Goal: Task Accomplishment & Management: Manage account settings

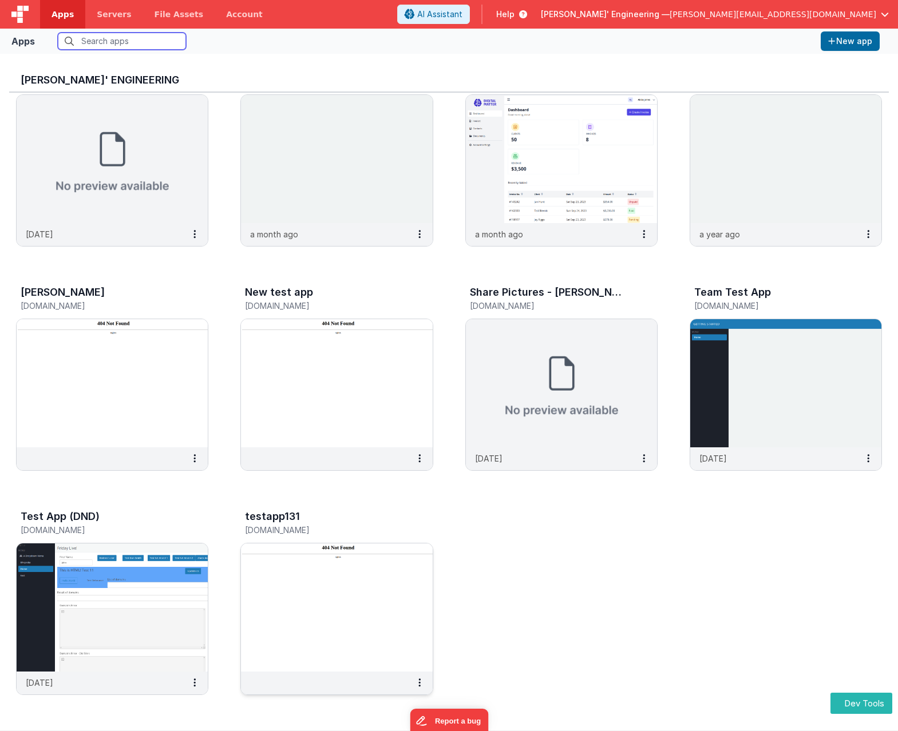
scroll to position [9, 0]
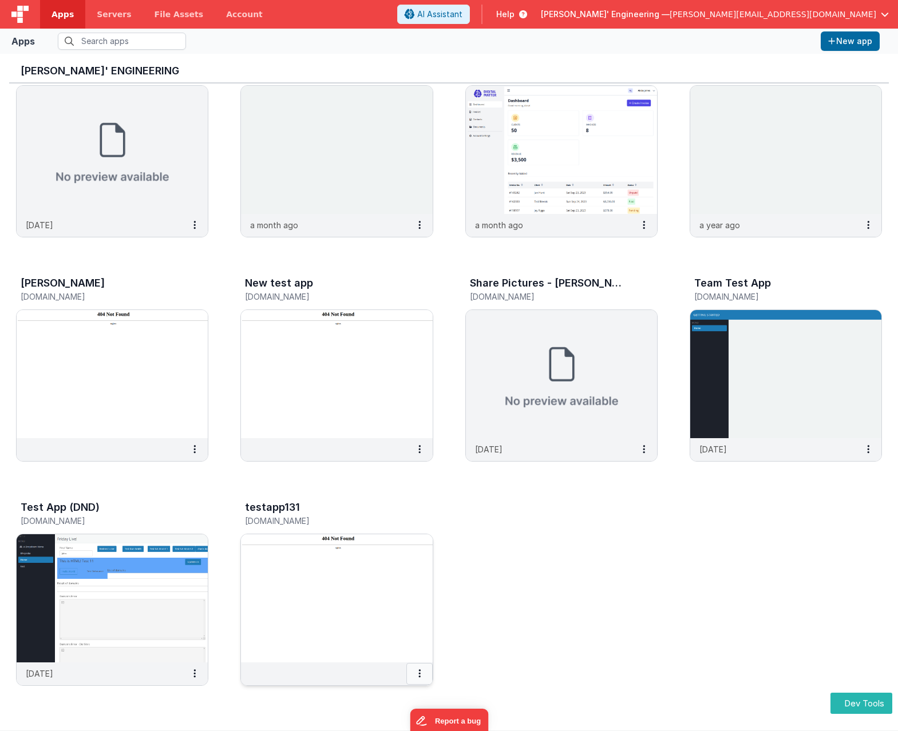
click at [420, 678] on button at bounding box center [419, 674] width 26 height 22
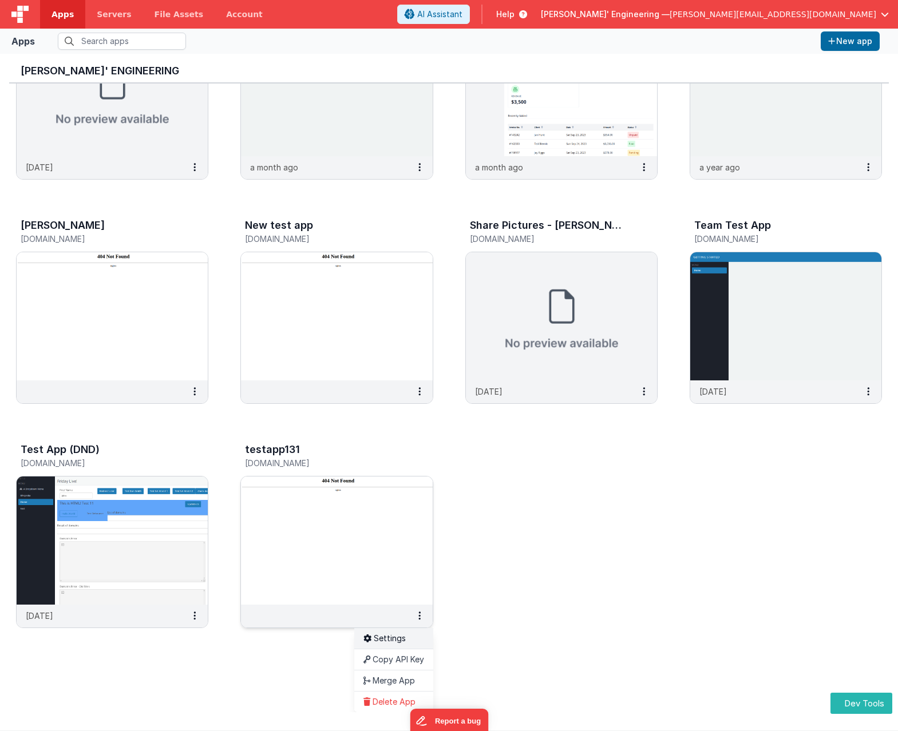
click at [389, 641] on link "Settings" at bounding box center [393, 638] width 79 height 21
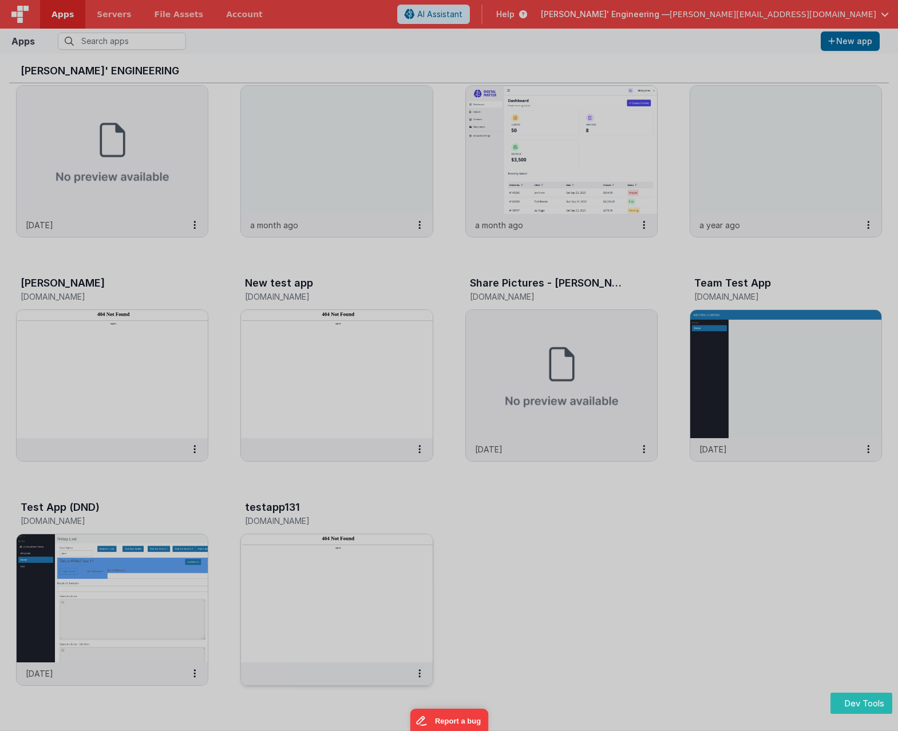
scroll to position [275, 0]
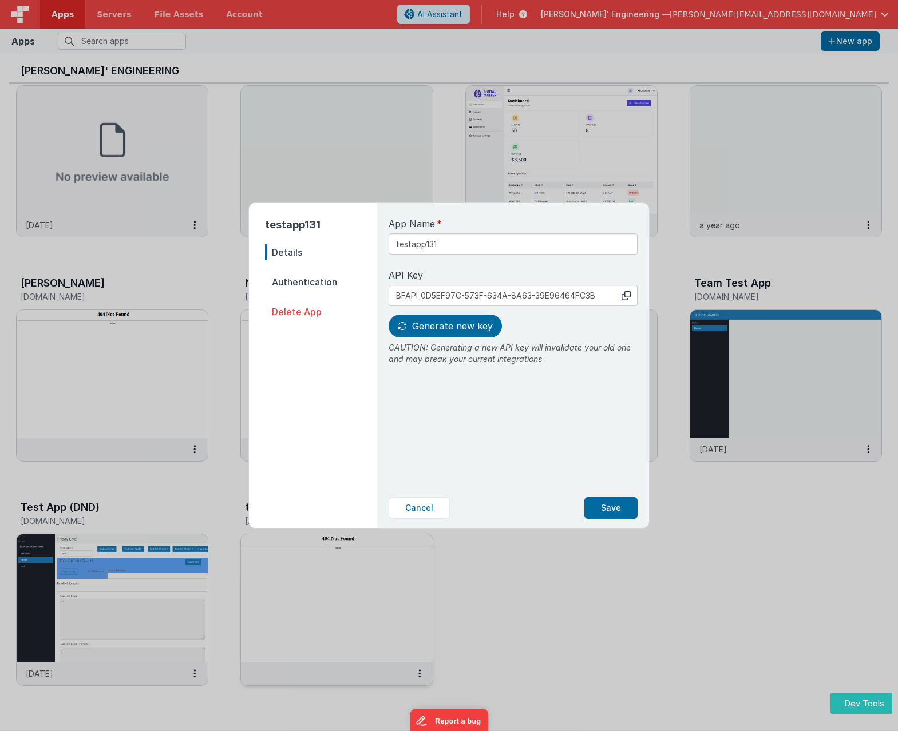
click at [299, 317] on span "Delete App" at bounding box center [321, 312] width 112 height 16
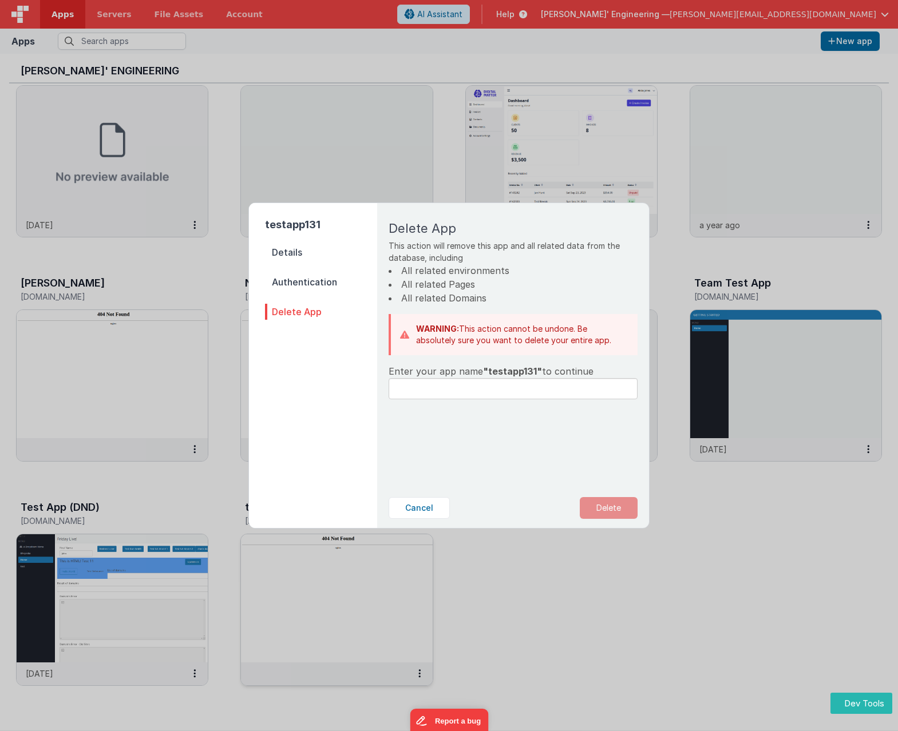
click at [517, 375] on span ""testapp131"" at bounding box center [512, 371] width 59 height 11
click at [517, 374] on span ""testapp131"" at bounding box center [512, 371] width 59 height 11
copy span "testapp131"
click at [521, 394] on input "text" at bounding box center [512, 388] width 249 height 21
paste input "testapp131"
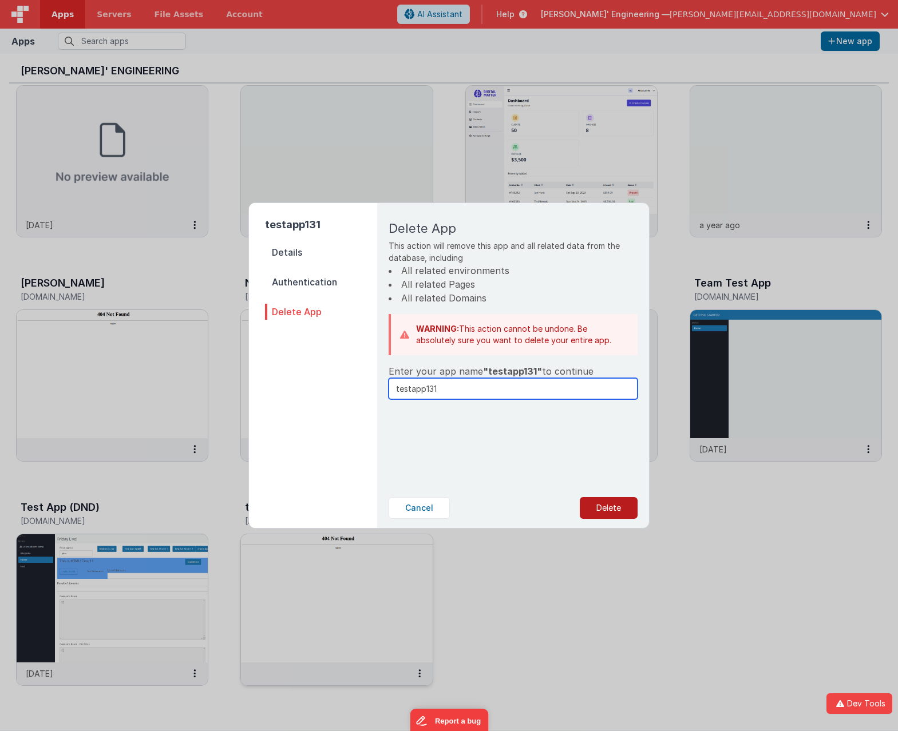
type input "testapp131"
click at [598, 499] on button "Delete" at bounding box center [608, 508] width 58 height 22
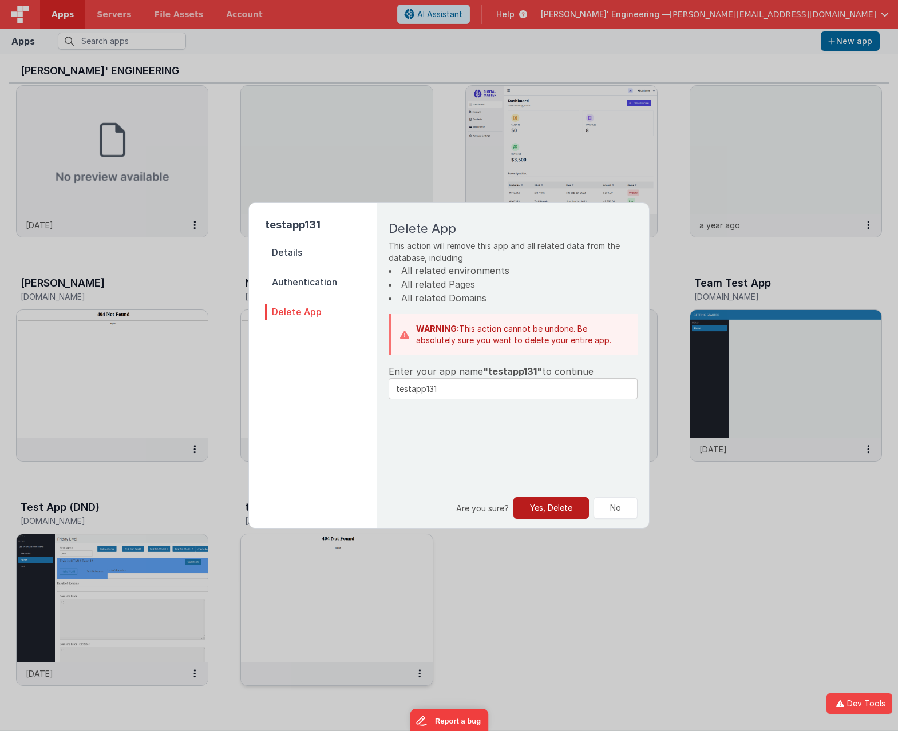
click at [557, 511] on button "Yes, Delete" at bounding box center [551, 508] width 76 height 22
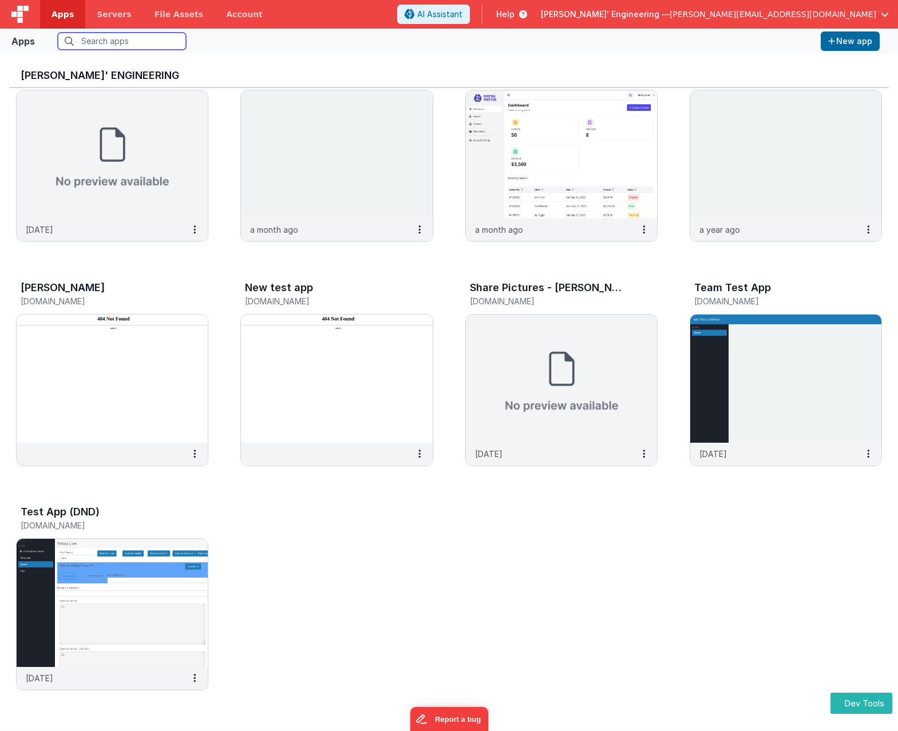
scroll to position [9, 0]
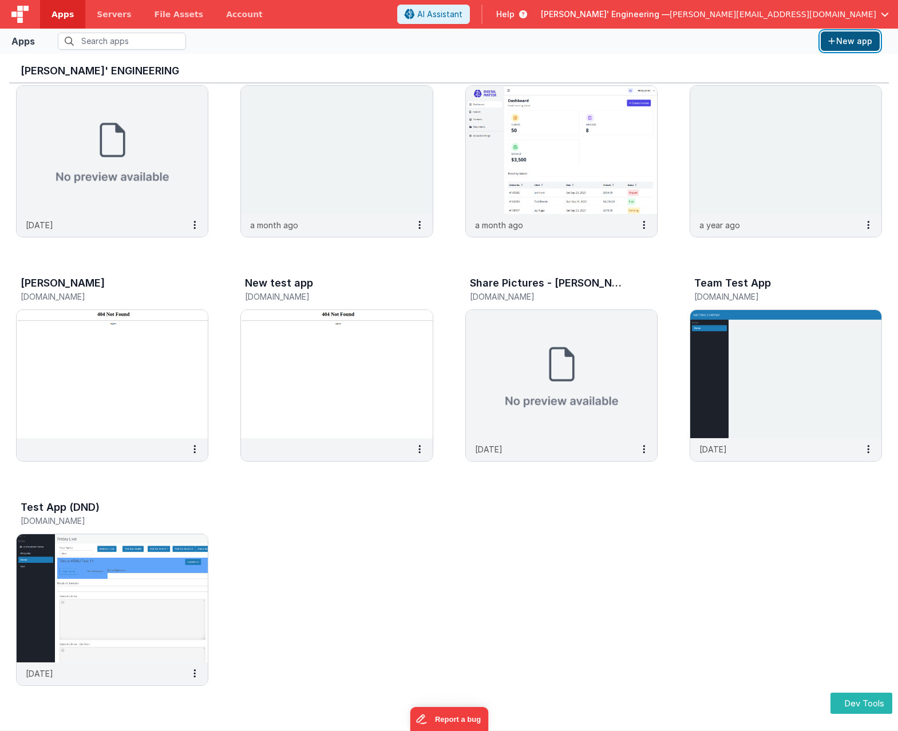
click at [835, 46] on button "New app" at bounding box center [849, 40] width 59 height 19
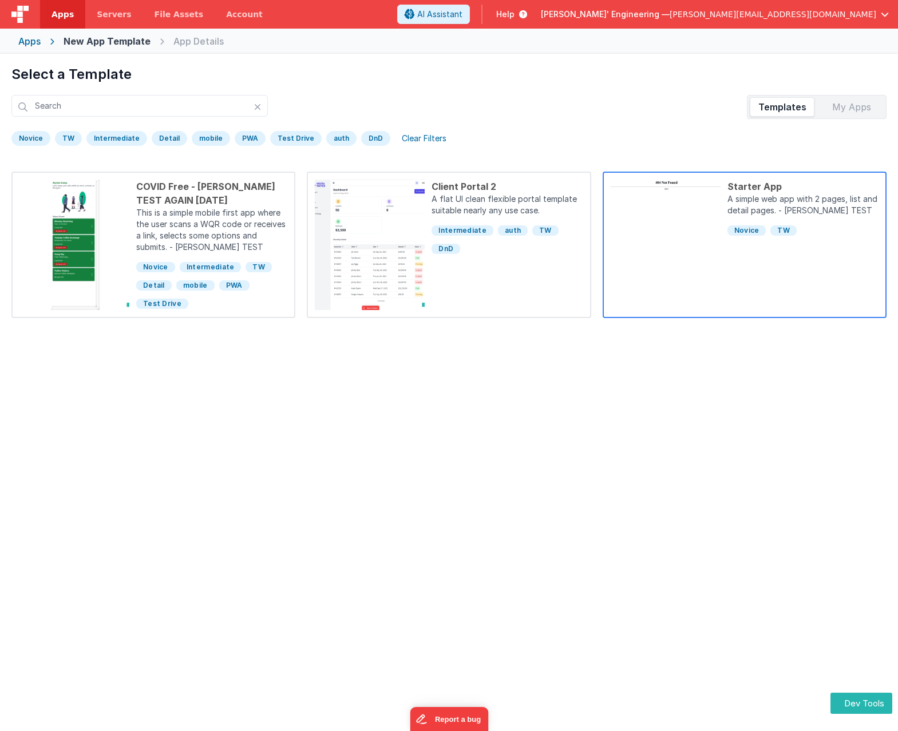
click at [780, 272] on div "Starter App A simple web app with 2 pages, list and detail pages. - JAY TEST No…" at bounding box center [799, 245] width 158 height 130
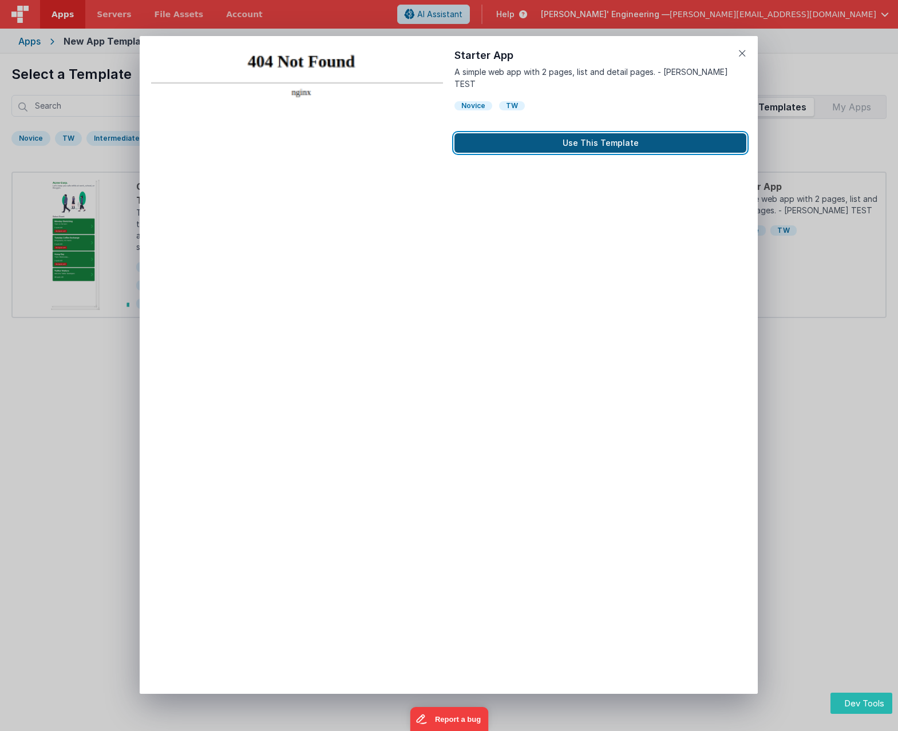
click at [571, 133] on button "Use This Template" at bounding box center [600, 142] width 292 height 19
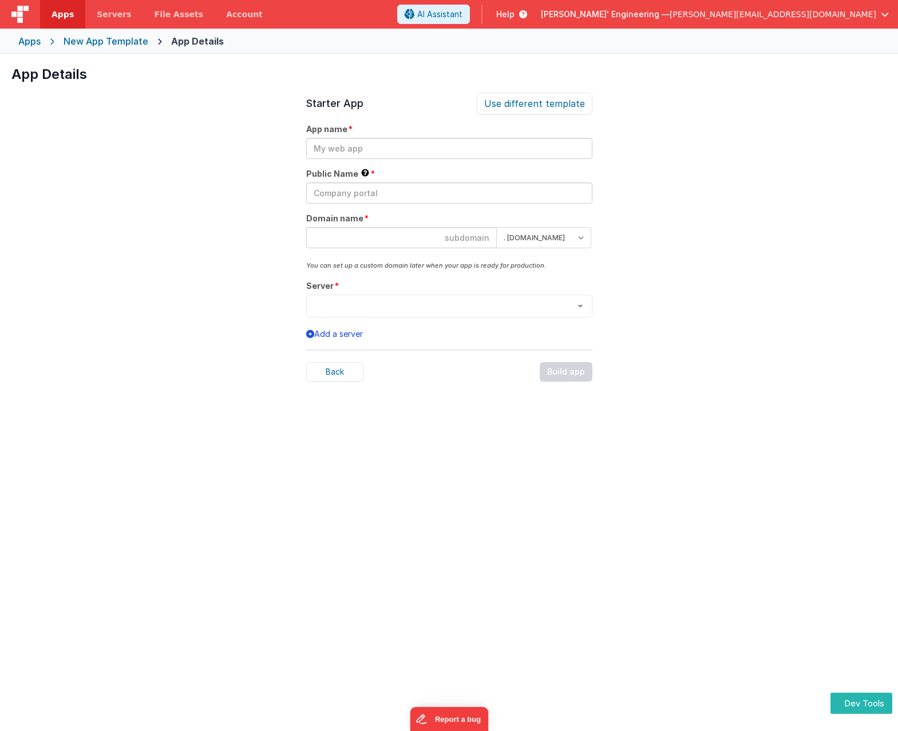
click at [439, 235] on input at bounding box center [401, 237] width 190 height 21
paste input "testapp131"
type input "t"
click at [61, 7] on link "Apps" at bounding box center [62, 14] width 45 height 29
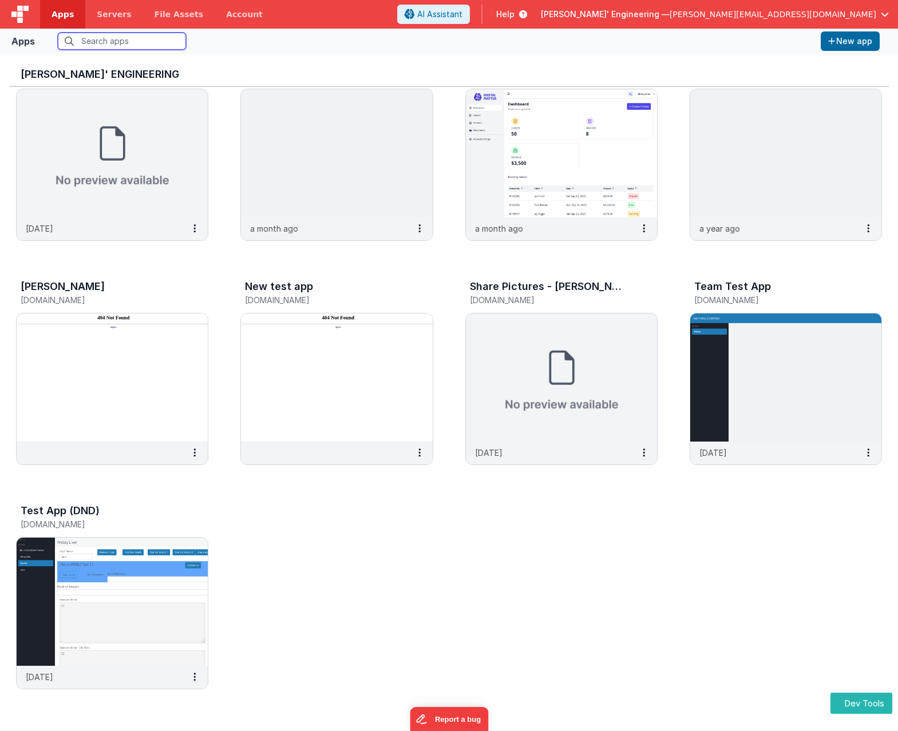
scroll to position [9, 0]
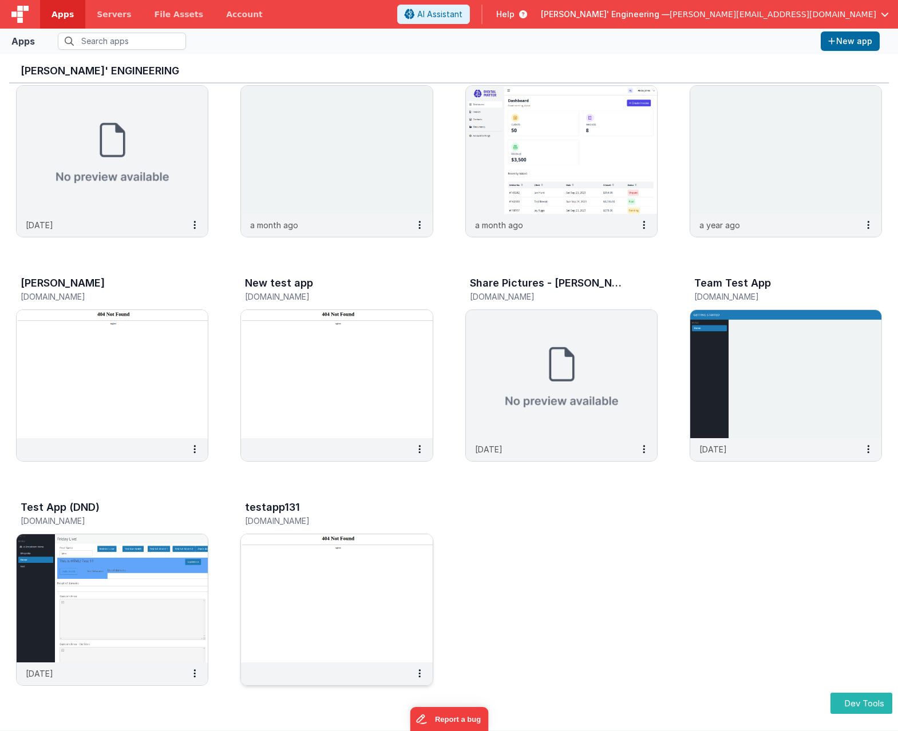
click at [376, 583] on img at bounding box center [336, 598] width 191 height 128
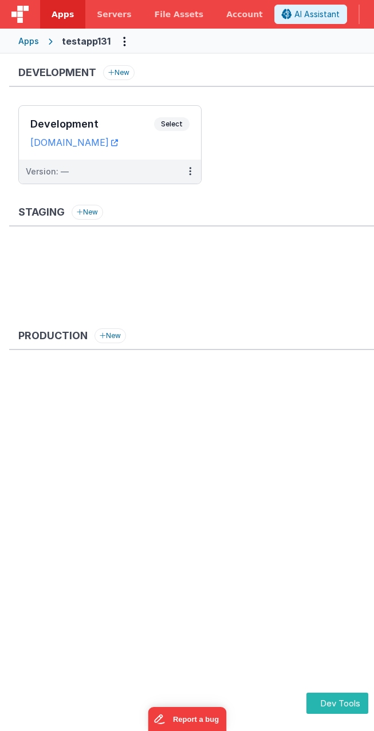
drag, startPoint x: 372, startPoint y: 84, endPoint x: 391, endPoint y: 82, distance: 18.4
click at [374, 82] on html "Dev Tools Apps Servers File Assets Account Some FUTURE Slot AI Assistant Help D…" at bounding box center [187, 365] width 374 height 731
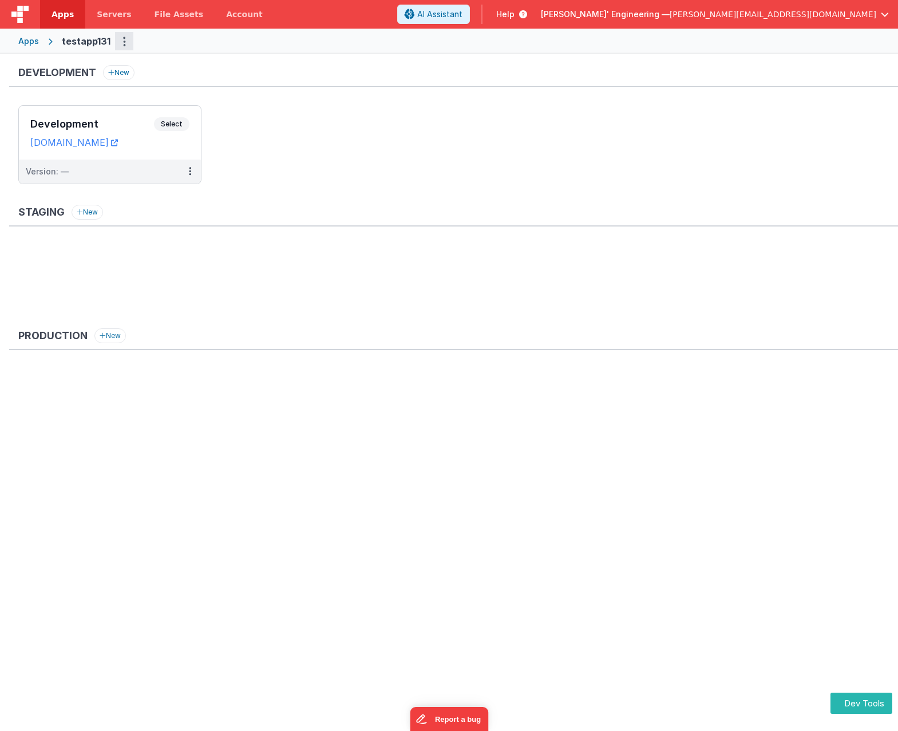
click at [123, 42] on icon "Options" at bounding box center [124, 41] width 3 height 1
click at [62, 135] on link "Delete App" at bounding box center [83, 139] width 101 height 21
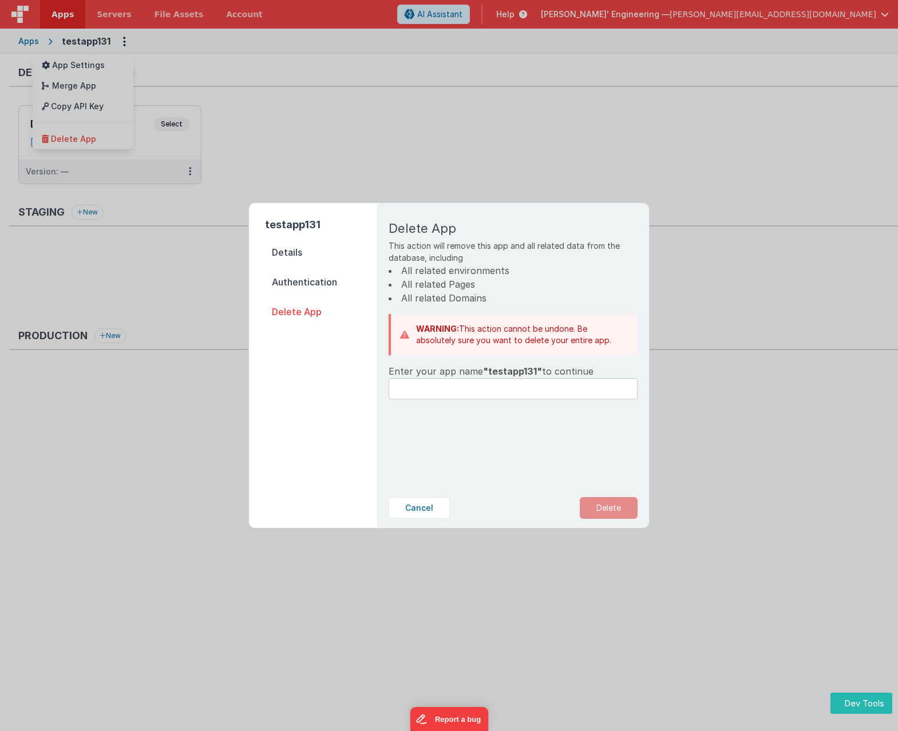
click at [511, 372] on span ""testapp131"" at bounding box center [512, 371] width 59 height 11
copy span "testapp131"
click at [509, 390] on input "text" at bounding box center [512, 388] width 249 height 21
paste input "testapp131"
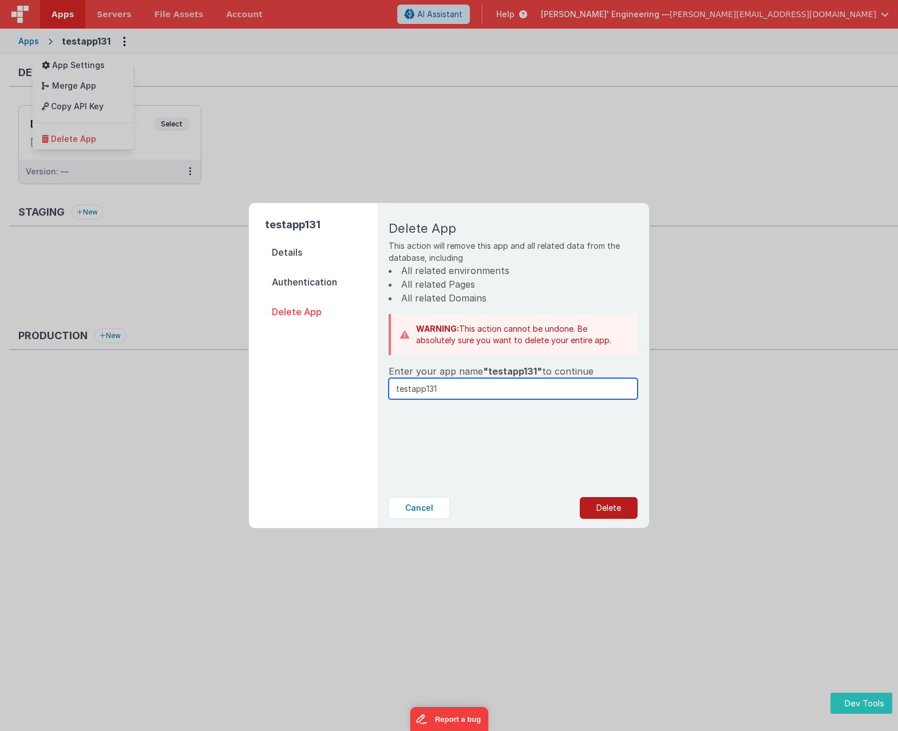
type input "testapp131"
click at [621, 508] on button "Delete" at bounding box center [608, 508] width 58 height 22
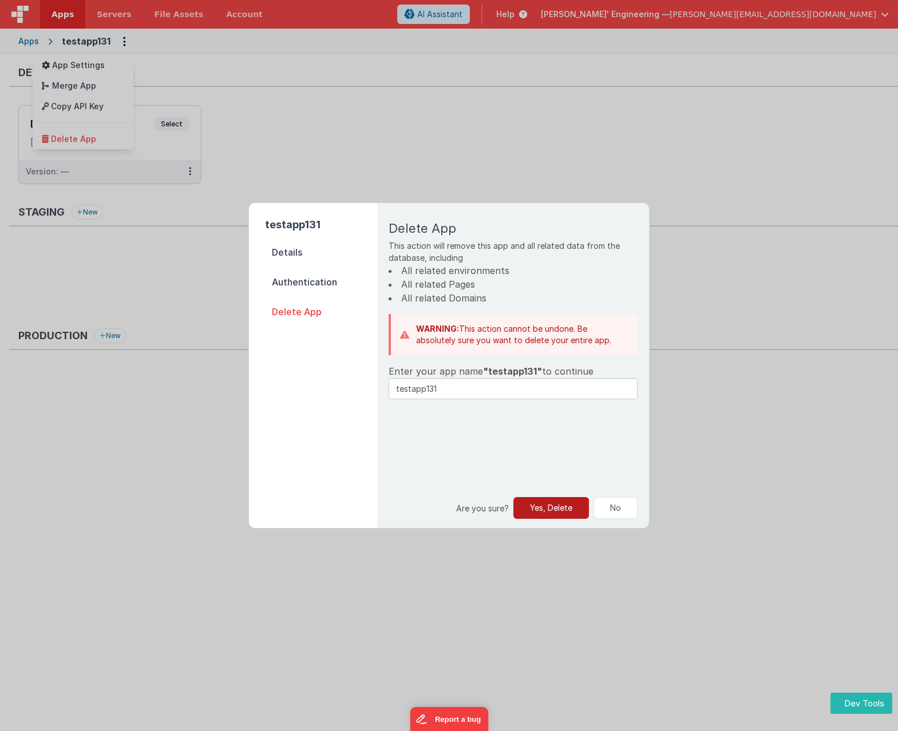
click at [545, 513] on button "Yes, Delete" at bounding box center [551, 508] width 76 height 22
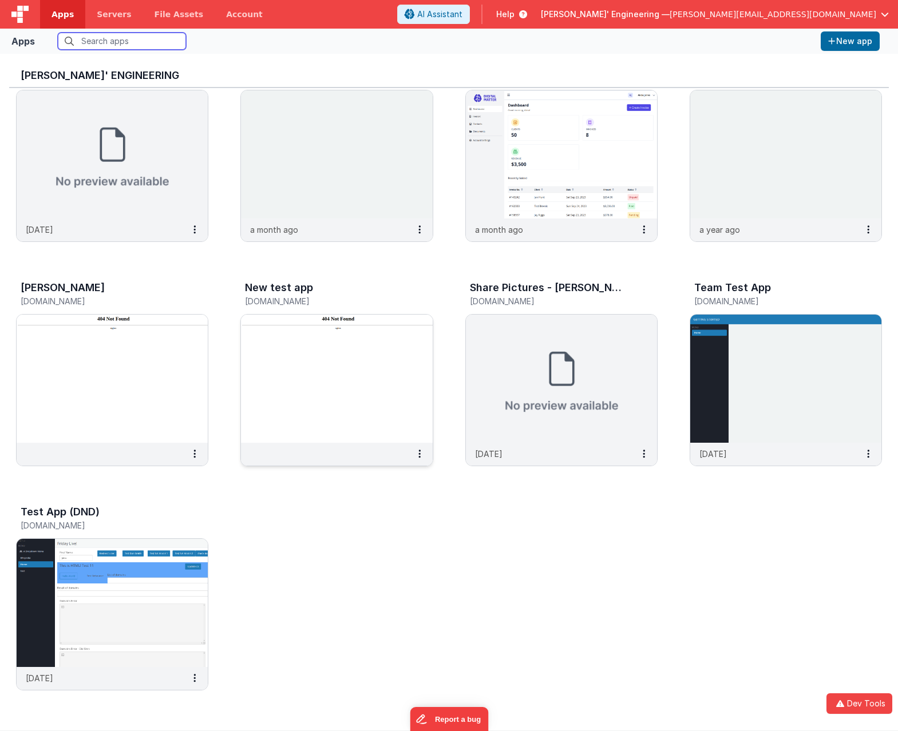
scroll to position [9, 0]
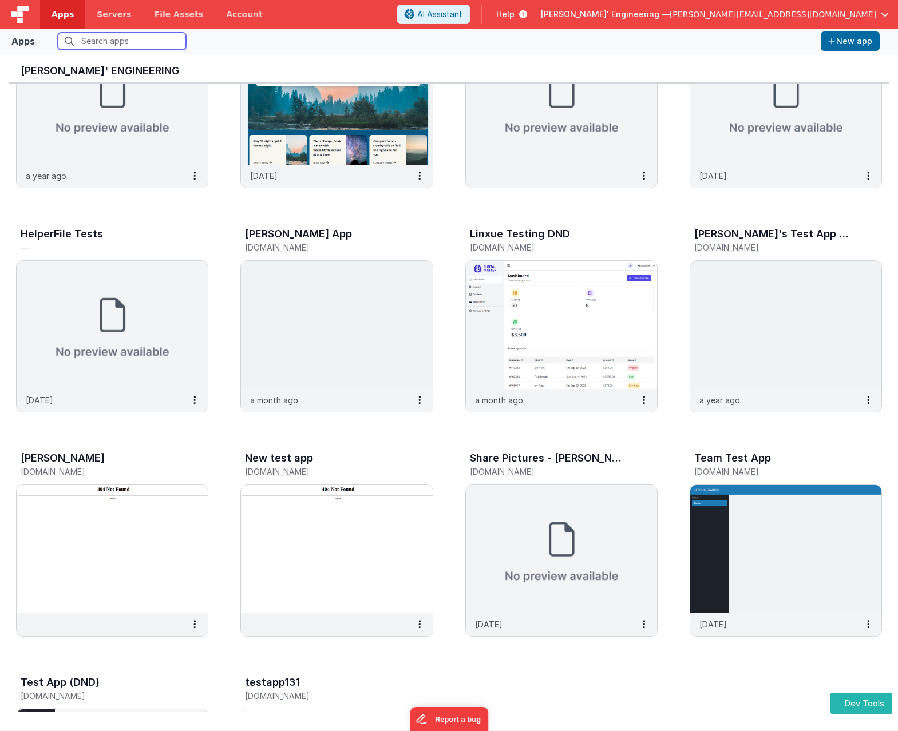
scroll to position [275, 0]
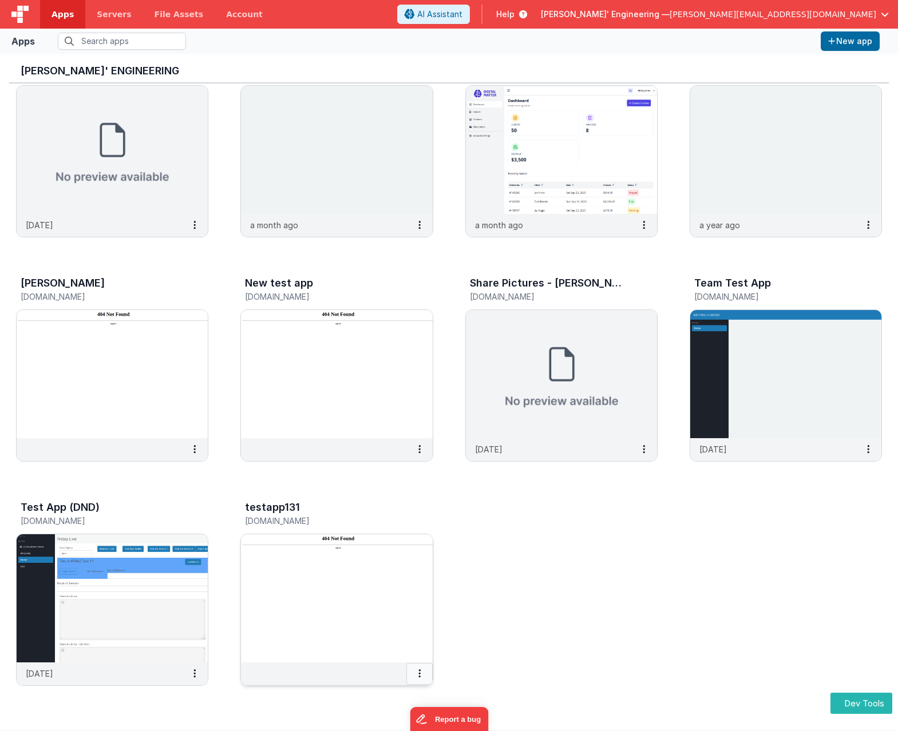
click at [417, 676] on button at bounding box center [419, 674] width 26 height 22
click at [380, 689] on link "Settings" at bounding box center [393, 696] width 79 height 21
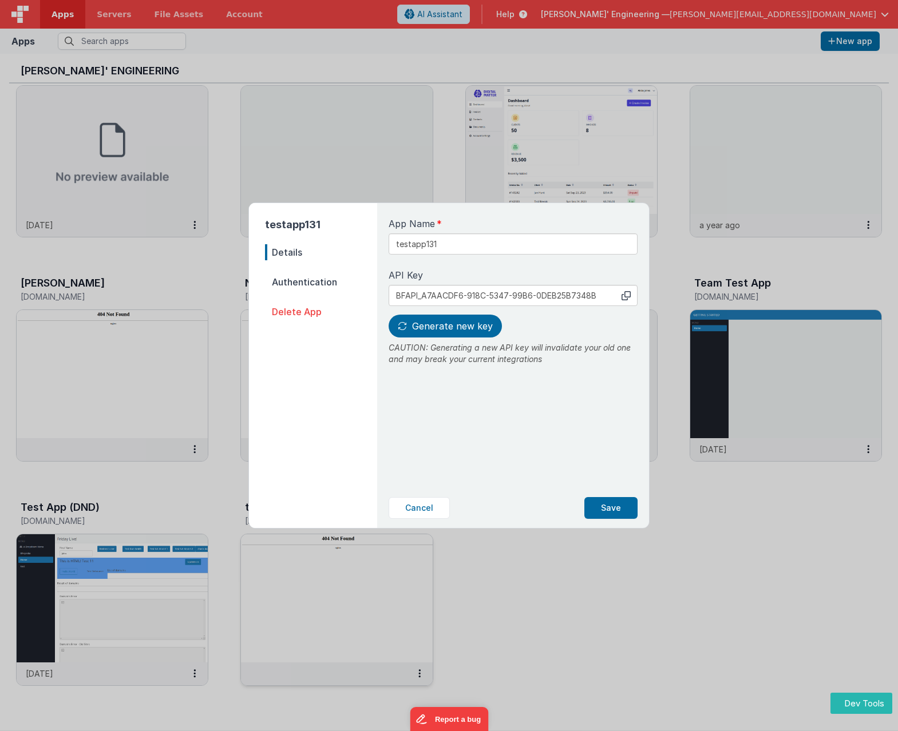
click at [298, 306] on span "Delete App" at bounding box center [321, 312] width 112 height 16
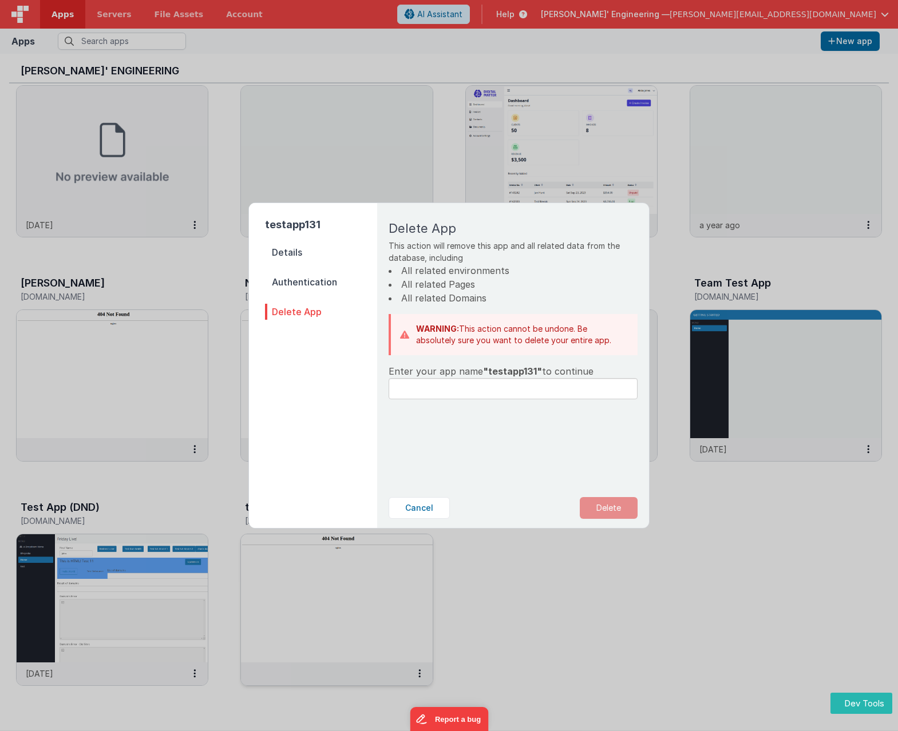
click at [508, 370] on span ""testapp131"" at bounding box center [512, 371] width 59 height 11
copy span "testapp131"
click at [495, 387] on input "text" at bounding box center [512, 388] width 249 height 21
paste input "testapp131"
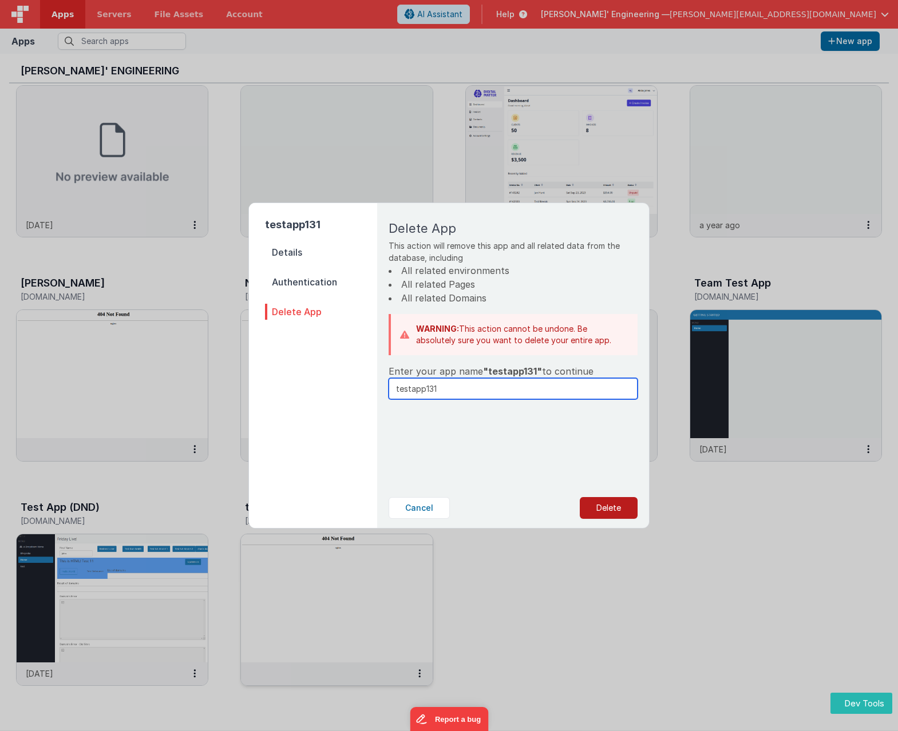
type input "testapp131"
click at [605, 505] on button "Delete" at bounding box center [608, 508] width 58 height 22
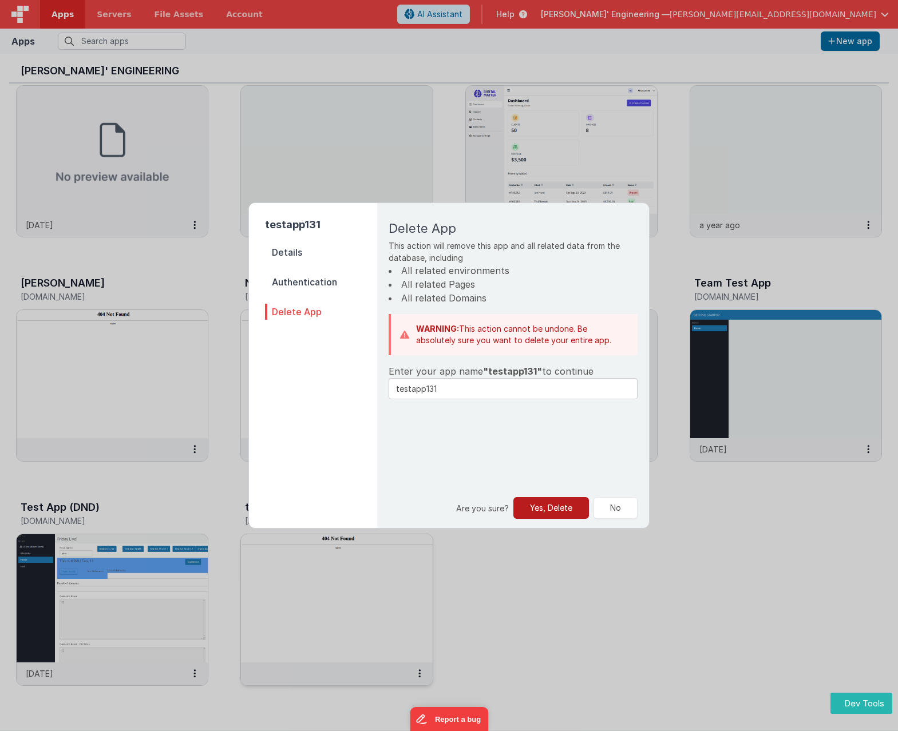
click at [551, 509] on button "Yes, Delete" at bounding box center [551, 508] width 76 height 22
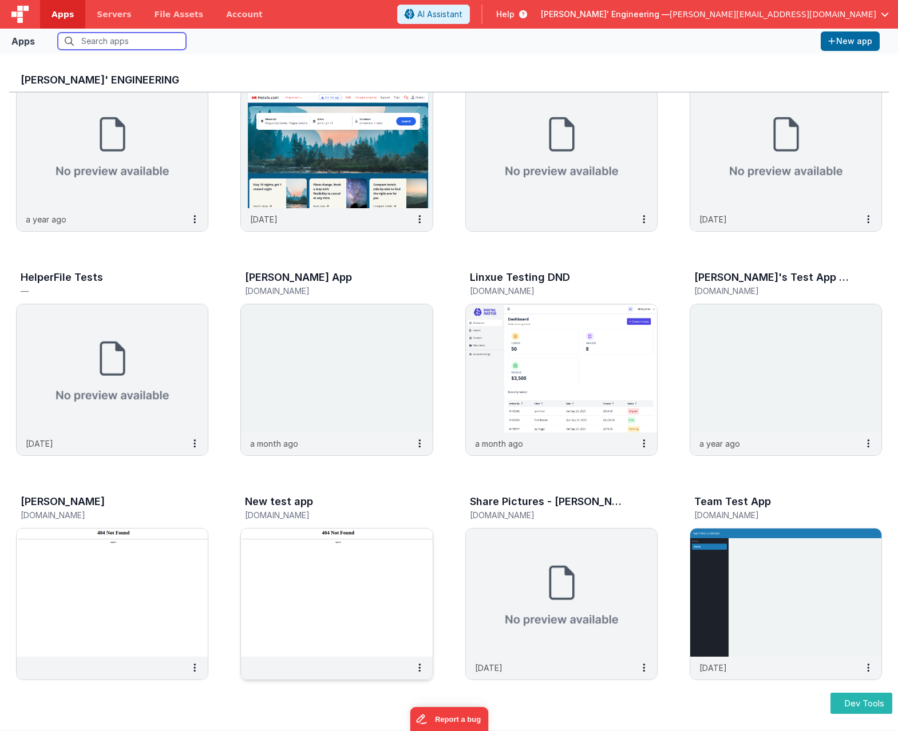
scroll to position [229, 0]
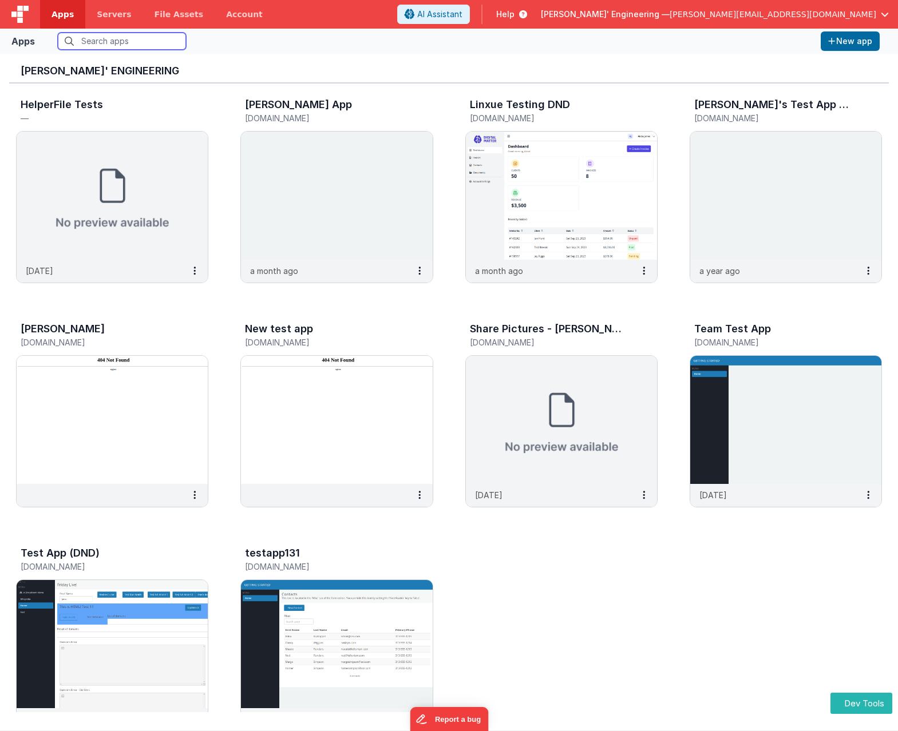
scroll to position [275, 0]
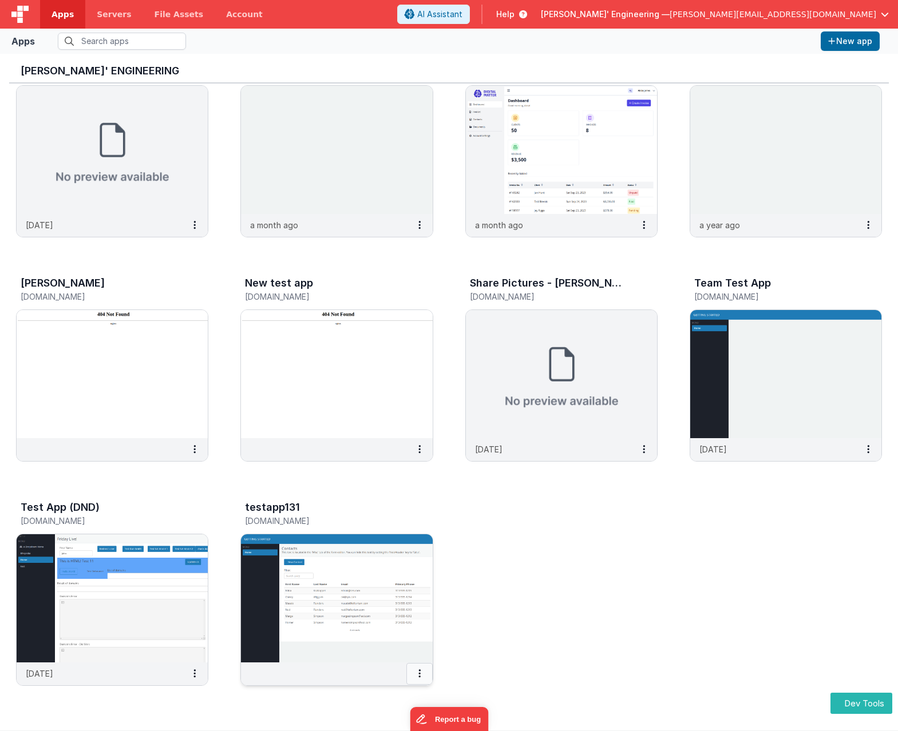
click at [422, 673] on button at bounding box center [419, 674] width 26 height 22
click at [396, 696] on link "Settings" at bounding box center [393, 696] width 79 height 21
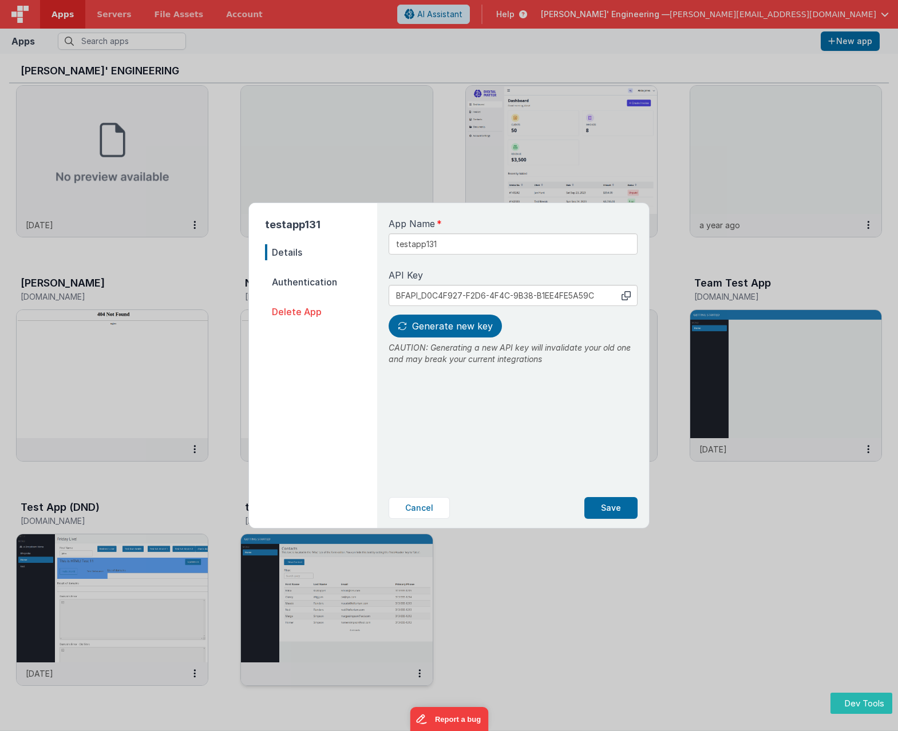
click at [295, 308] on span "Delete App" at bounding box center [321, 312] width 112 height 16
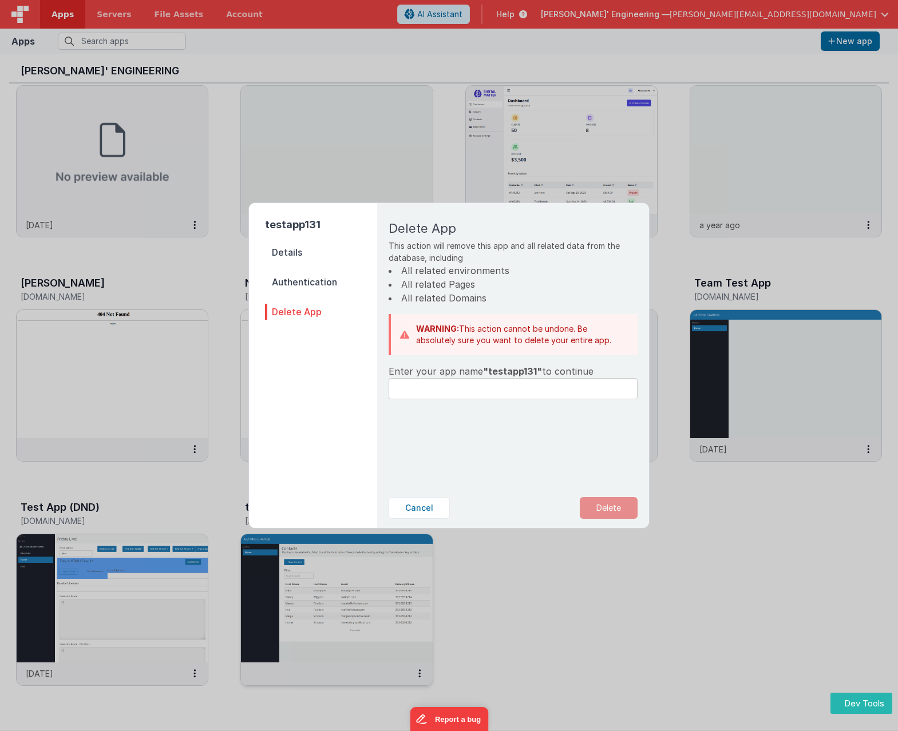
click at [506, 370] on span ""testapp131"" at bounding box center [512, 371] width 59 height 11
copy span "testapp131"
click at [504, 392] on input "text" at bounding box center [512, 388] width 249 height 21
paste input "testapp131"
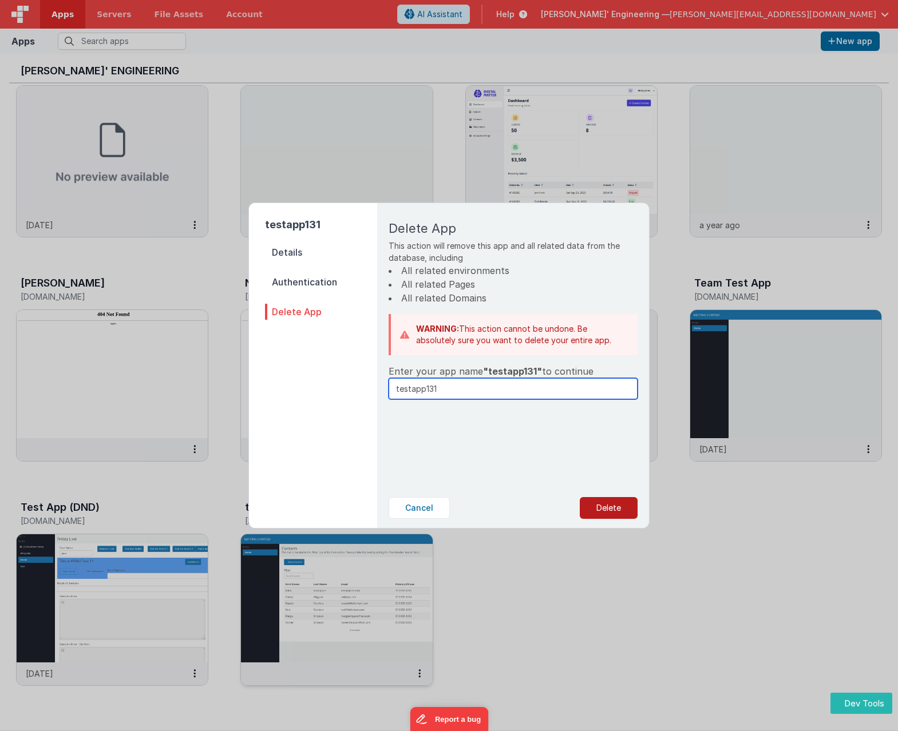
type input "testapp131"
click at [606, 510] on button "Delete" at bounding box center [608, 508] width 58 height 22
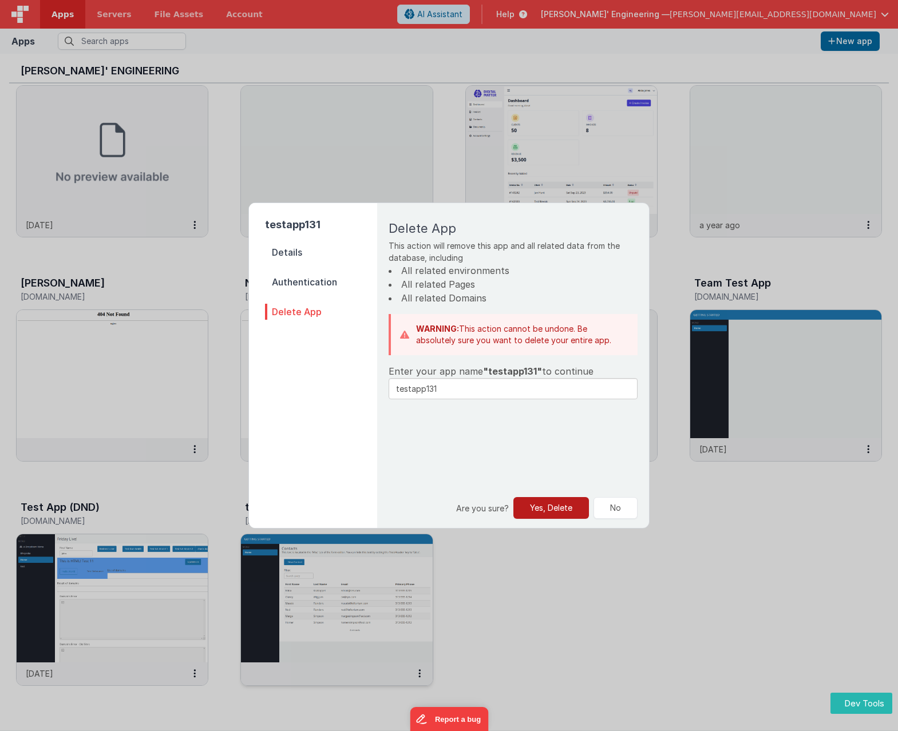
click at [548, 517] on button "Yes, Delete" at bounding box center [551, 508] width 76 height 22
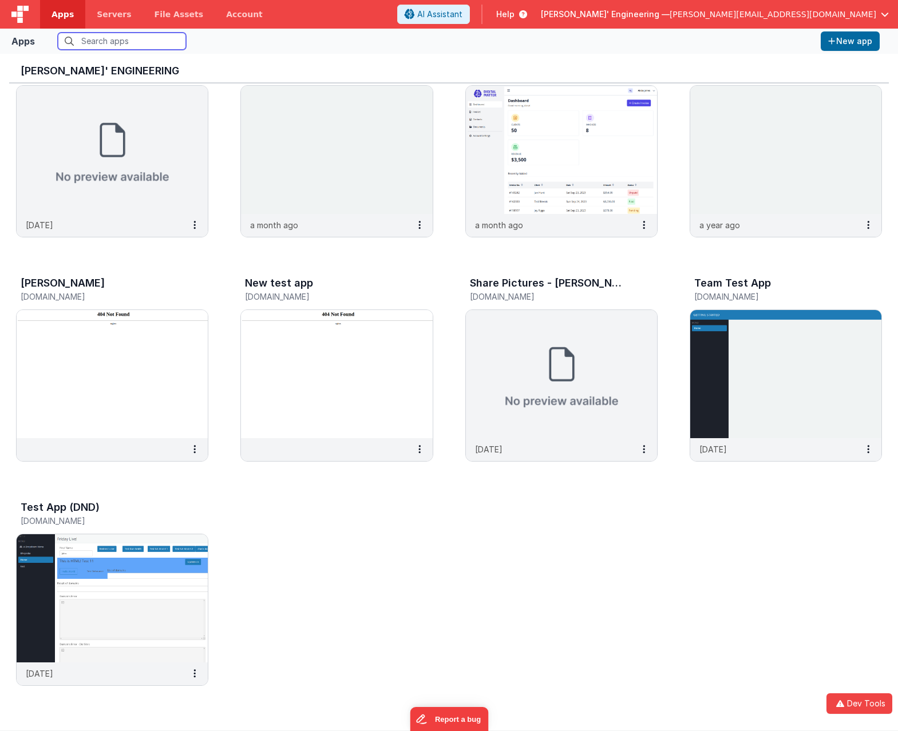
click at [105, 45] on input "text" at bounding box center [122, 41] width 128 height 17
paste input "testapp131"
type input "testapp131"
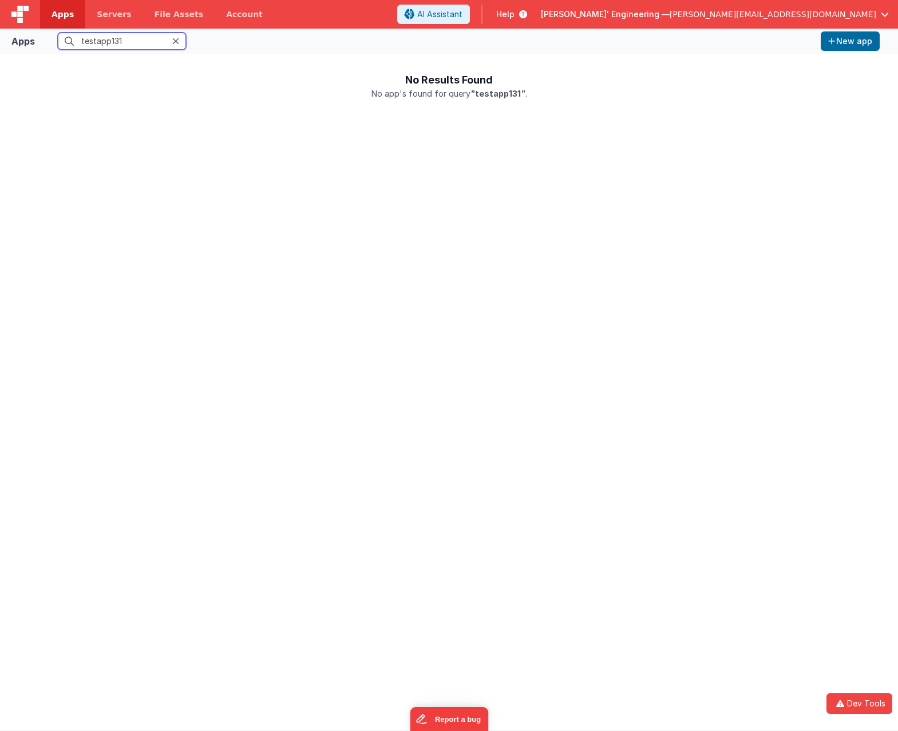
scroll to position [0, 0]
click at [176, 38] on icon at bounding box center [175, 41] width 7 height 9
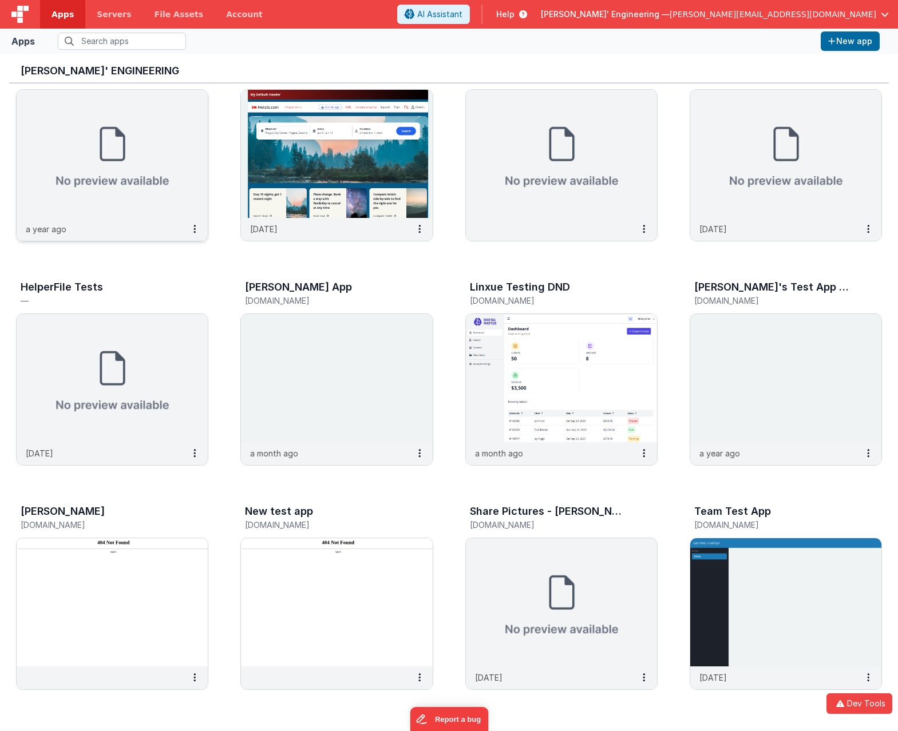
scroll to position [46, 0]
click at [59, 19] on span "Apps" at bounding box center [62, 14] width 22 height 11
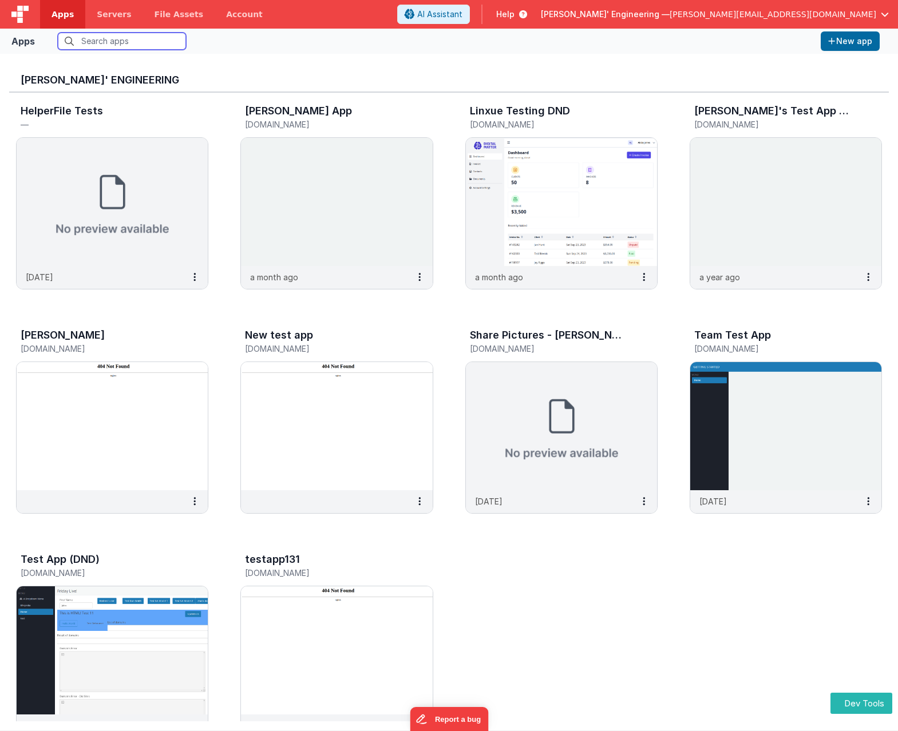
scroll to position [275, 0]
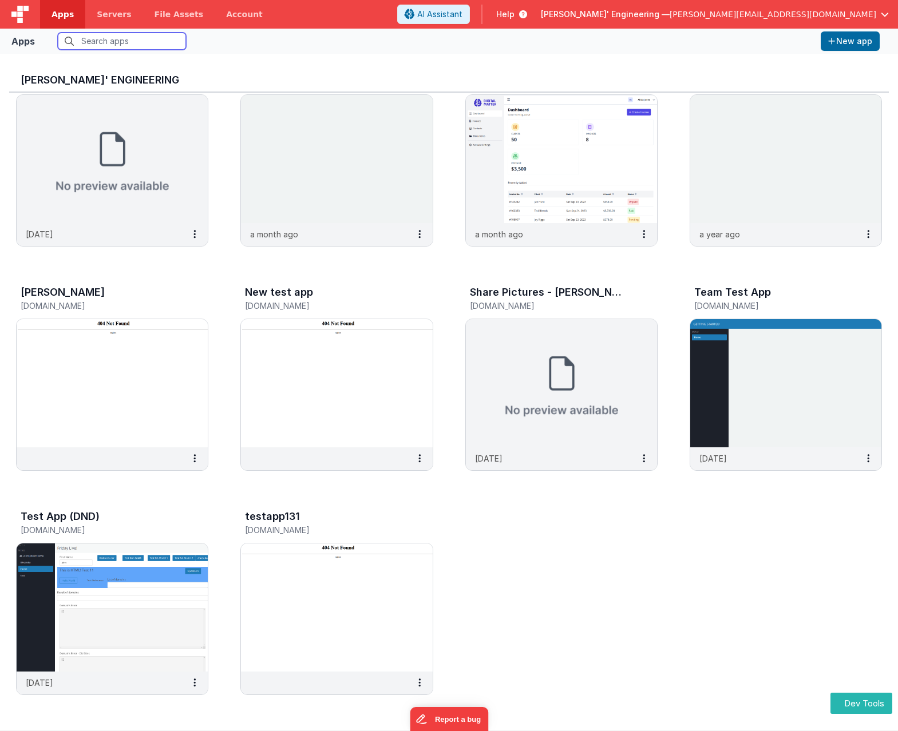
paste input "testapp131"
type input "testapp131"
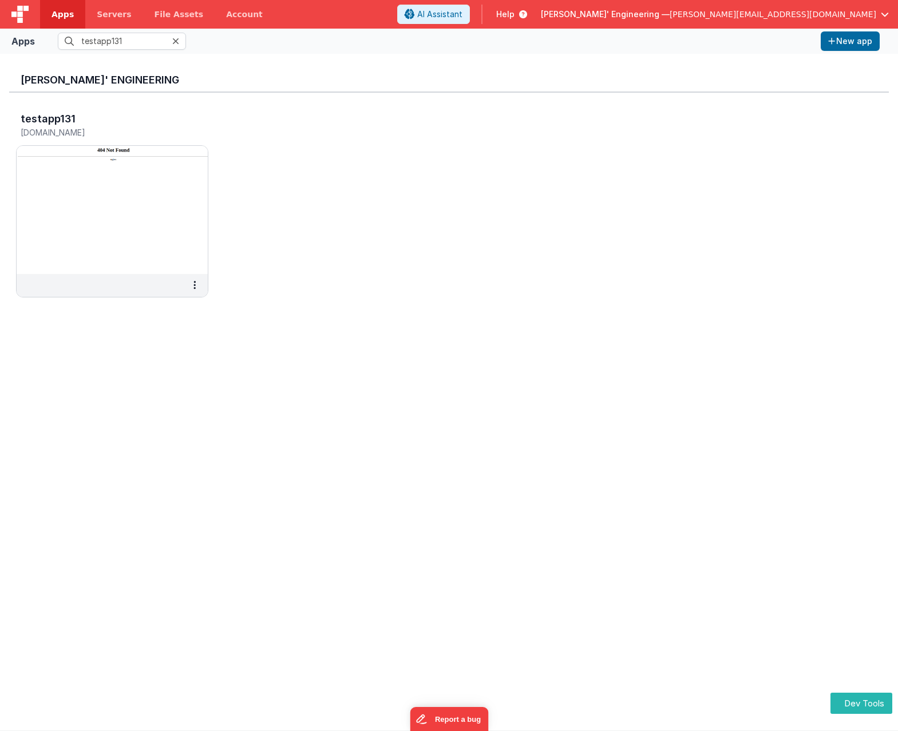
click at [364, 189] on div "testapp131 testapp131.fmbetterforms.com" at bounding box center [448, 208] width 879 height 231
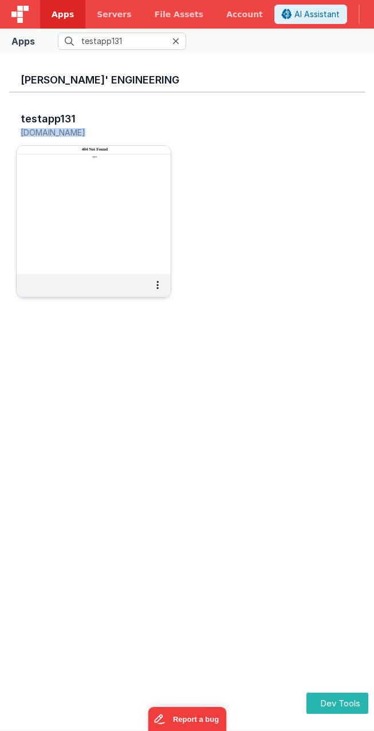
drag, startPoint x: 145, startPoint y: 134, endPoint x: 20, endPoint y: 135, distance: 124.7
click at [20, 135] on div "testapp131 testapp131.fmbetterforms.com" at bounding box center [93, 127] width 155 height 37
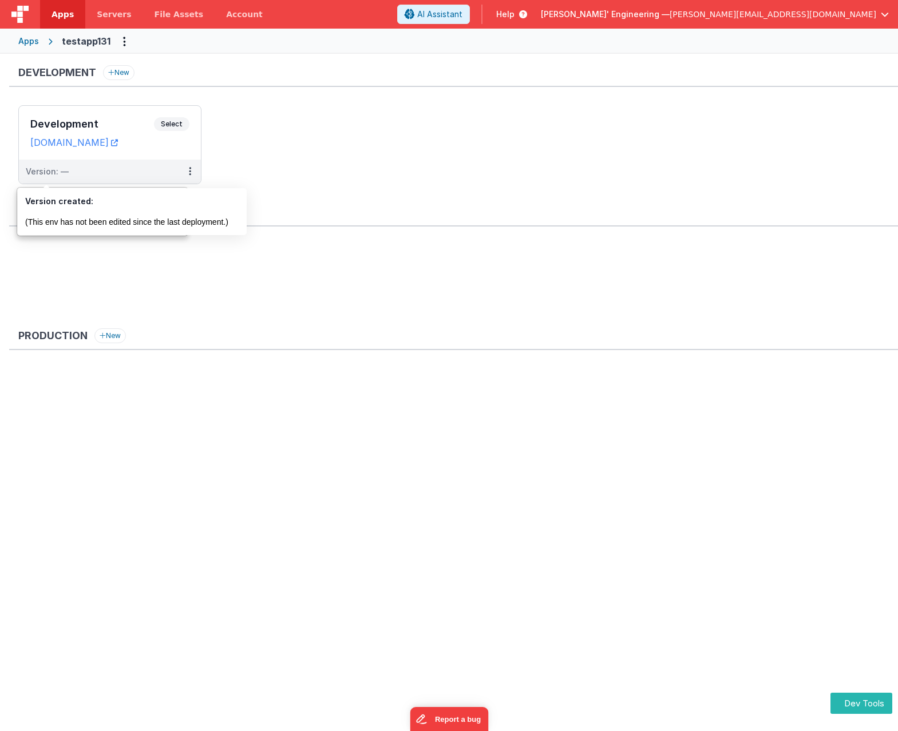
drag, startPoint x: 6, startPoint y: 138, endPoint x: 292, endPoint y: 151, distance: 286.3
click at [296, 150] on div "Development New Development Select URLs testapp131.fmbetterforms.com Version: —…" at bounding box center [449, 257] width 898 height 407
drag, startPoint x: 185, startPoint y: 142, endPoint x: 93, endPoint y: 145, distance: 91.6
click at [93, 145] on dd "[DOMAIN_NAME]" at bounding box center [109, 142] width 159 height 11
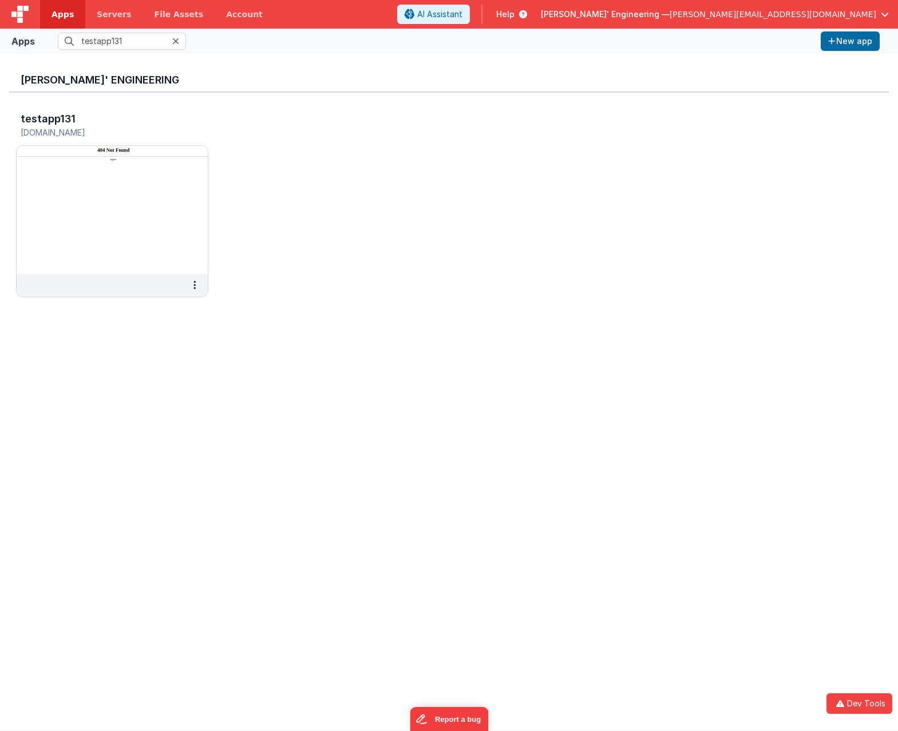
click at [54, 13] on span "Apps" at bounding box center [62, 14] width 22 height 11
click at [181, 41] on div at bounding box center [179, 41] width 14 height 17
click at [172, 41] on icon at bounding box center [175, 41] width 7 height 9
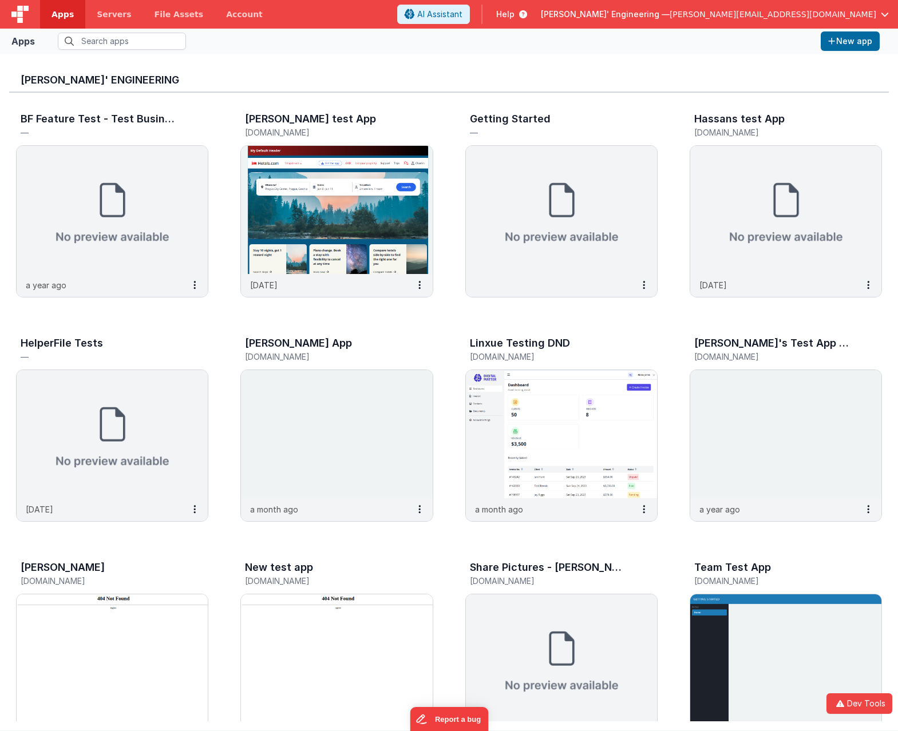
click at [61, 15] on span "Apps" at bounding box center [62, 14] width 22 height 11
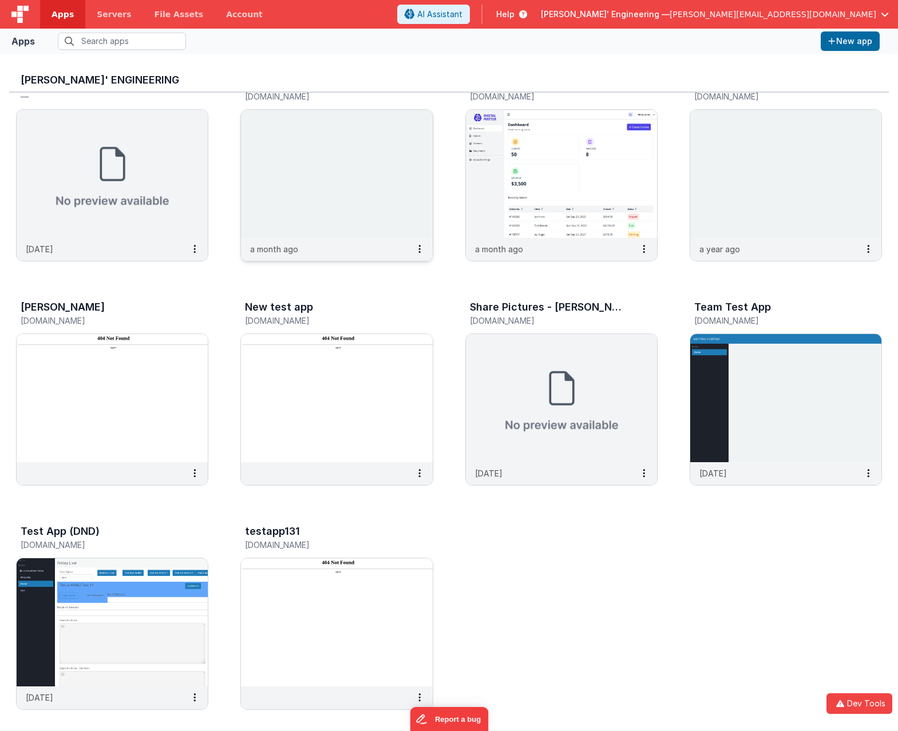
scroll to position [275, 0]
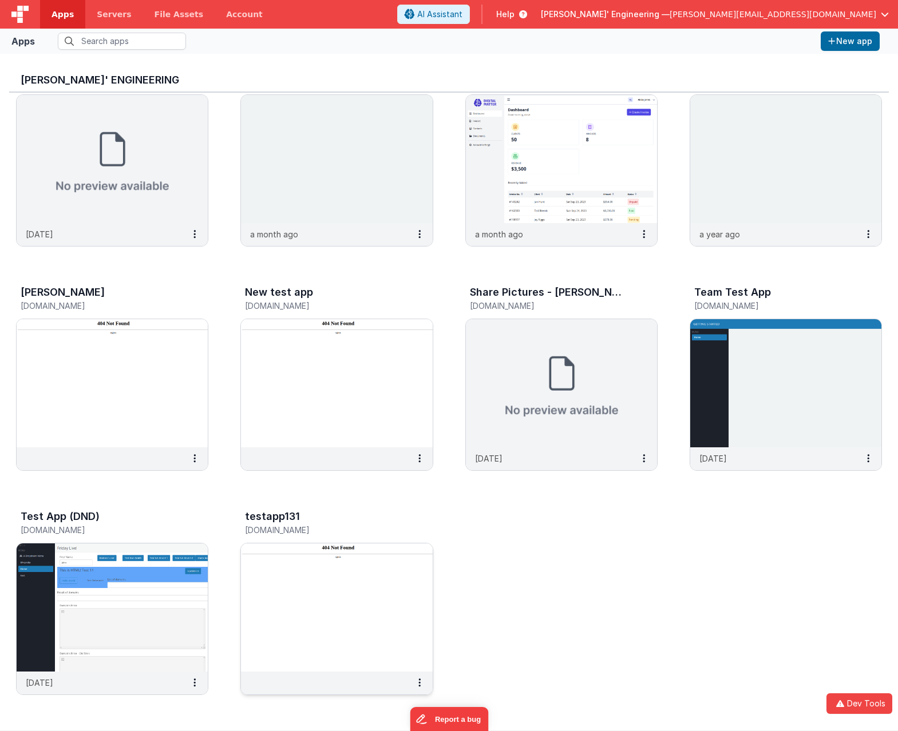
click at [382, 601] on img at bounding box center [336, 607] width 191 height 128
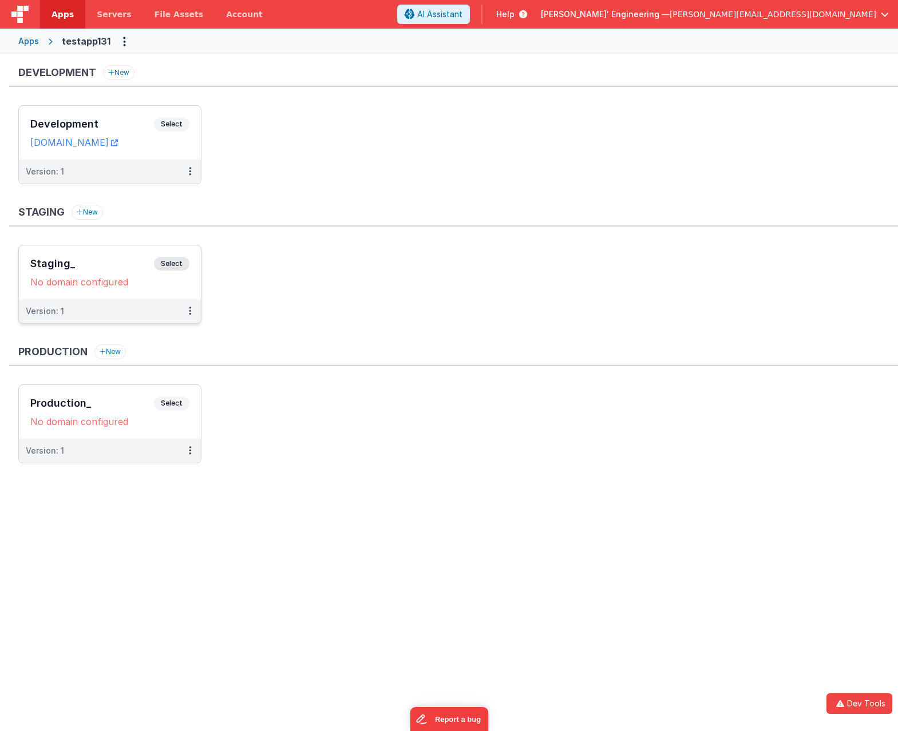
click at [48, 260] on h3 "Staging_" at bounding box center [92, 263] width 124 height 11
click at [189, 311] on icon at bounding box center [190, 311] width 2 height 1
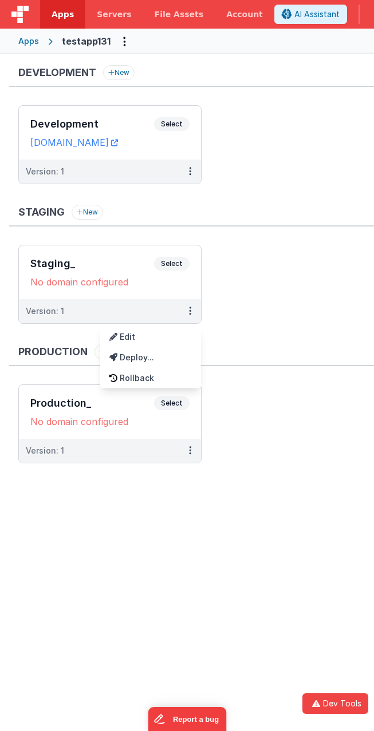
drag, startPoint x: 256, startPoint y: 307, endPoint x: 231, endPoint y: 273, distance: 42.4
click at [231, 273] on div at bounding box center [187, 365] width 374 height 731
click at [294, 523] on div "Development New Development Select URLs testapp131.fmbetterforms.com Version: 1…" at bounding box center [214, 391] width 429 height 674
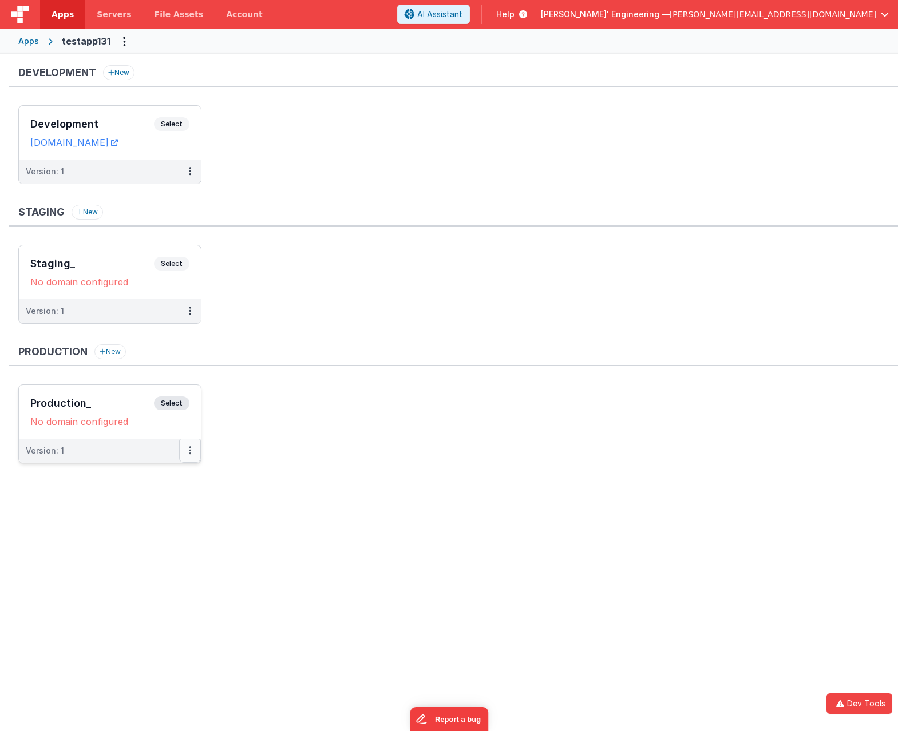
click at [188, 448] on button at bounding box center [190, 451] width 22 height 24
click at [141, 478] on link "Edit" at bounding box center [150, 476] width 101 height 21
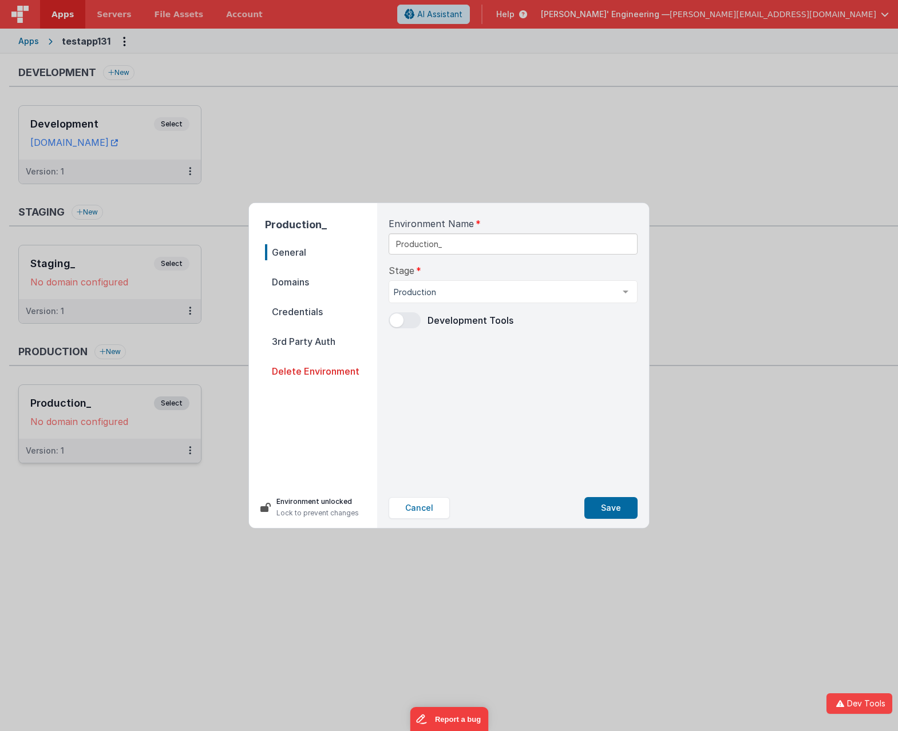
click at [301, 370] on span "Delete Environment" at bounding box center [321, 371] width 112 height 16
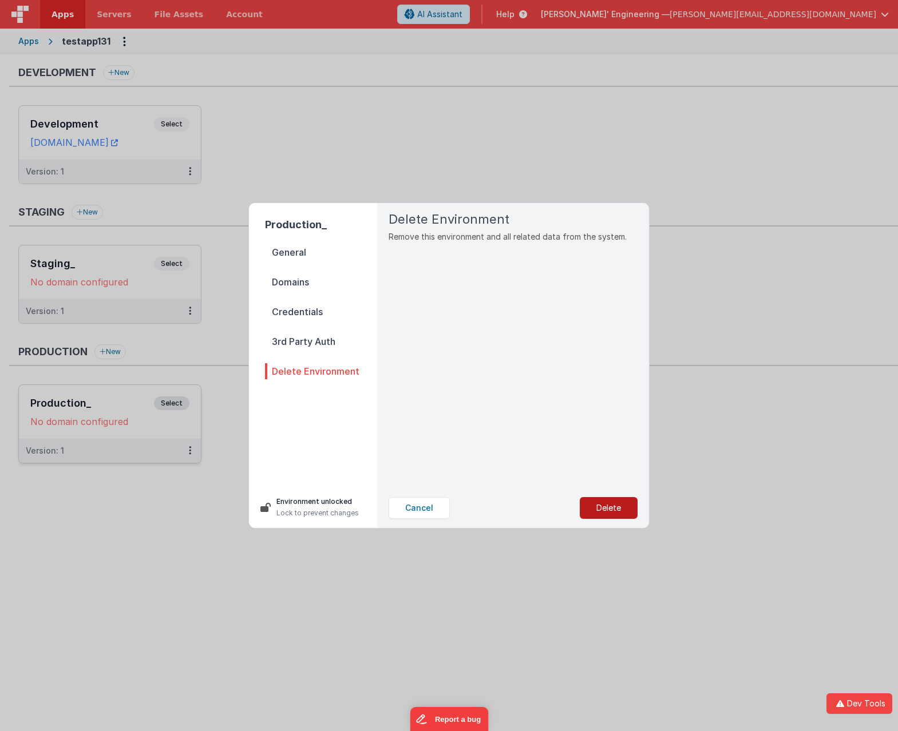
click at [607, 506] on button "Delete" at bounding box center [608, 508] width 58 height 22
click at [549, 508] on button "Yes, Delete" at bounding box center [551, 508] width 76 height 22
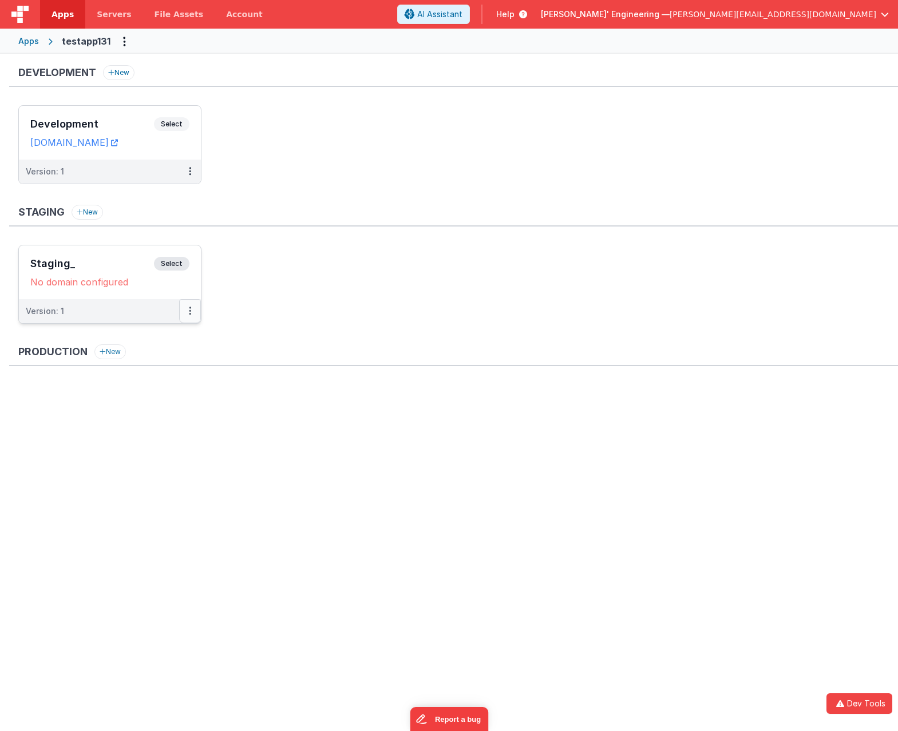
click at [192, 307] on button at bounding box center [190, 311] width 22 height 24
click at [152, 336] on link "Edit" at bounding box center [150, 337] width 101 height 21
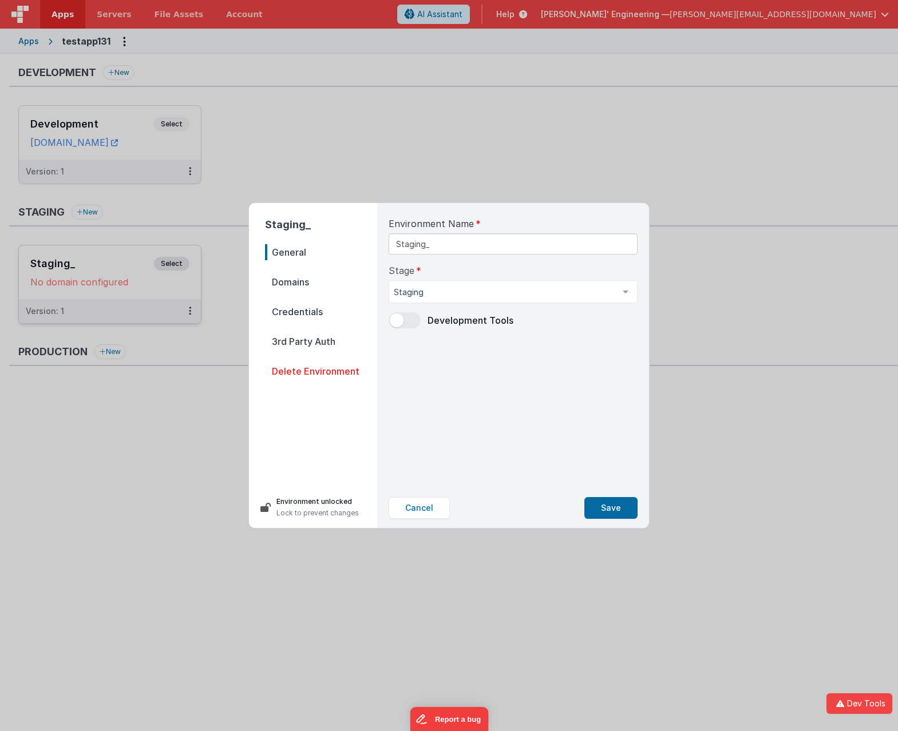
click at [320, 373] on span "Delete Environment" at bounding box center [321, 371] width 112 height 16
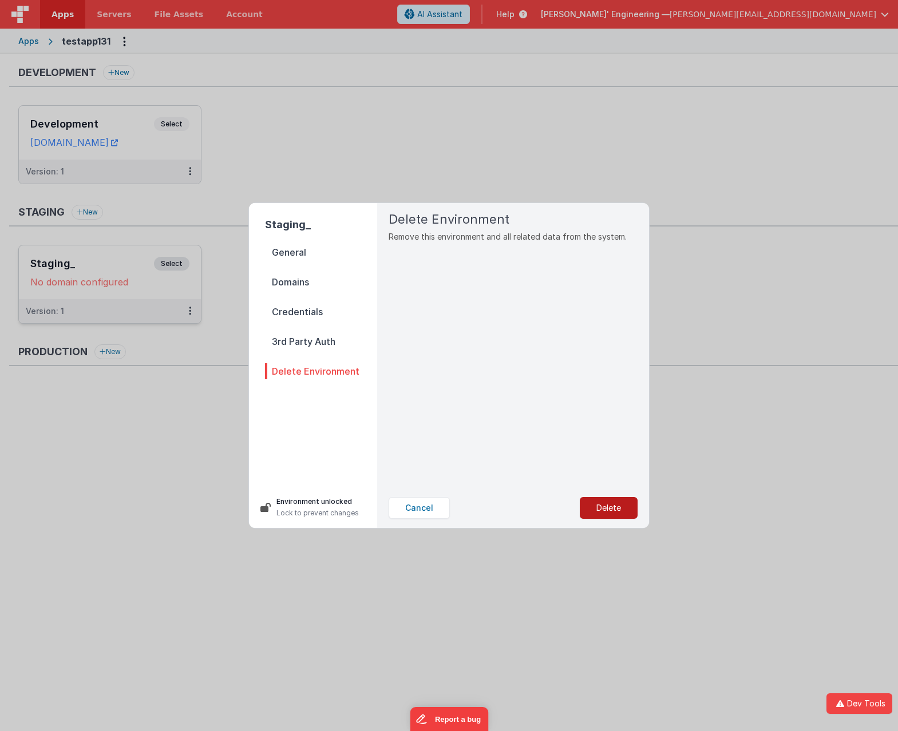
click at [615, 512] on button "Delete" at bounding box center [608, 508] width 58 height 22
click at [555, 503] on button "Yes, Delete" at bounding box center [551, 508] width 76 height 22
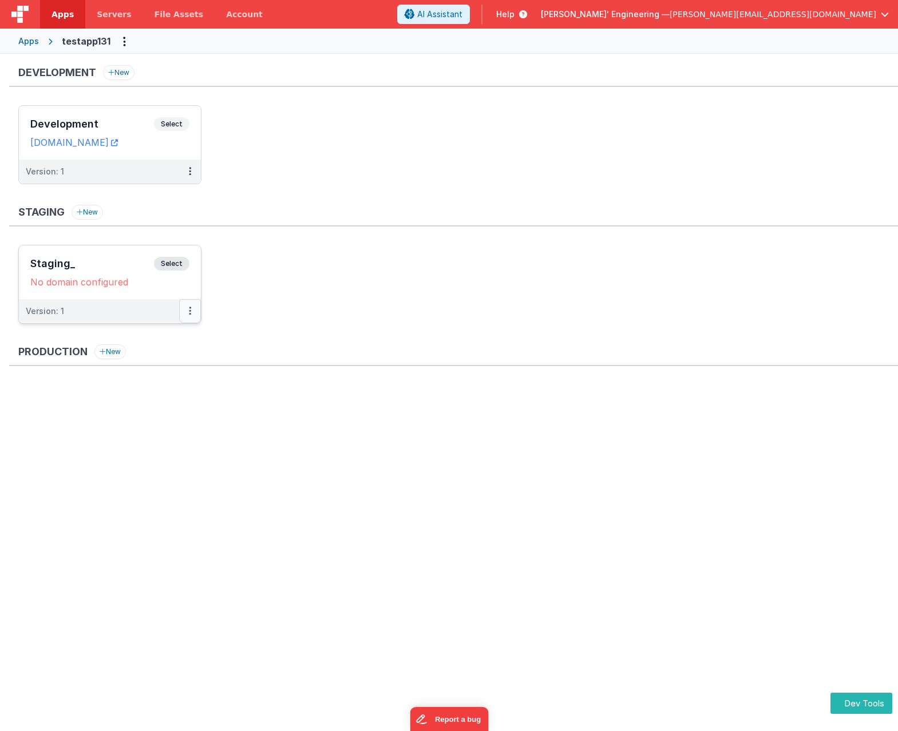
click at [194, 313] on button at bounding box center [190, 311] width 22 height 24
click at [144, 331] on link "Edit" at bounding box center [150, 337] width 101 height 21
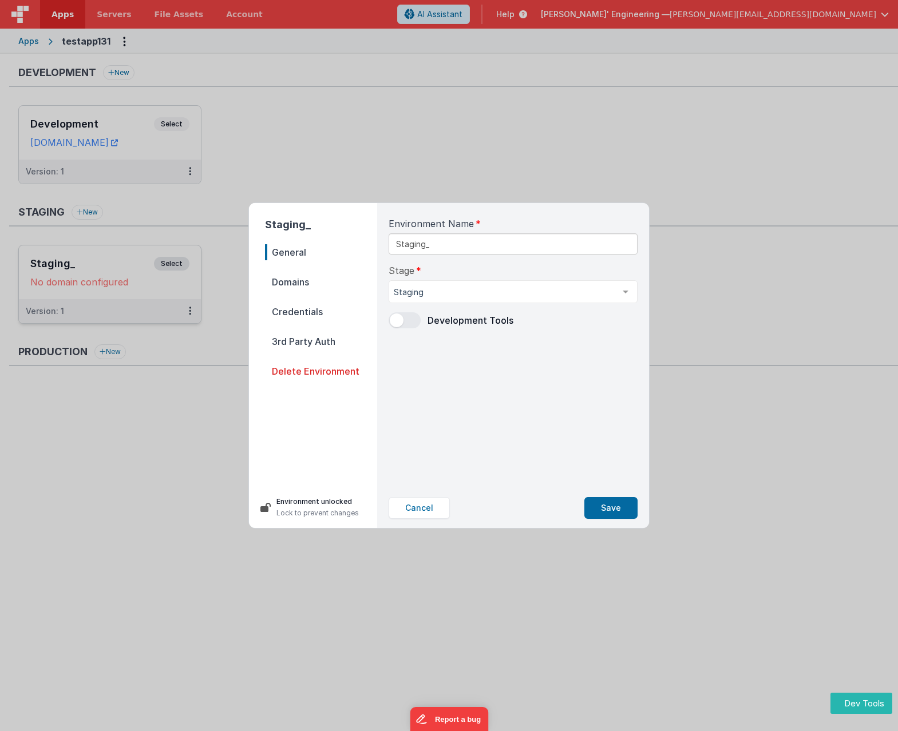
click at [308, 376] on span "Delete Environment" at bounding box center [321, 371] width 112 height 16
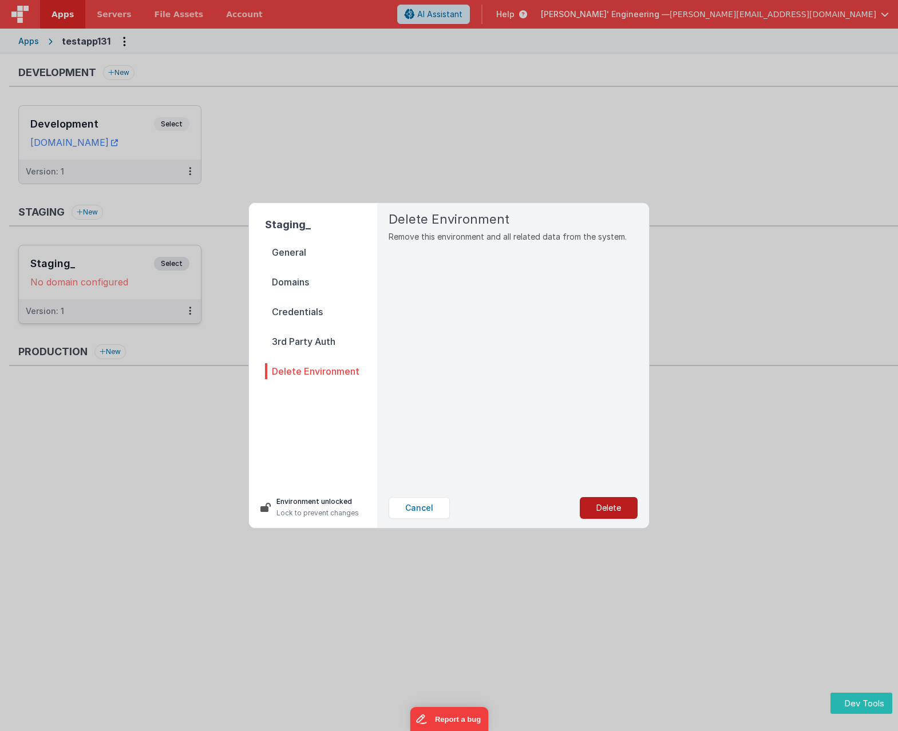
click at [616, 508] on button "Delete" at bounding box center [608, 508] width 58 height 22
click at [554, 508] on button "Yes, Delete" at bounding box center [551, 508] width 76 height 22
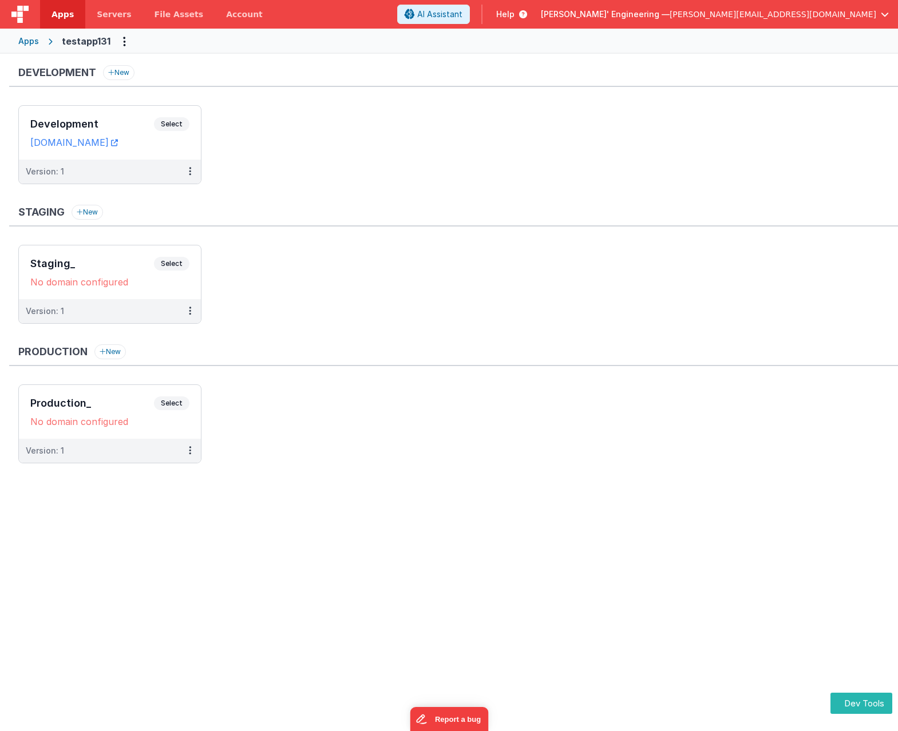
click at [54, 13] on span "Apps" at bounding box center [62, 14] width 22 height 11
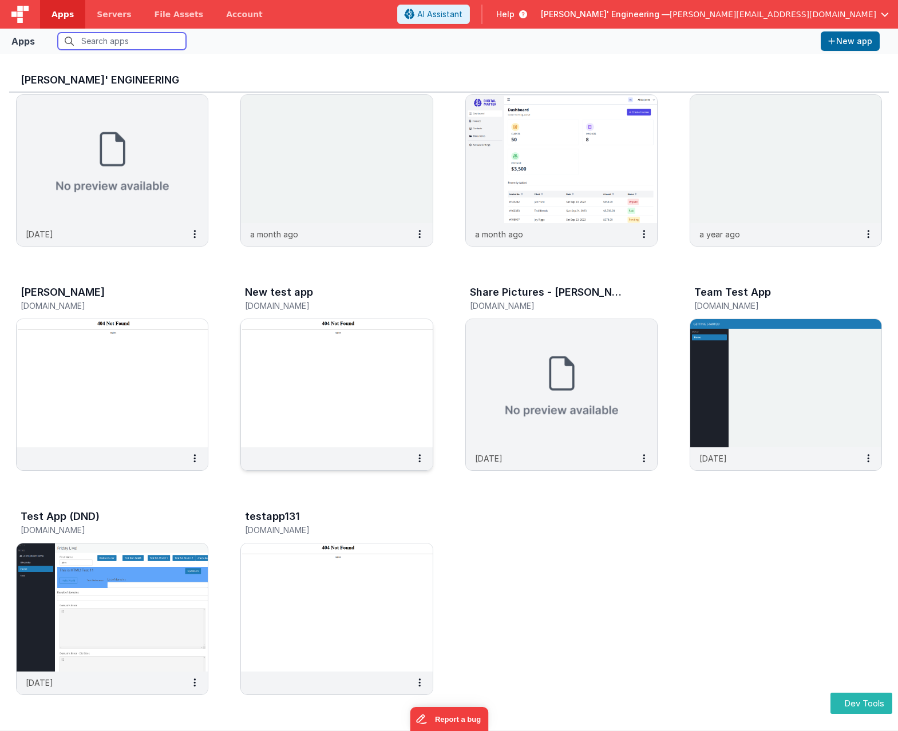
scroll to position [9, 0]
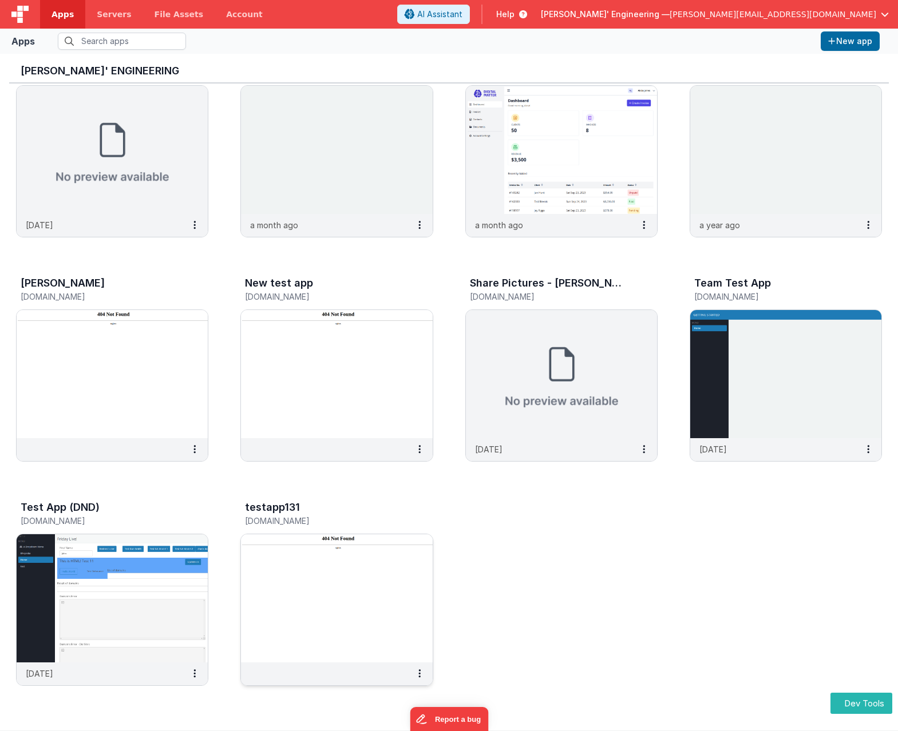
click at [376, 601] on img at bounding box center [336, 598] width 191 height 128
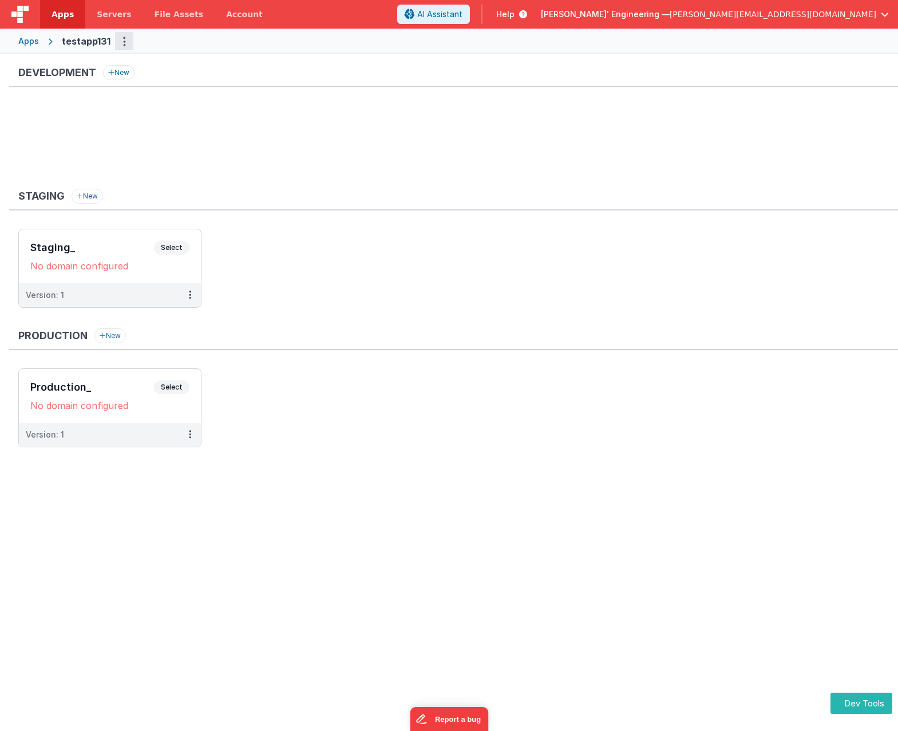
click at [123, 42] on icon "Options" at bounding box center [124, 41] width 3 height 1
click at [74, 141] on link "Delete App" at bounding box center [83, 139] width 101 height 21
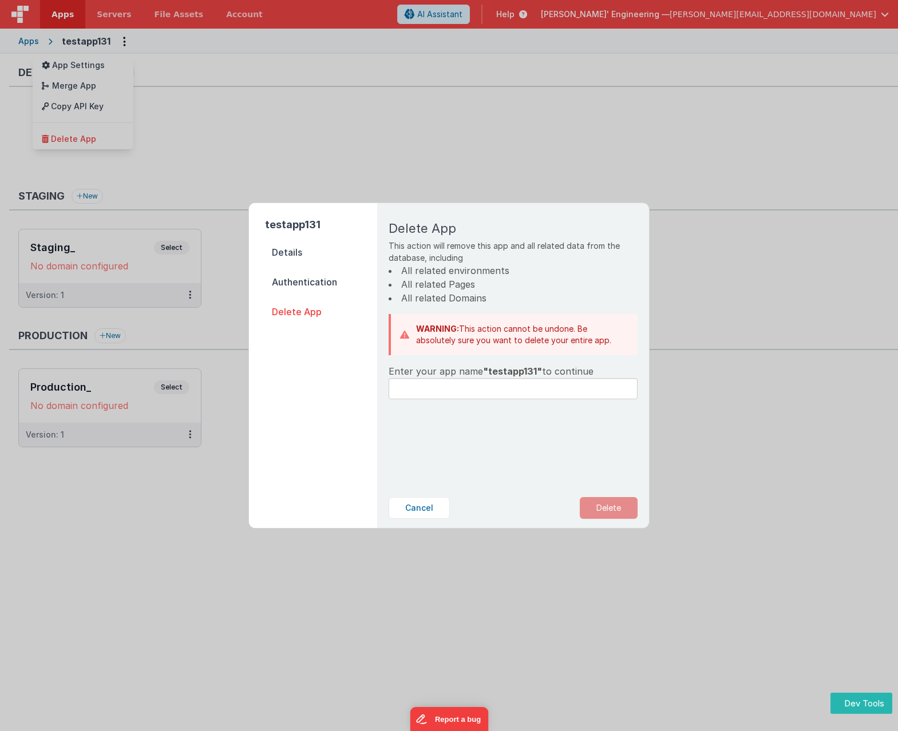
click at [512, 371] on span ""testapp131"" at bounding box center [512, 371] width 59 height 11
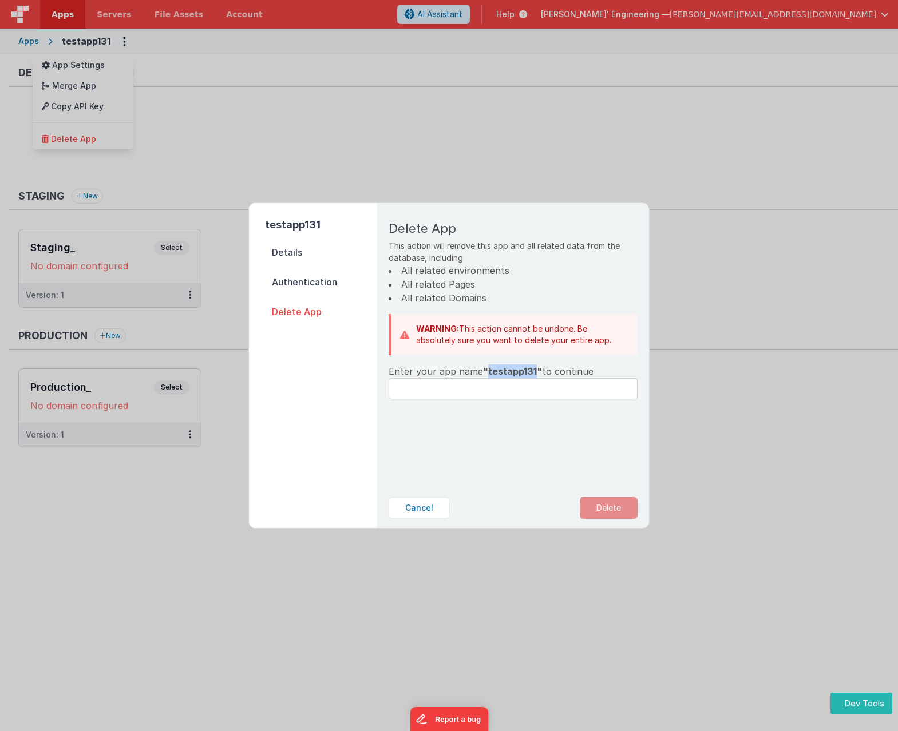
click at [512, 371] on span ""testapp131"" at bounding box center [512, 371] width 59 height 11
copy span "testapp131"
click at [482, 399] on input "text" at bounding box center [512, 388] width 249 height 21
paste input "testapp131"
type input "testapp131"
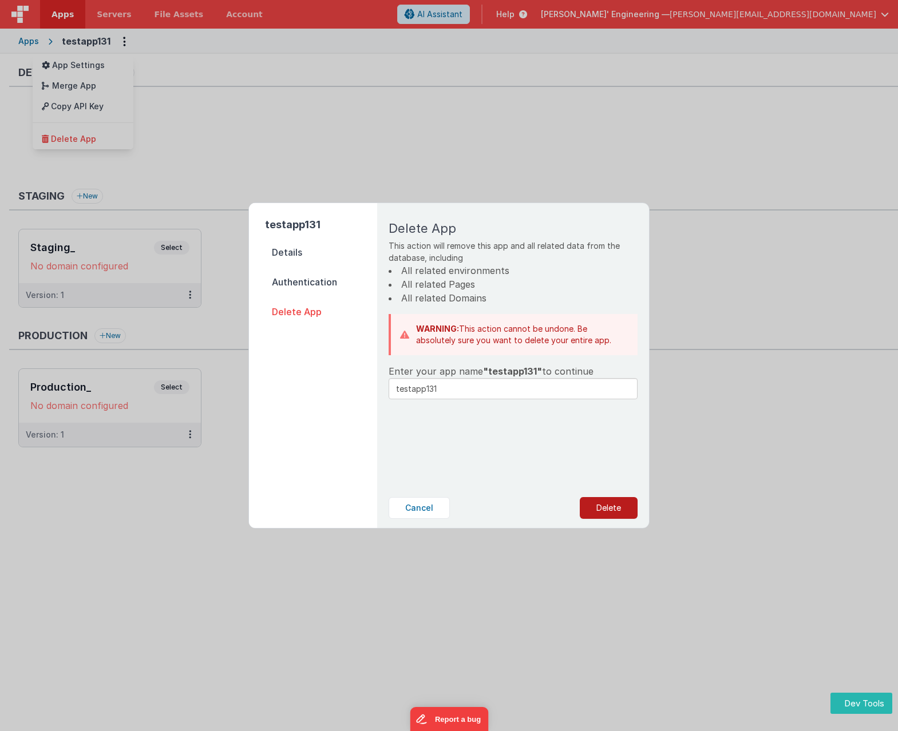
click at [590, 502] on button "Delete" at bounding box center [608, 508] width 58 height 22
click at [557, 507] on button "Yes, Delete" at bounding box center [551, 508] width 76 height 22
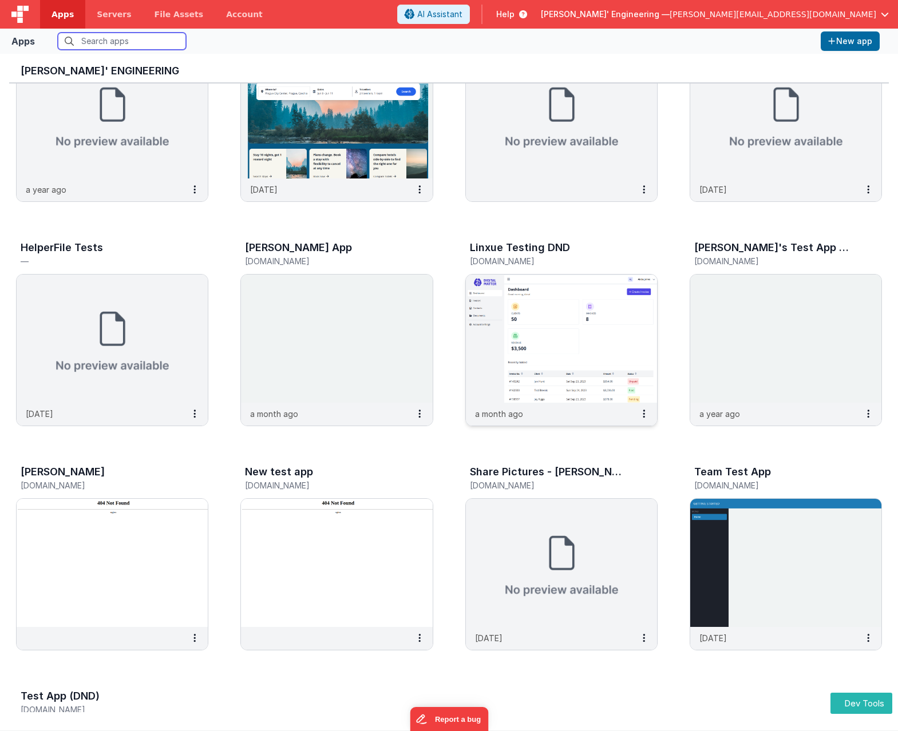
scroll to position [275, 0]
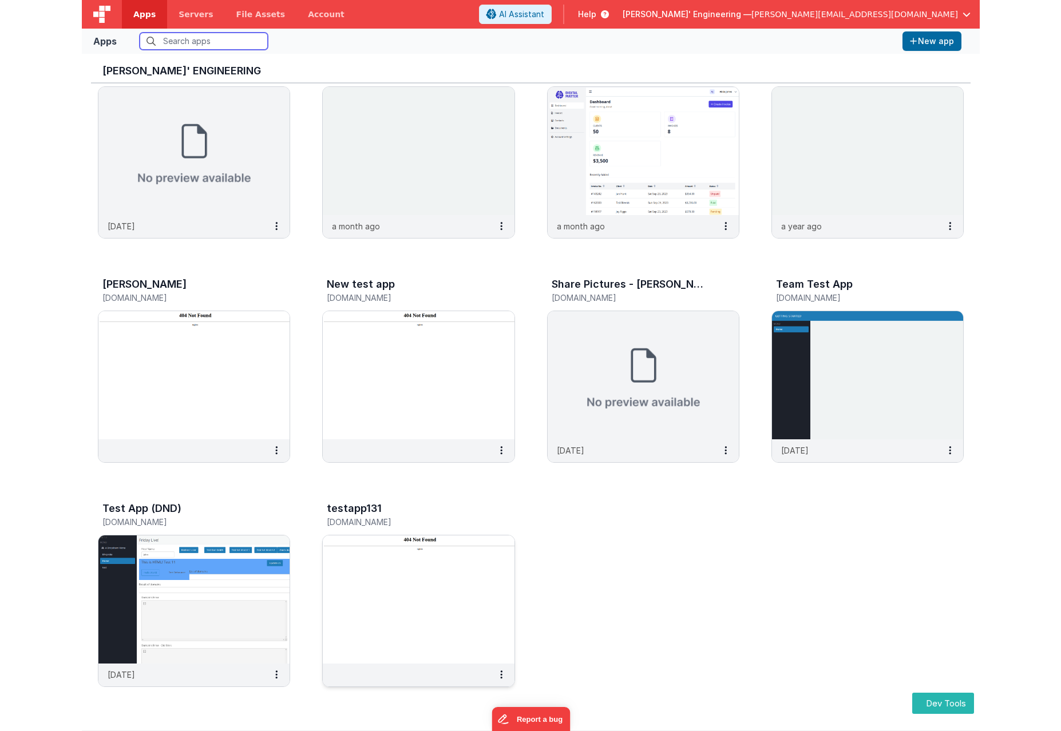
scroll to position [275, 0]
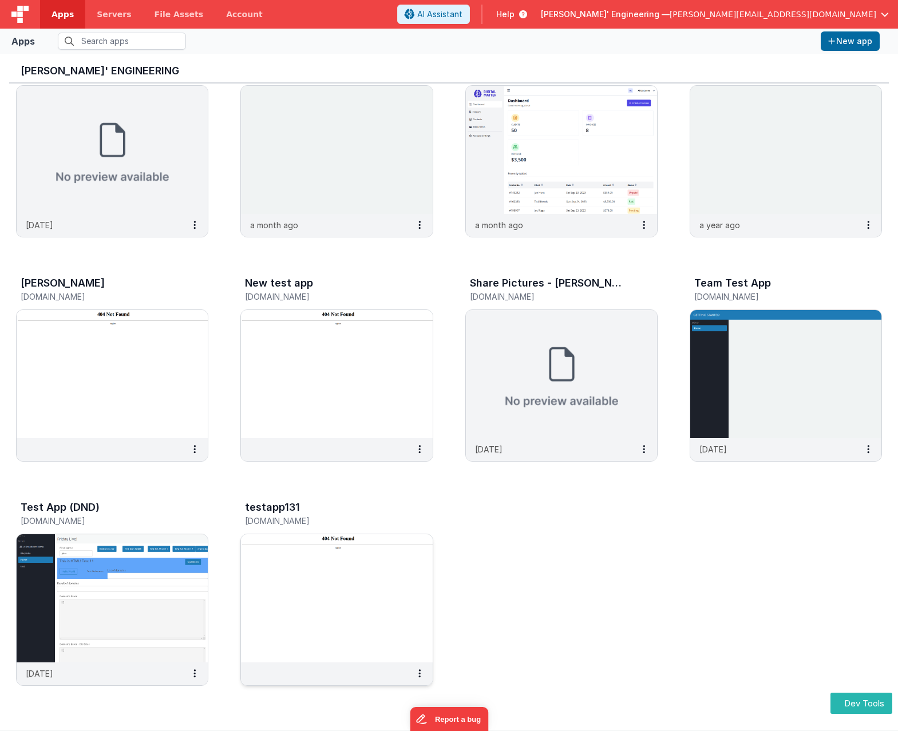
click at [329, 582] on img at bounding box center [336, 598] width 191 height 128
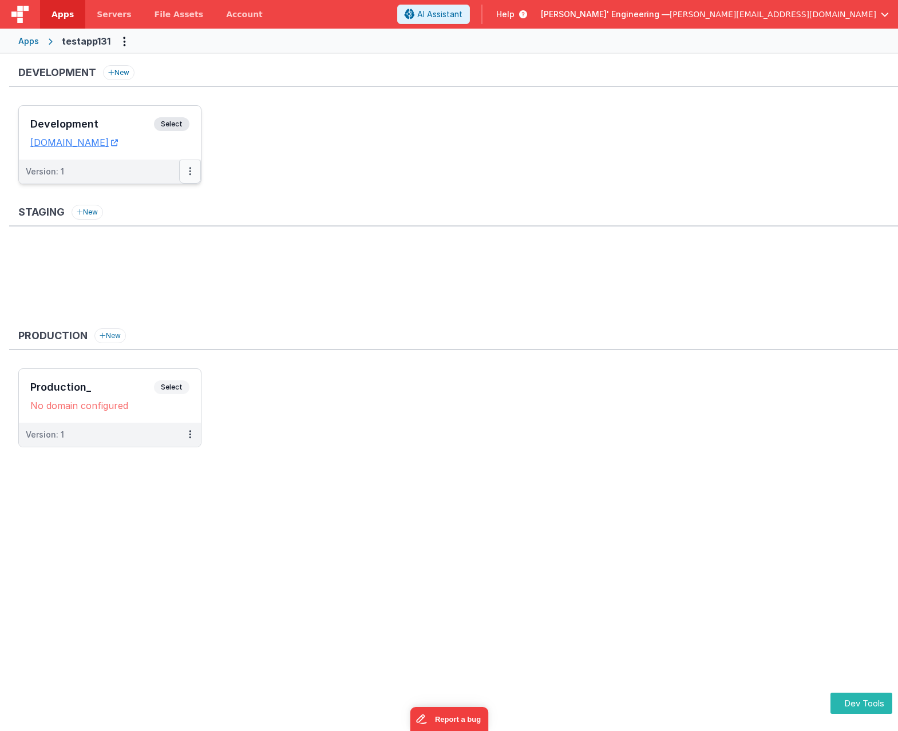
click at [191, 171] on button at bounding box center [190, 172] width 22 height 24
click at [133, 223] on link "Deploy..." at bounding box center [150, 218] width 101 height 21
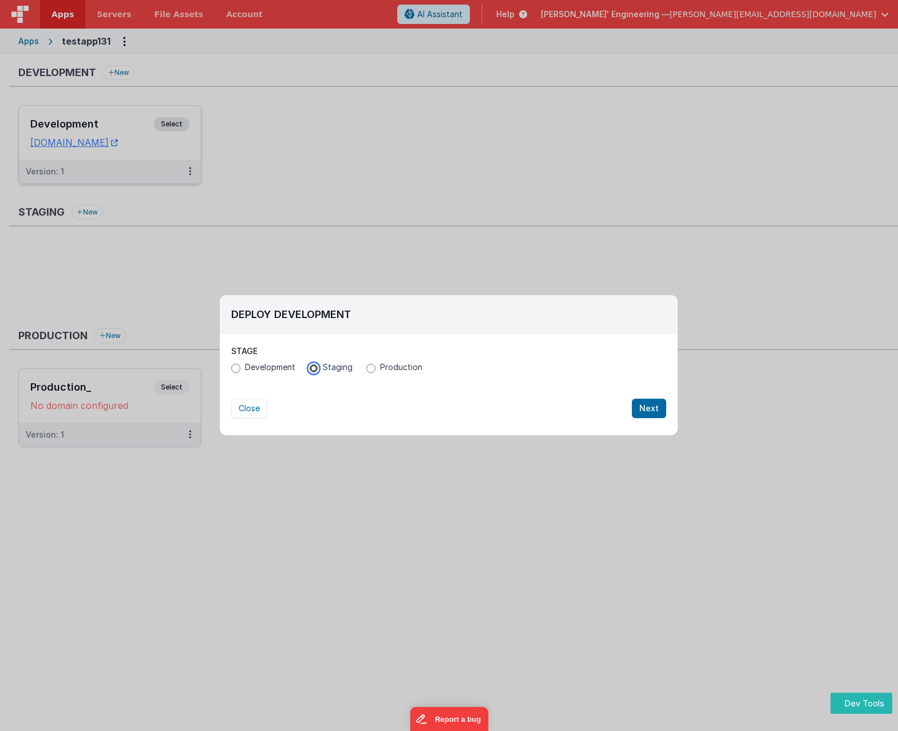
click at [312, 368] on input "Staging" at bounding box center [313, 368] width 9 height 9
radio input "true"
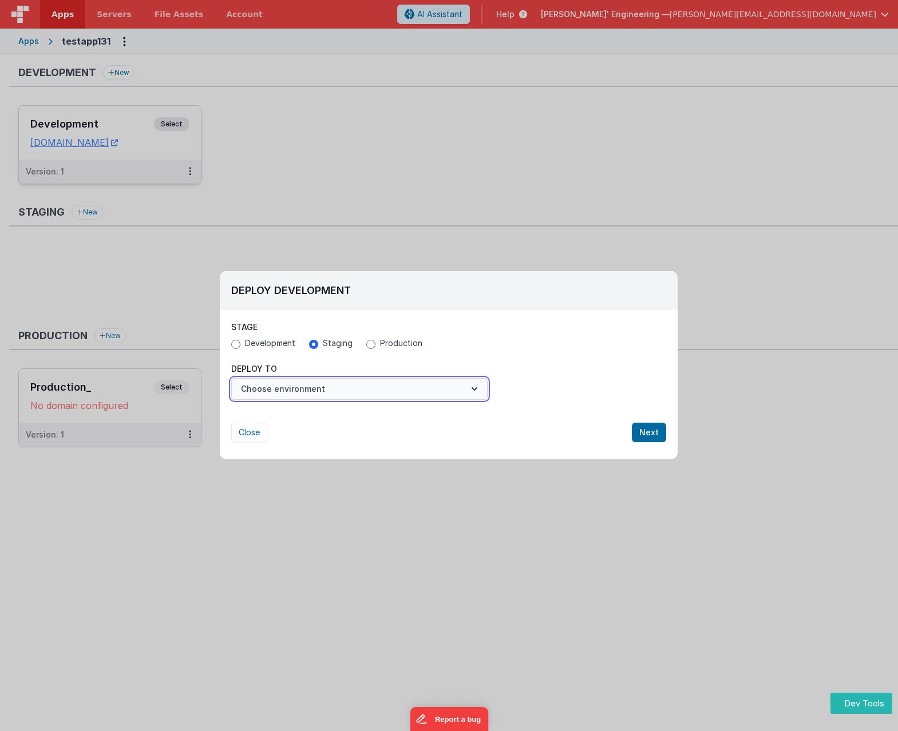
click at [335, 391] on button "Choose environment" at bounding box center [359, 389] width 256 height 22
click at [320, 418] on link "New Environment" at bounding box center [359, 417] width 256 height 21
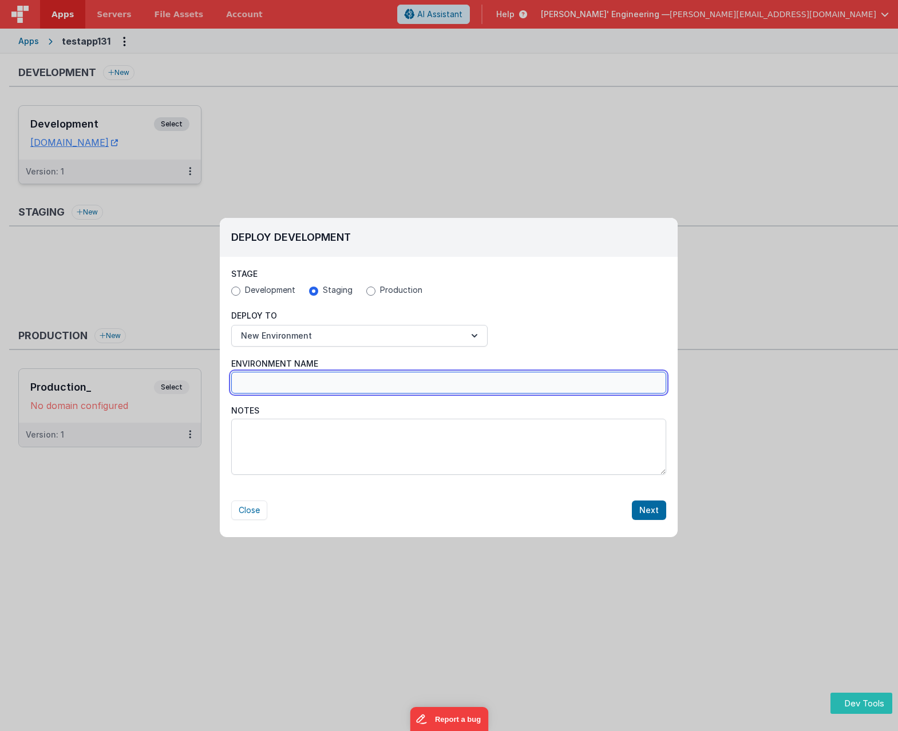
click at [278, 373] on input "Environment Name" at bounding box center [448, 383] width 435 height 22
type input "1"
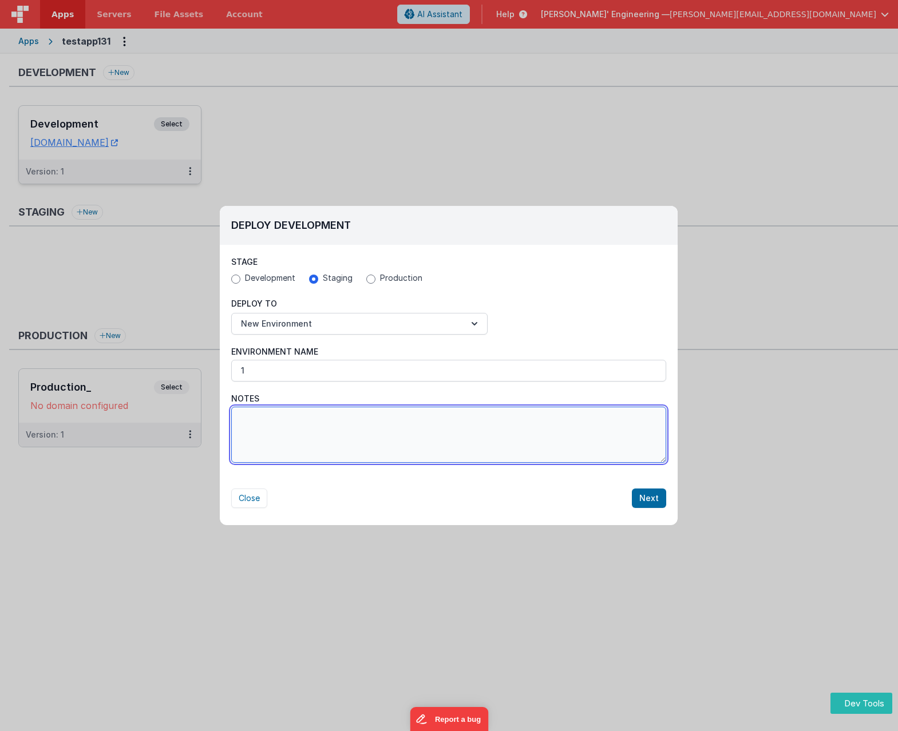
click at [267, 442] on textarea "Notes" at bounding box center [448, 435] width 435 height 56
type textarea "1"
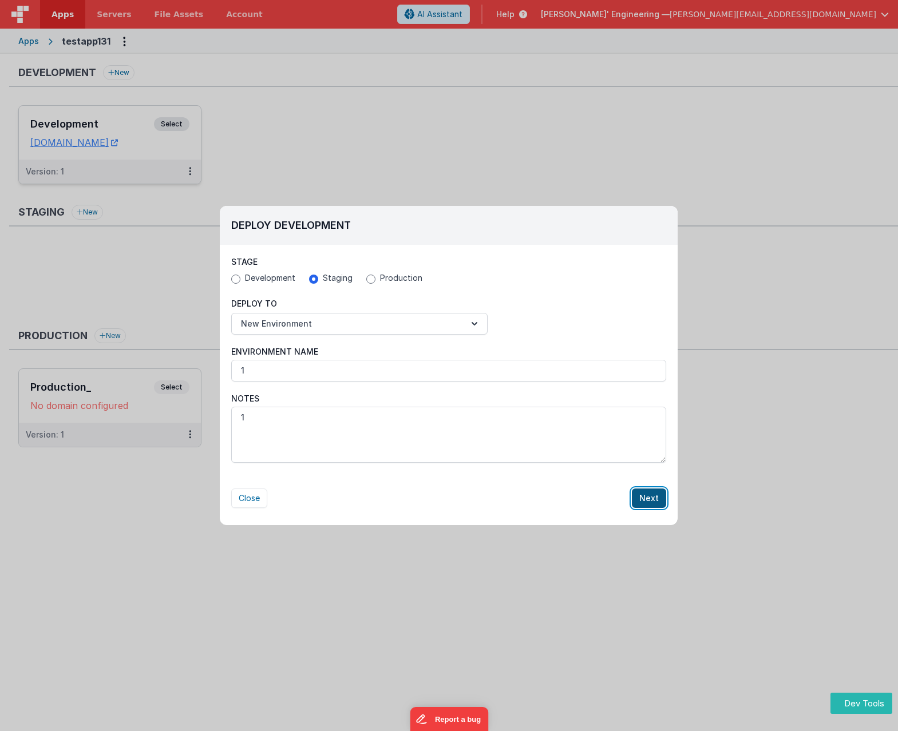
click at [660, 506] on button "Next" at bounding box center [649, 498] width 34 height 19
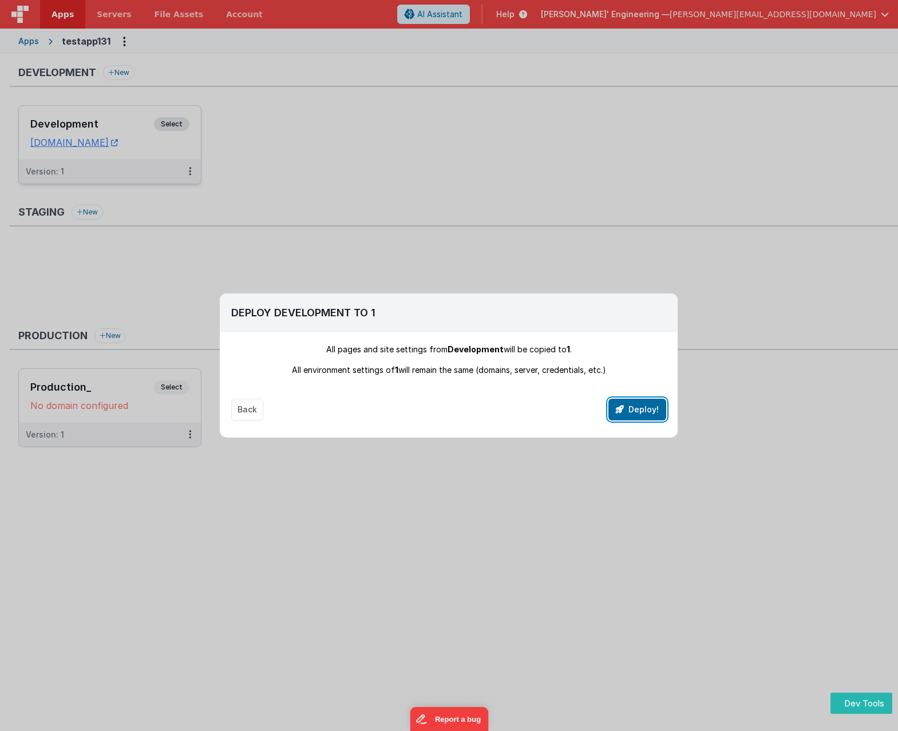
click at [640, 399] on button "Deploy!" at bounding box center [637, 410] width 58 height 22
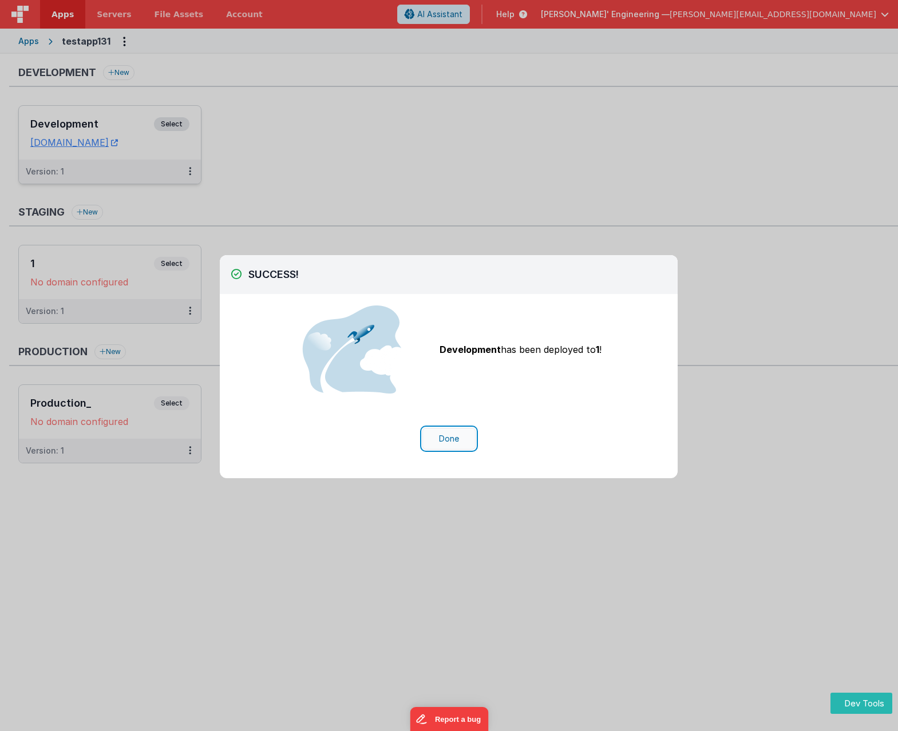
click at [448, 438] on button "Done" at bounding box center [448, 439] width 53 height 22
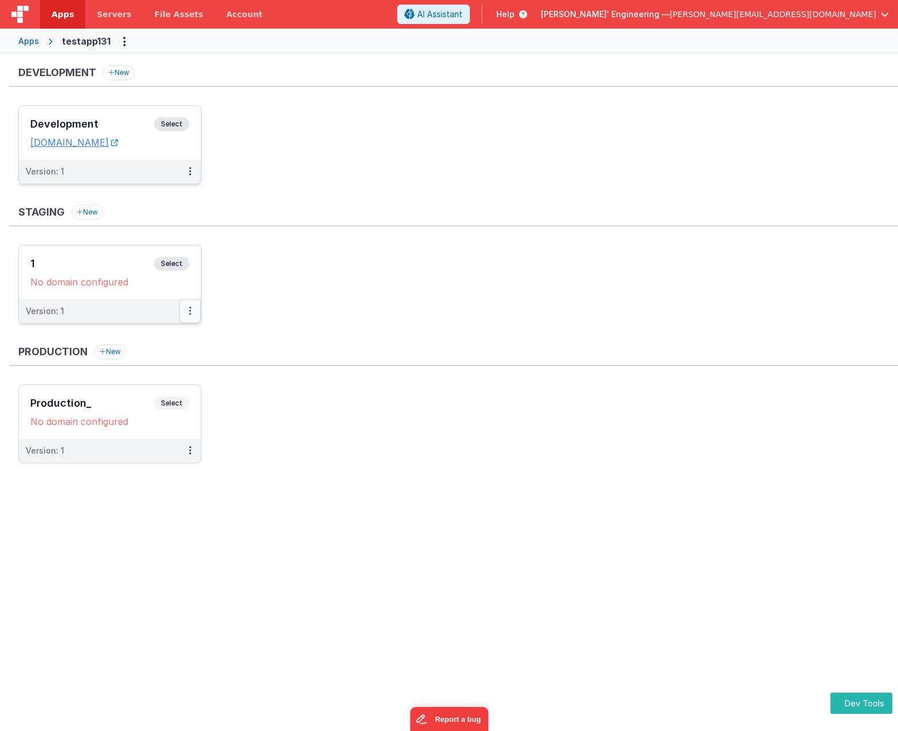
click at [190, 311] on icon at bounding box center [190, 311] width 2 height 1
click at [150, 335] on link "Edit" at bounding box center [150, 337] width 101 height 21
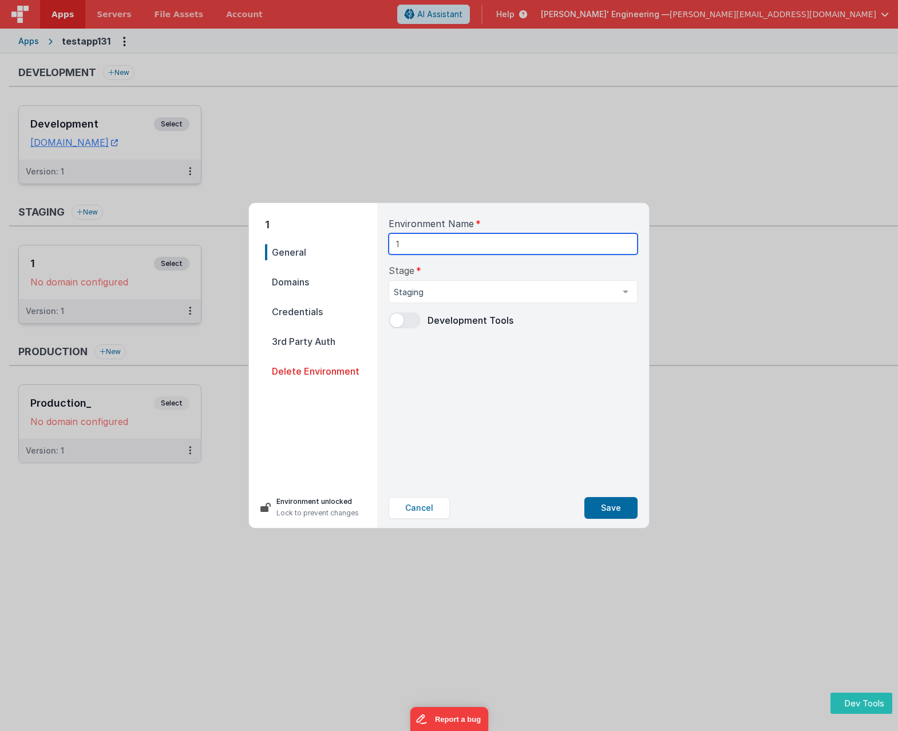
drag, startPoint x: 419, startPoint y: 245, endPoint x: 363, endPoint y: 244, distance: 55.5
click at [363, 244] on div "1 General Domains Credentials 3rd Party Auth Delete Environment Environment unl…" at bounding box center [449, 365] width 400 height 325
paste input "Staging_"
type input "Staging_"
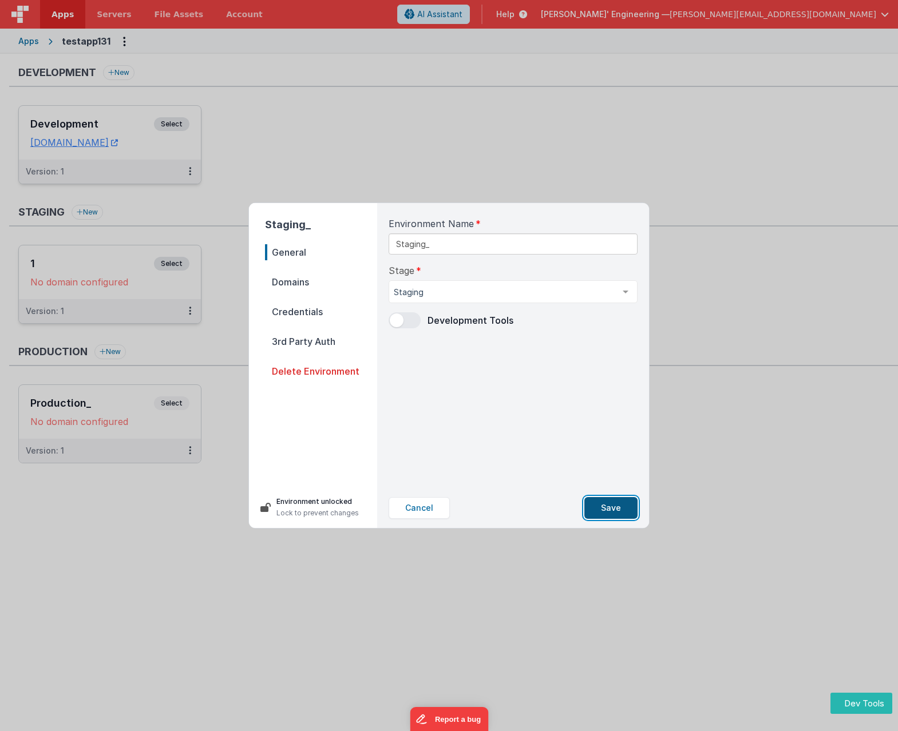
click at [611, 503] on button "Save" at bounding box center [610, 508] width 53 height 22
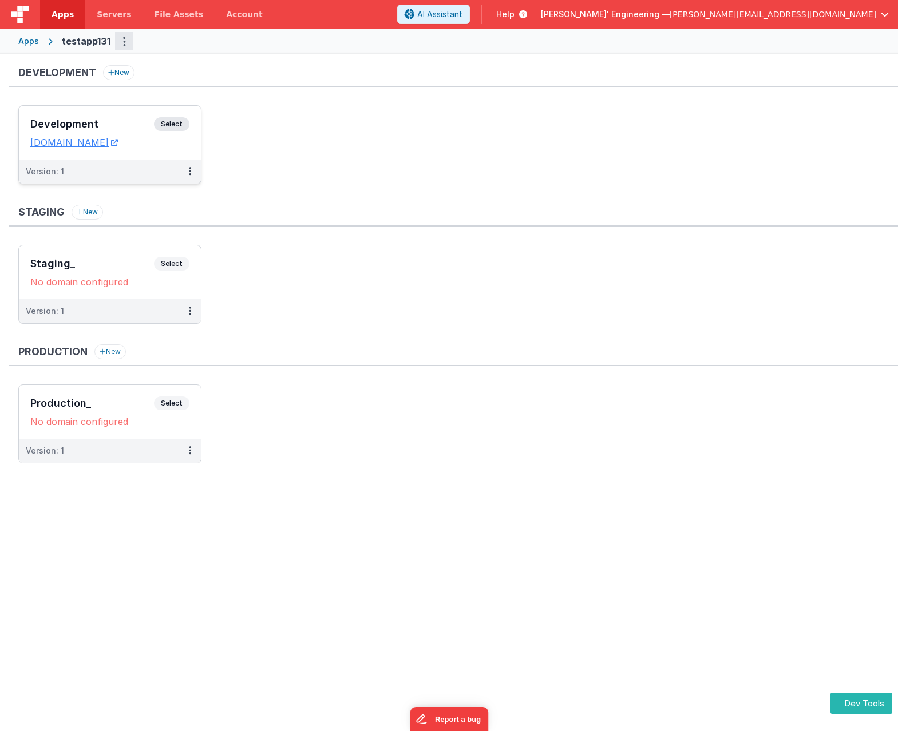
click at [124, 45] on button "Options" at bounding box center [124, 41] width 18 height 18
click at [81, 137] on link "Delete App" at bounding box center [83, 139] width 101 height 21
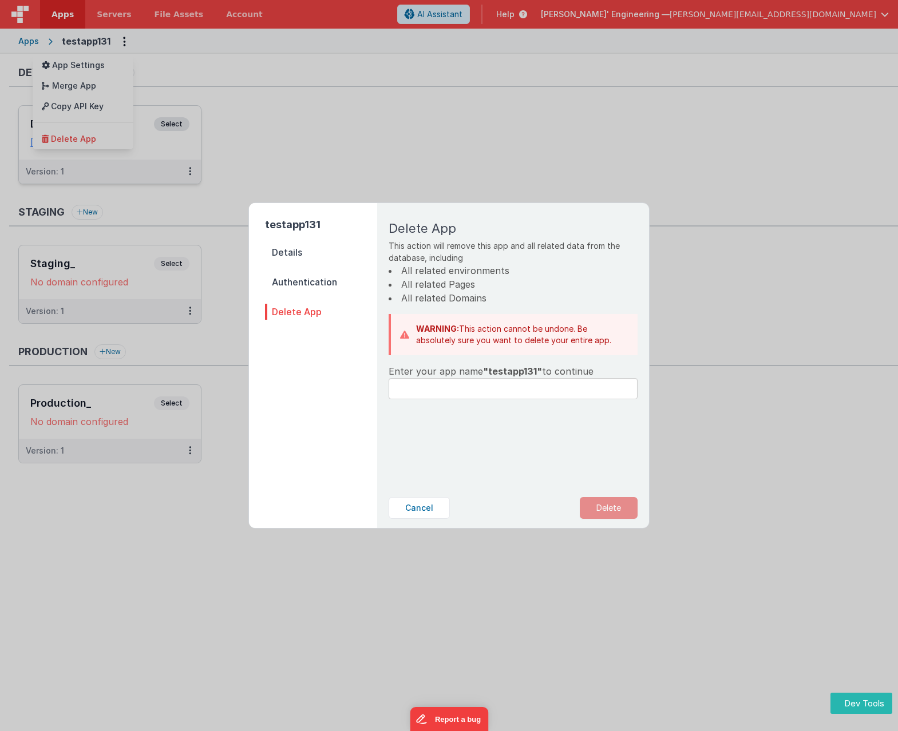
click at [509, 368] on span ""testapp131"" at bounding box center [512, 371] width 59 height 11
copy span "testapp131"
click at [489, 384] on input "text" at bounding box center [512, 388] width 249 height 21
paste input "testapp131"
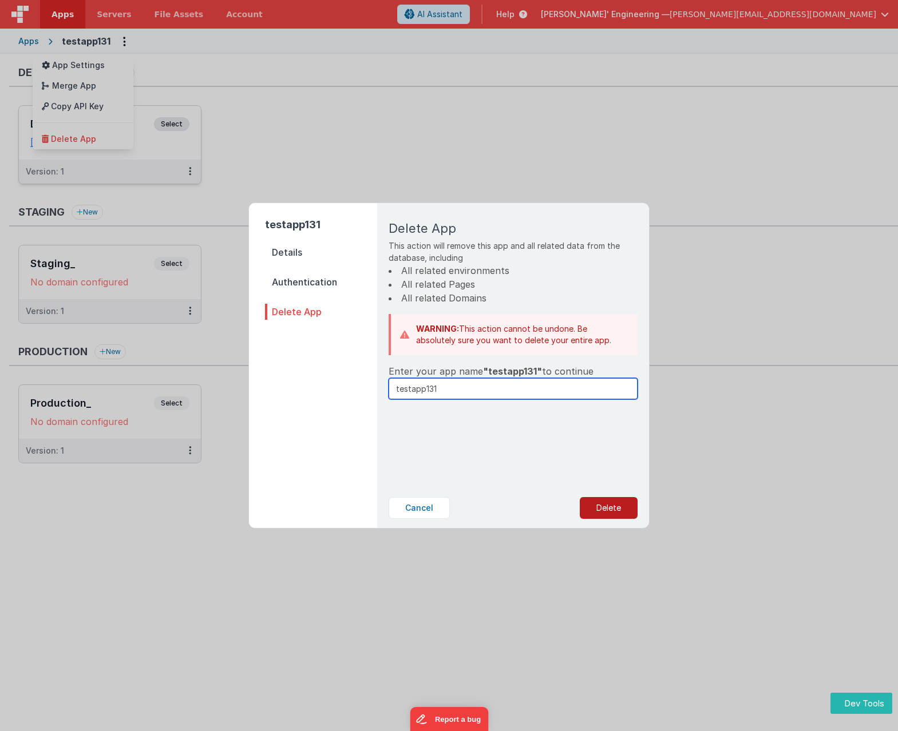
type input "testapp131"
click at [609, 511] on button "Delete" at bounding box center [608, 508] width 58 height 22
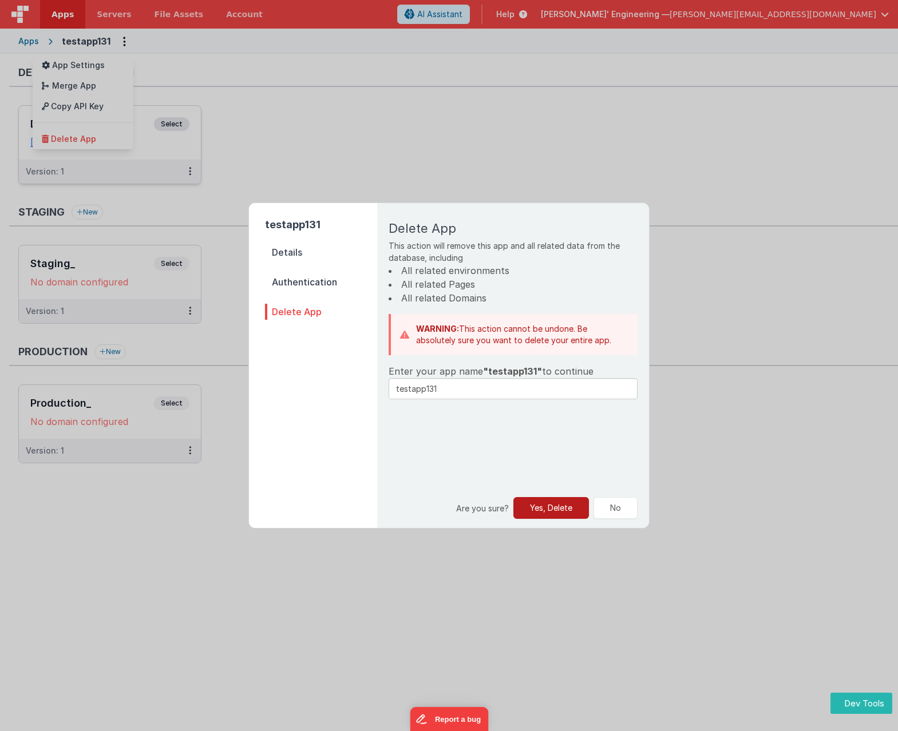
click at [543, 509] on button "Yes, Delete" at bounding box center [551, 508] width 76 height 22
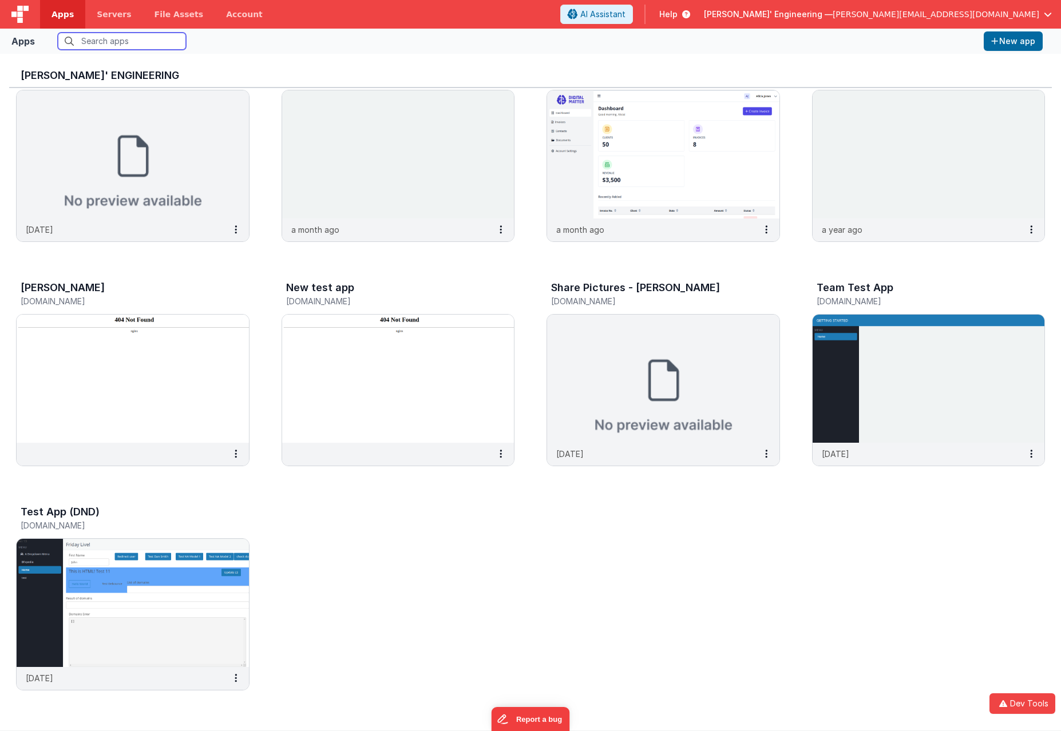
scroll to position [9, 0]
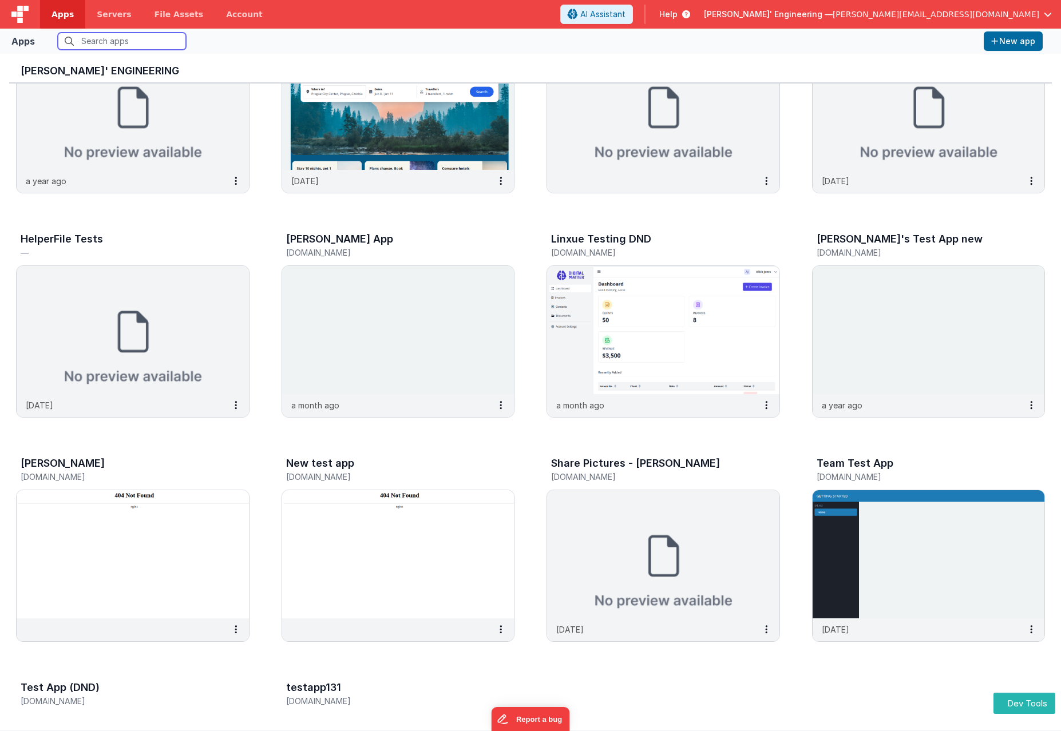
scroll to position [275, 0]
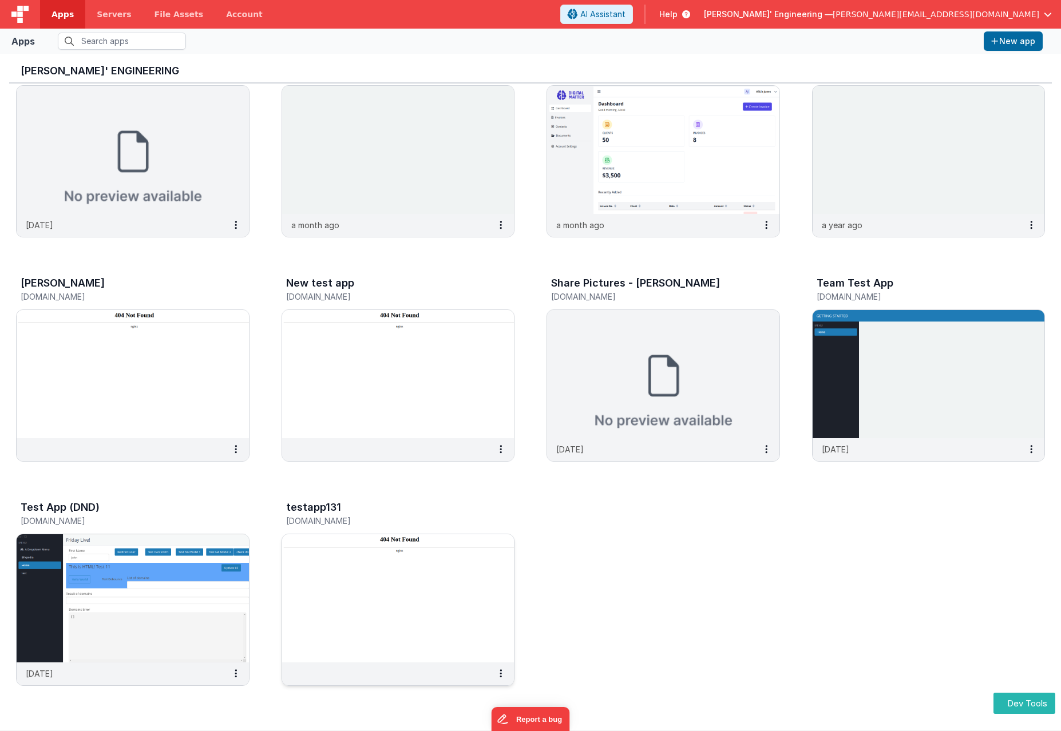
click at [442, 585] on img at bounding box center [398, 598] width 232 height 128
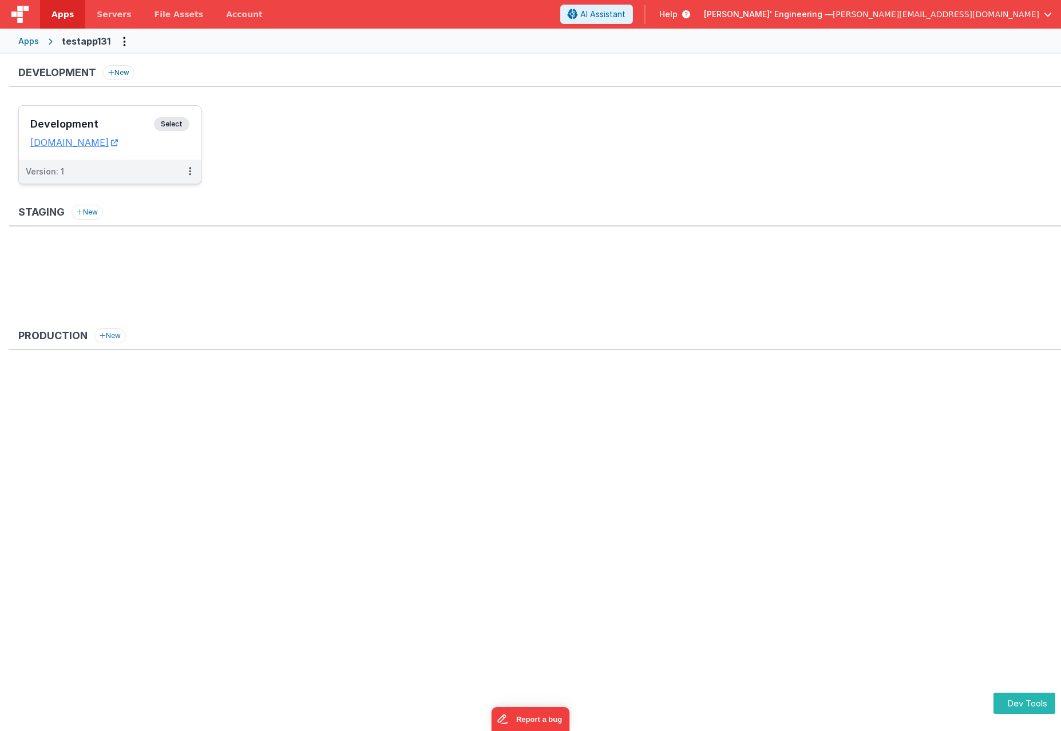
click at [176, 121] on span "Select" at bounding box center [171, 124] width 35 height 14
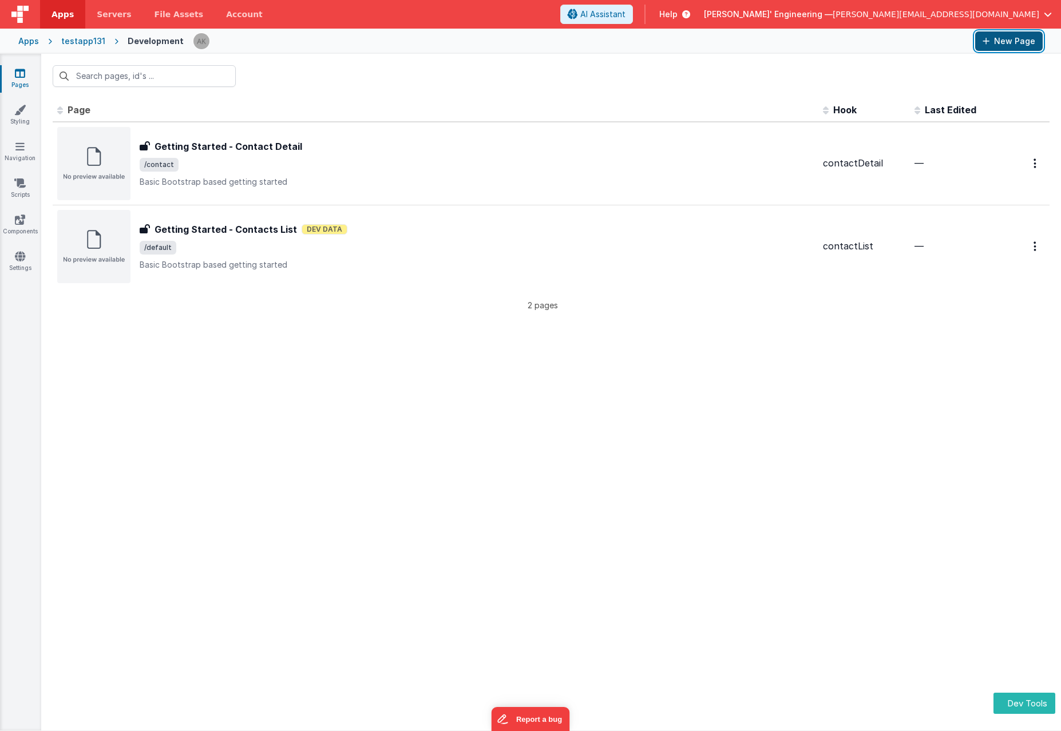
click at [1014, 40] on button "New Page" at bounding box center [1008, 40] width 67 height 19
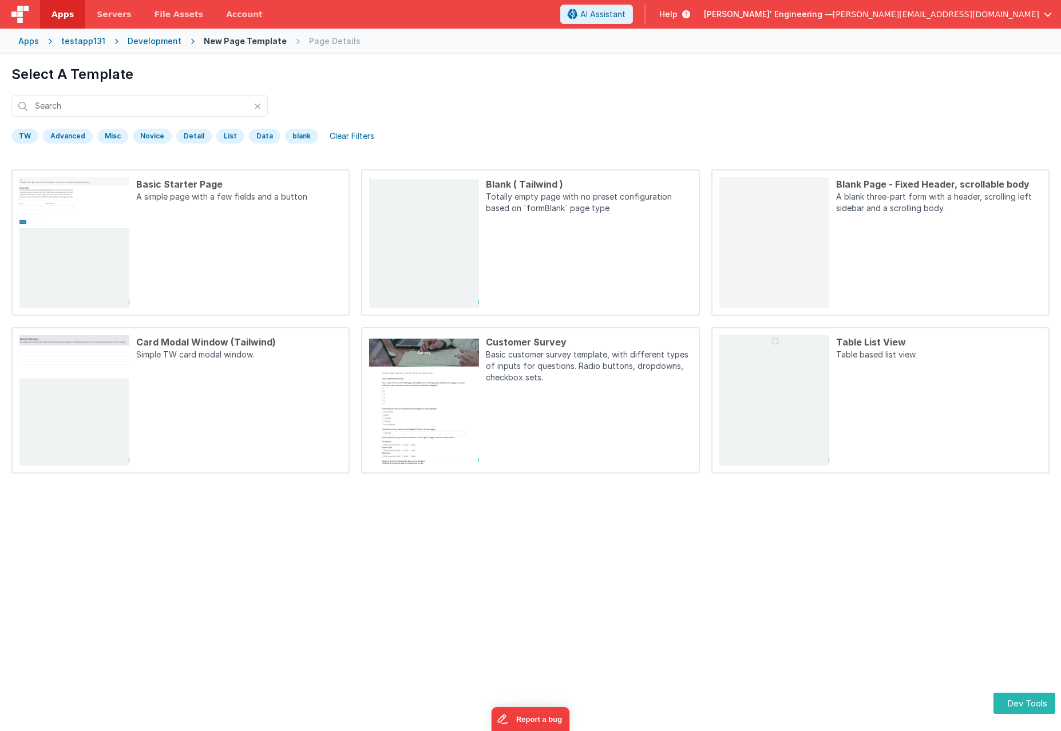
click at [27, 141] on div "TW" at bounding box center [24, 136] width 27 height 15
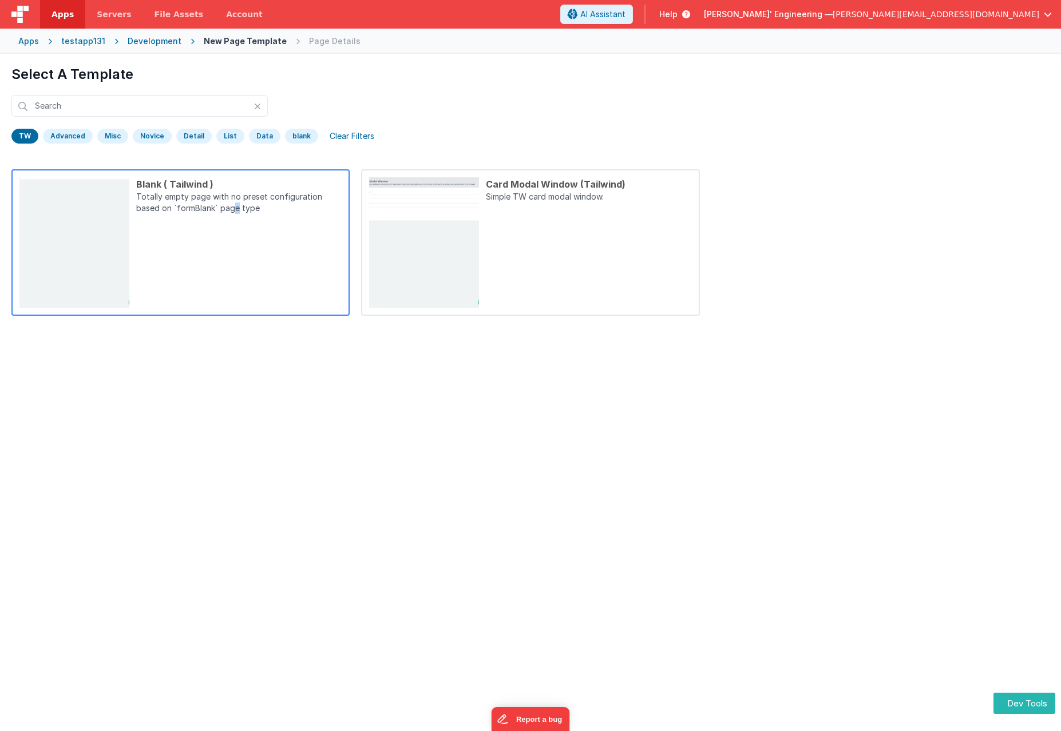
click at [236, 255] on div "Blank ( Tailwind ) Totally empty page with no preset configuration based on `fo…" at bounding box center [235, 242] width 212 height 130
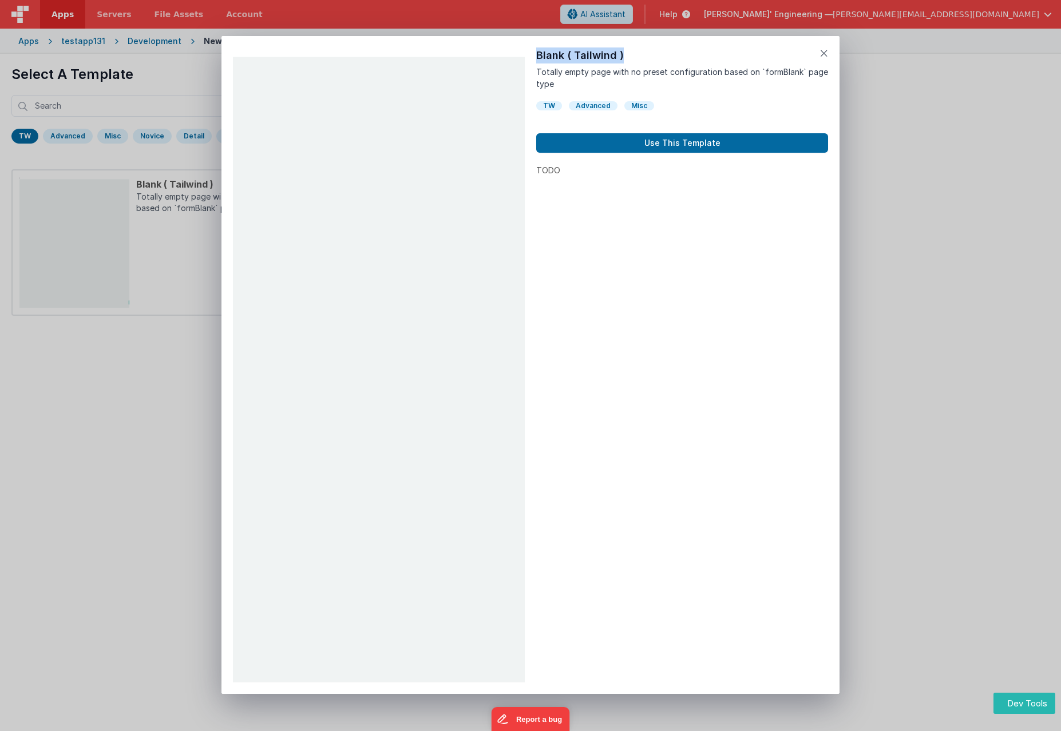
drag, startPoint x: 628, startPoint y: 56, endPoint x: 533, endPoint y: 55, distance: 95.0
click at [533, 55] on div "Preview Blank ( Tailwind ) Totally empty page with no preset configuration base…" at bounding box center [530, 365] width 618 height 658
copy div "Blank ( Tailwind )"
click at [828, 48] on div "Preview Blank ( Tailwind ) Totally empty page with no preset configuration base…" at bounding box center [530, 365] width 618 height 658
click at [825, 50] on icon at bounding box center [824, 53] width 8 height 16
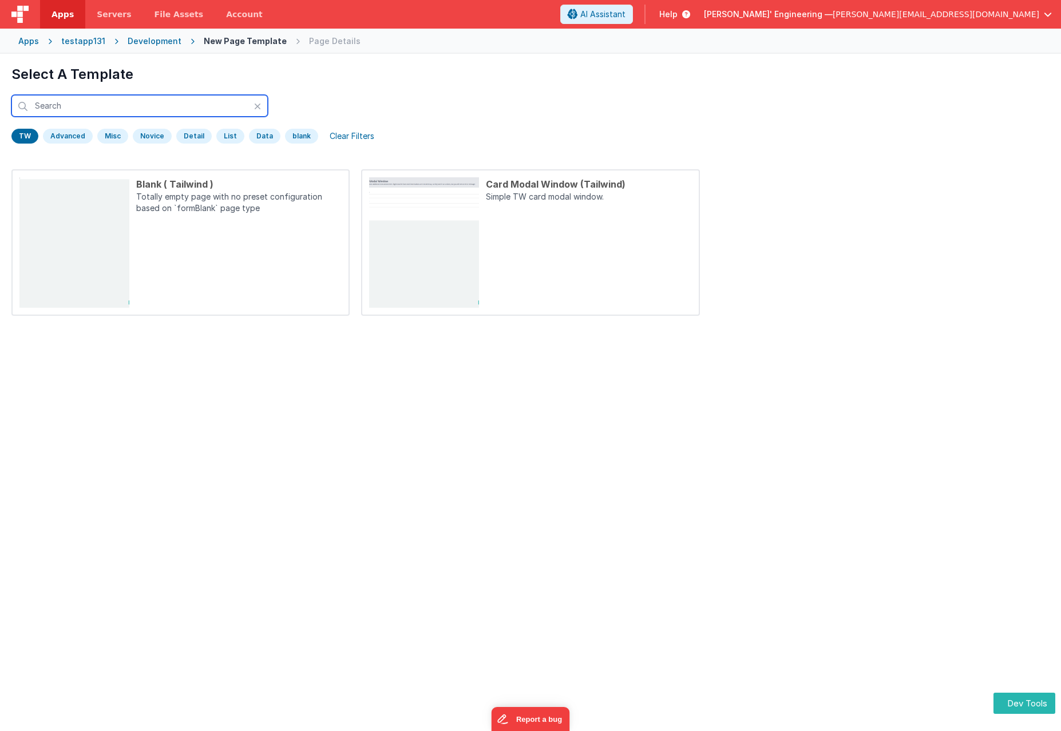
click at [89, 103] on input "text" at bounding box center [139, 106] width 256 height 22
paste input "Tailwind"
drag, startPoint x: 88, startPoint y: 108, endPoint x: -40, endPoint y: 118, distance: 128.6
click at [0, 118] on html "Dev Tools Apps Servers File Assets Account Some FUTURE Slot AI Assistant Help D…" at bounding box center [530, 365] width 1061 height 731
paste input "Blank ( Tailwind )"
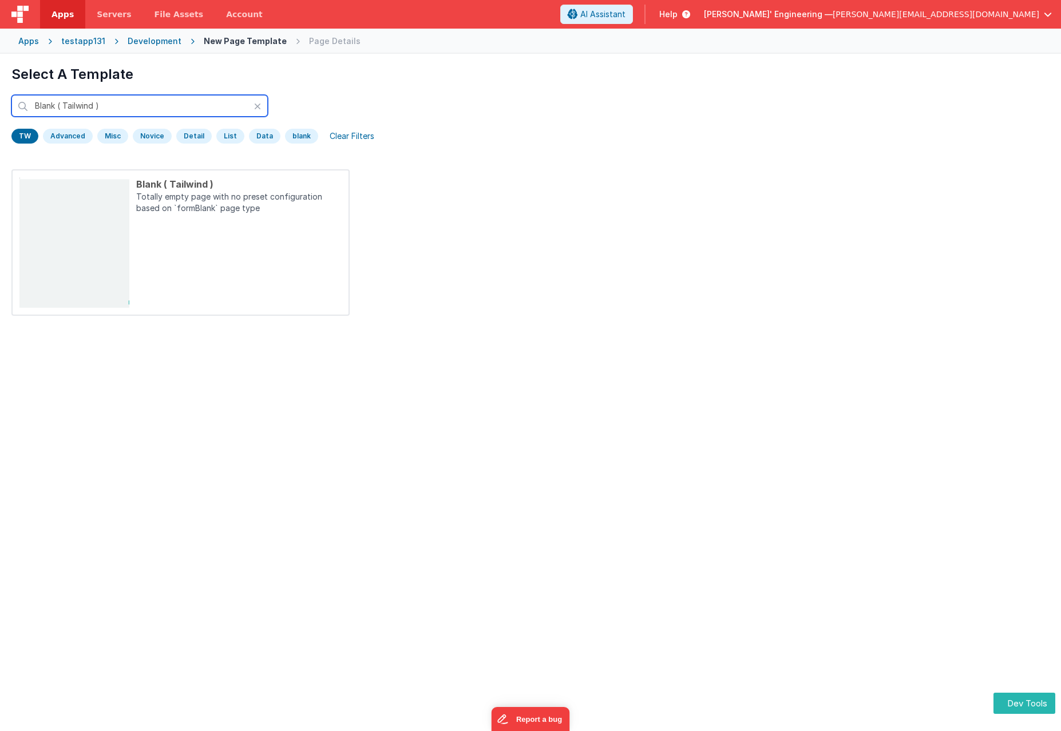
type input "Blank ( Tailwind )"
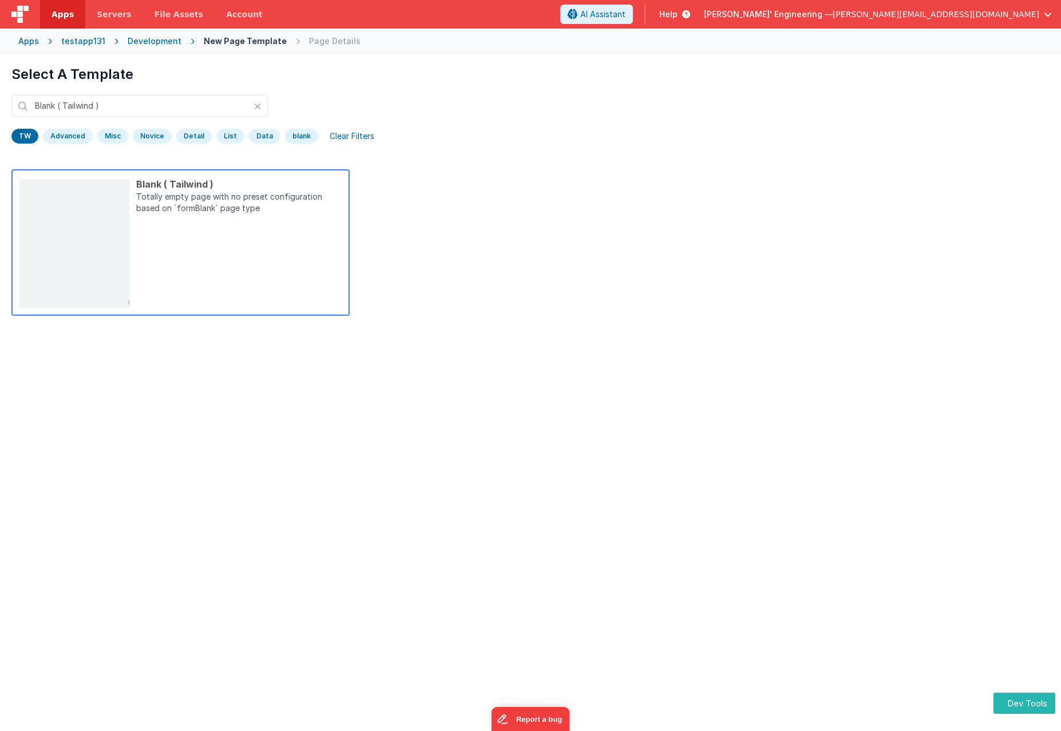
click at [170, 254] on div "Blank ( Tailwind ) Totally empty page with no preset configuration based on `fo…" at bounding box center [235, 242] width 212 height 130
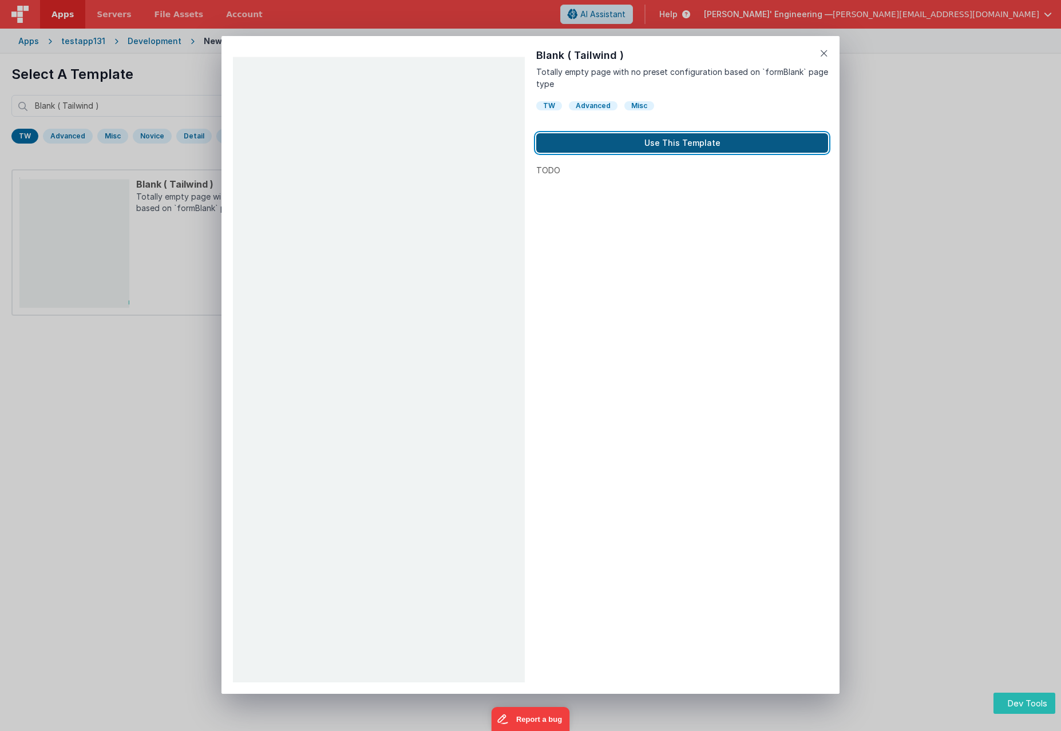
click at [677, 147] on button "Use This Template" at bounding box center [682, 142] width 292 height 19
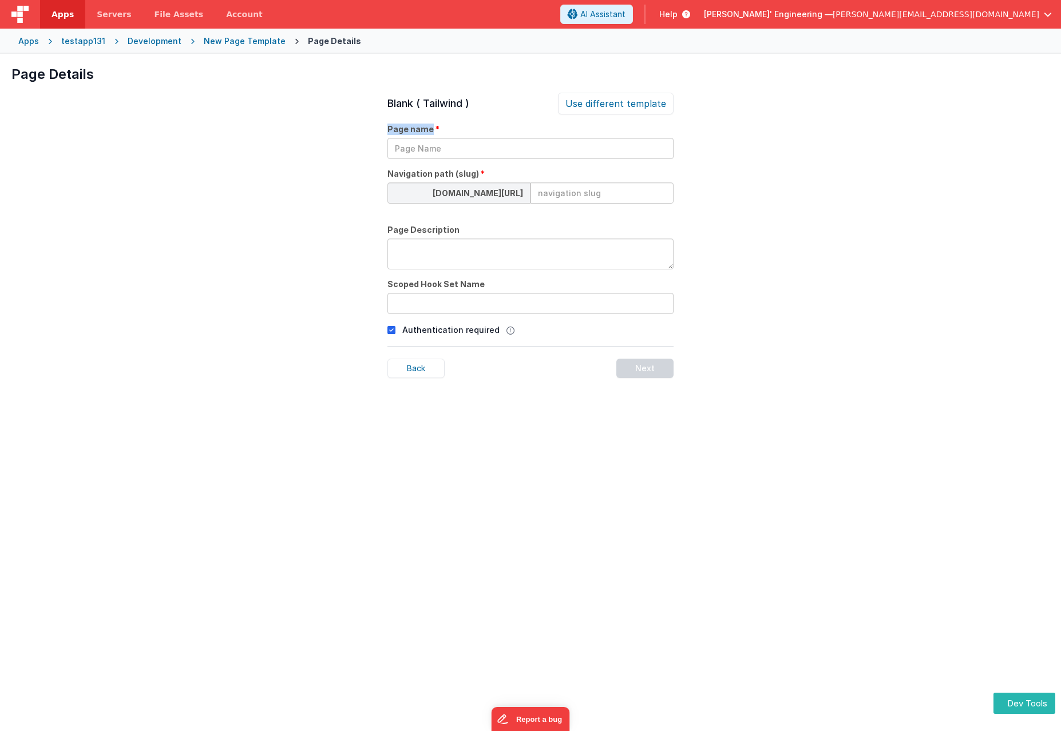
drag, startPoint x: 387, startPoint y: 127, endPoint x: 429, endPoint y: 126, distance: 42.3
click at [429, 126] on div "Page Details Preview Blank ( Tailwind ) Totally empty page with no preset confi…" at bounding box center [530, 419] width 1061 height 731
copy span "Page name"
drag, startPoint x: 388, startPoint y: 228, endPoint x: 452, endPoint y: 228, distance: 64.1
click at [452, 228] on span "Page Description" at bounding box center [423, 229] width 72 height 11
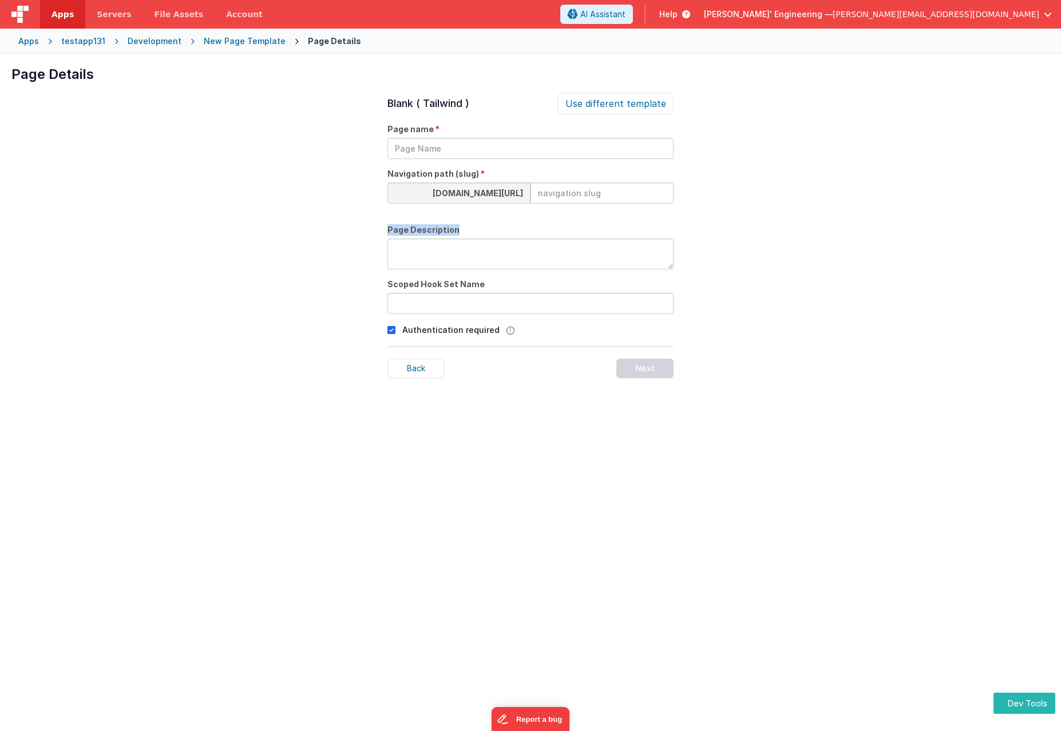
copy span "Page Description"
click at [463, 281] on span "Scoped Hook Set Name" at bounding box center [435, 284] width 97 height 11
copy span "Scoped Hook Set Name"
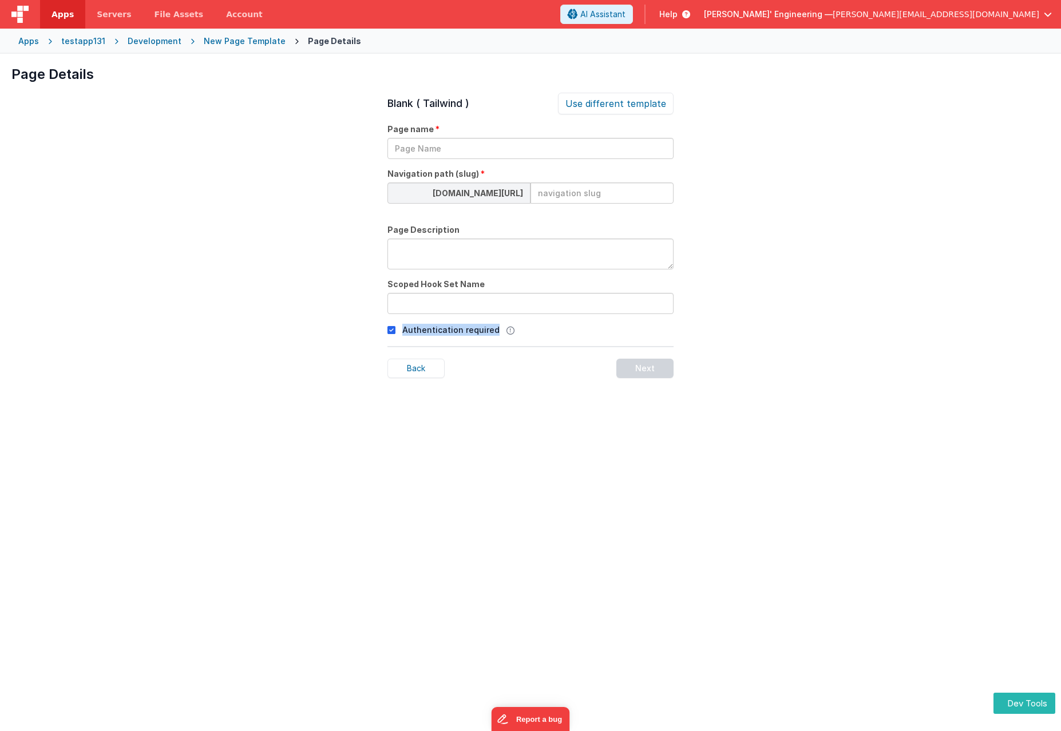
drag, startPoint x: 403, startPoint y: 329, endPoint x: 492, endPoint y: 331, distance: 89.3
click at [492, 331] on p "Authentication required" at bounding box center [450, 330] width 97 height 12
copy p "Authentication required"
drag, startPoint x: 469, startPoint y: 176, endPoint x: 388, endPoint y: 176, distance: 80.7
click at [388, 176] on span "Navigation path (slug)" at bounding box center [433, 173] width 92 height 11
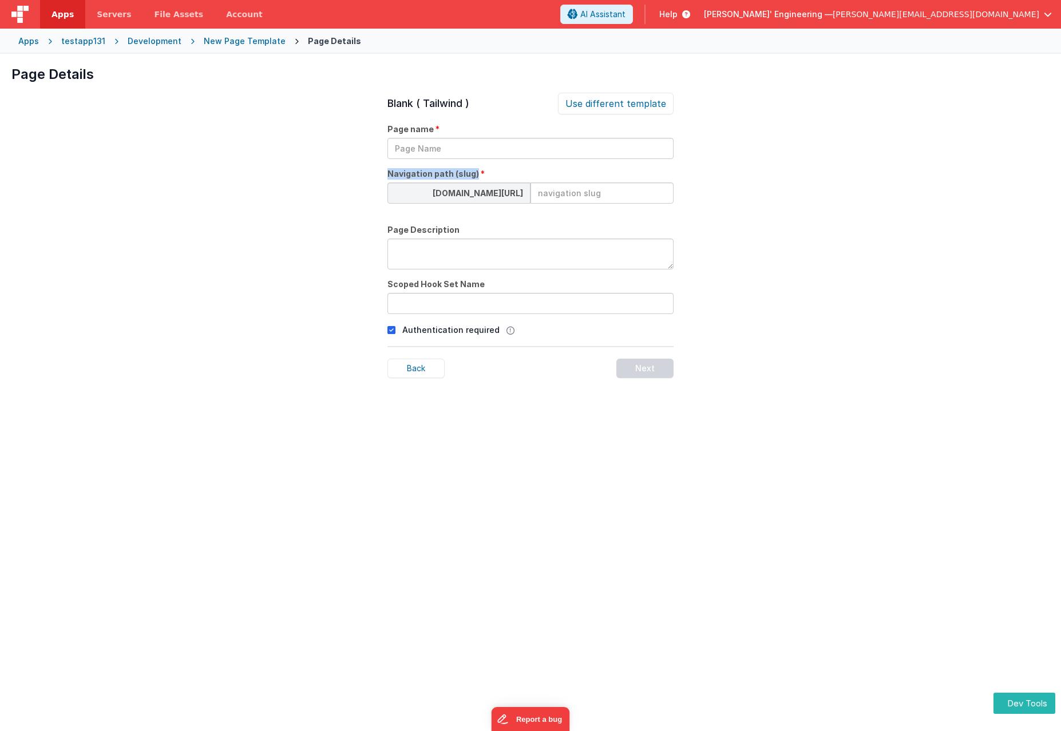
copy span "Navigation path (slug)"
click at [430, 148] on input "text" at bounding box center [530, 148] width 286 height 21
type input "123"
click at [564, 190] on input at bounding box center [601, 192] width 143 height 21
type input "123"
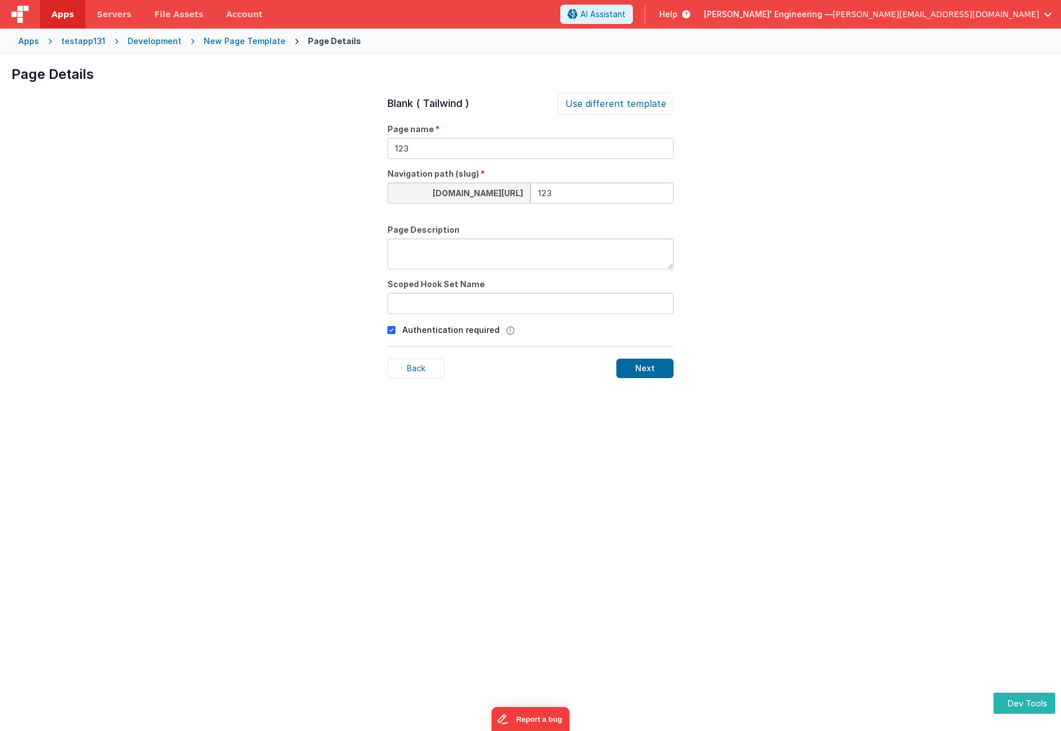
click at [517, 242] on textarea at bounding box center [530, 254] width 286 height 31
type textarea "123"
click at [516, 299] on input "text" at bounding box center [530, 303] width 286 height 21
type input "123"
click at [640, 370] on div "Next" at bounding box center [644, 368] width 57 height 19
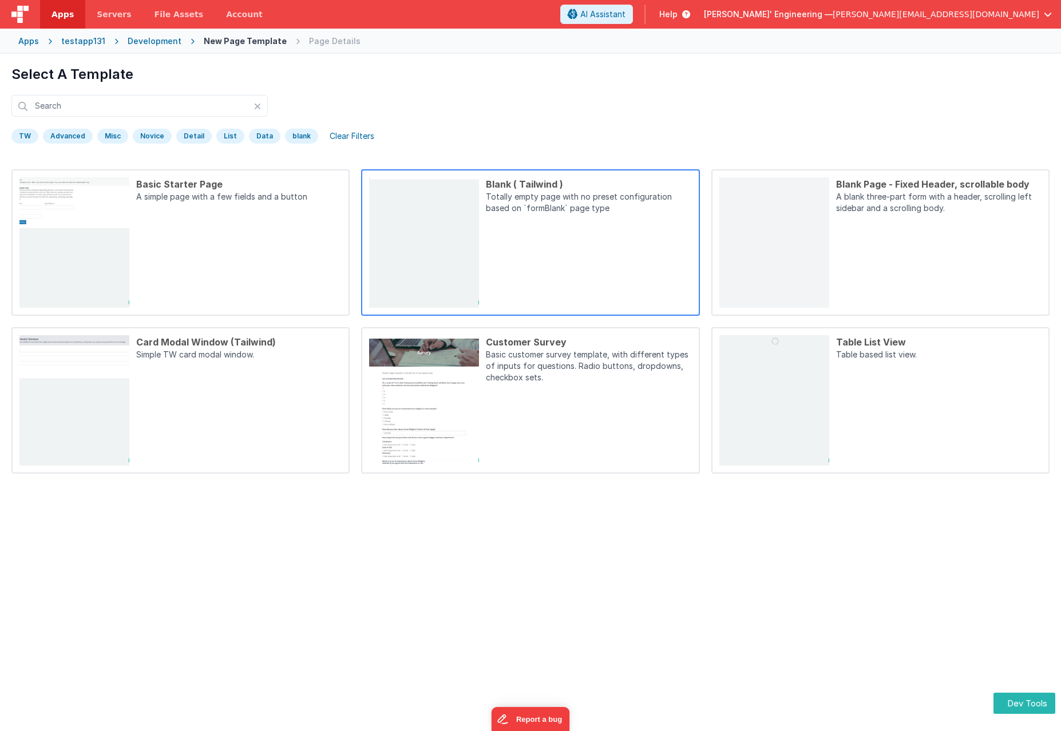
click at [585, 261] on div "Blank ( Tailwind ) Totally empty page with no preset configuration based on `fo…" at bounding box center [585, 242] width 212 height 130
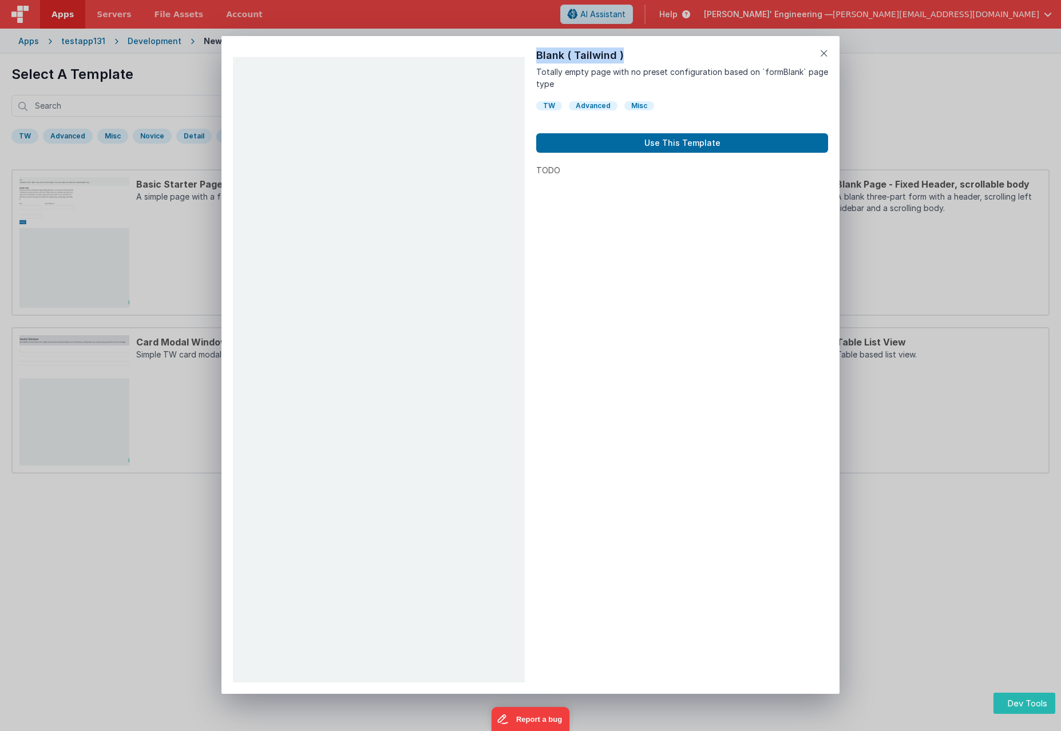
drag, startPoint x: 612, startPoint y: 52, endPoint x: 535, endPoint y: 45, distance: 77.6
click at [535, 45] on div "Preview Blank ( Tailwind ) Totally empty page with no preset configuration base…" at bounding box center [530, 365] width 618 height 658
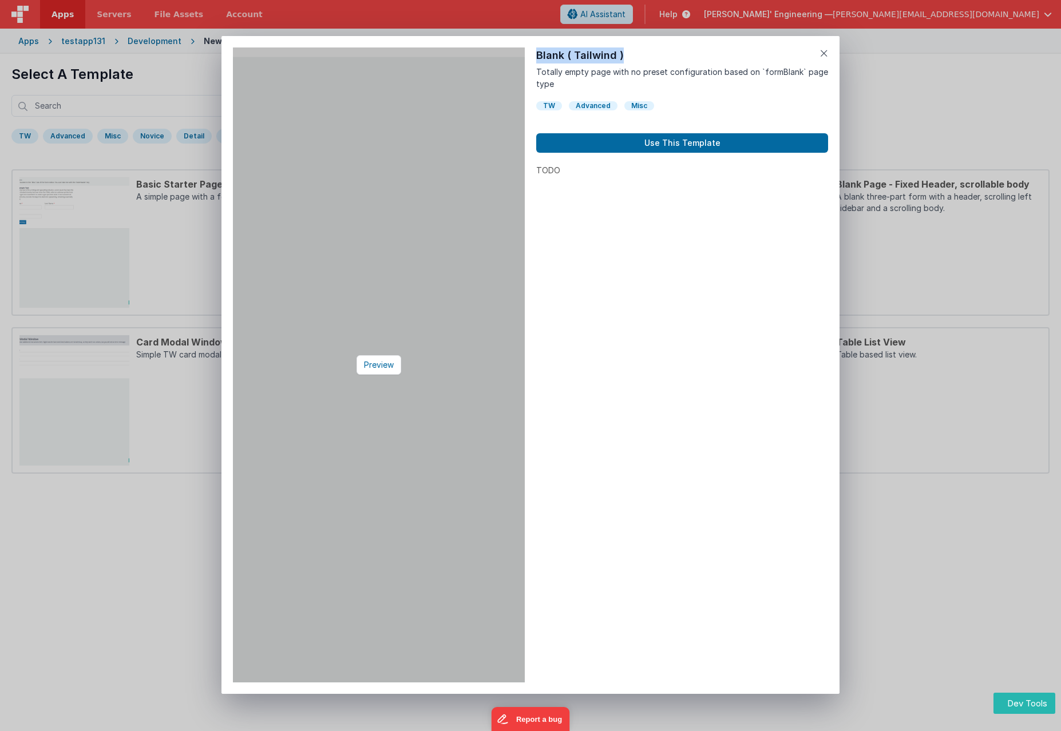
copy div "Blank ( Tailwind )"
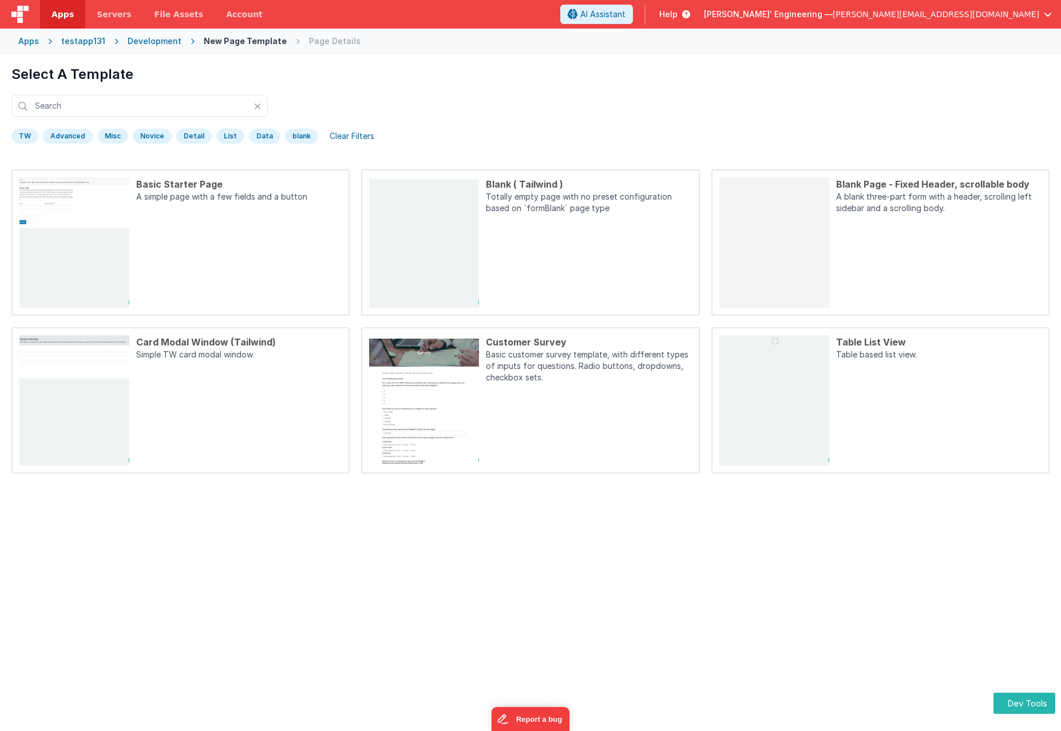
click at [75, 104] on div "Preview Blank ( Tailwind ) Totally empty page with no preset configuration base…" at bounding box center [530, 365] width 1061 height 731
click at [74, 104] on input "text" at bounding box center [139, 106] width 256 height 22
paste input "Blank ( Tailwind )"
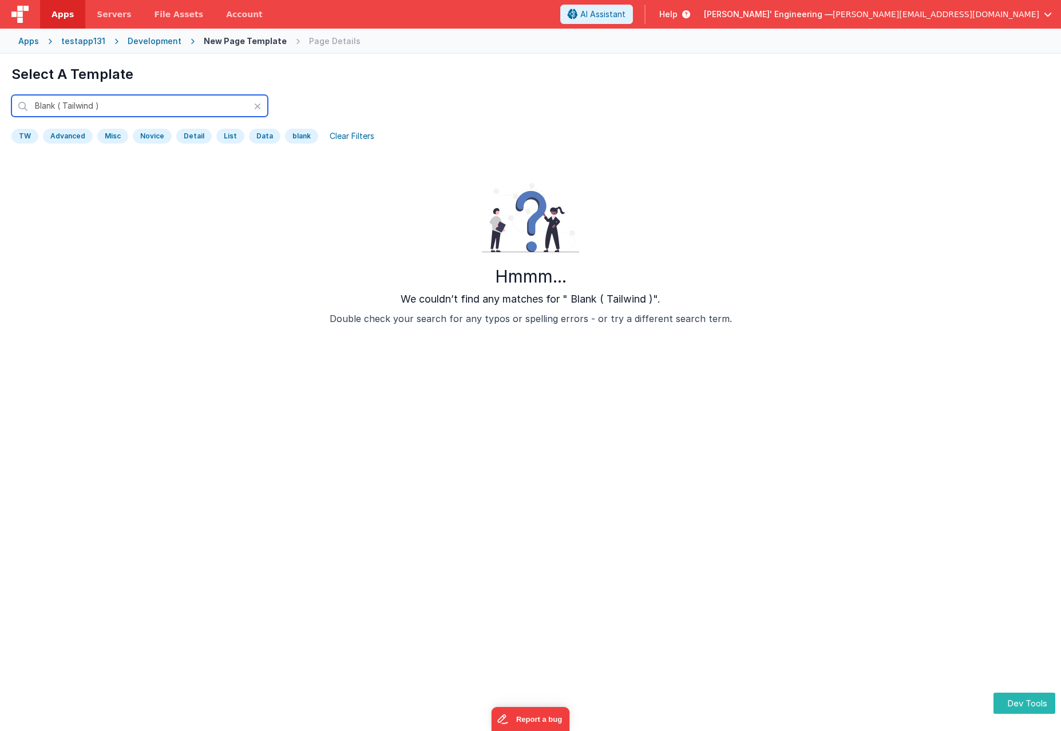
click at [122, 109] on input "Blank ( Tailwind )" at bounding box center [139, 106] width 256 height 22
type input "Blank ( Tailwind )"
click at [348, 137] on div "Clear Filters" at bounding box center [352, 136] width 58 height 16
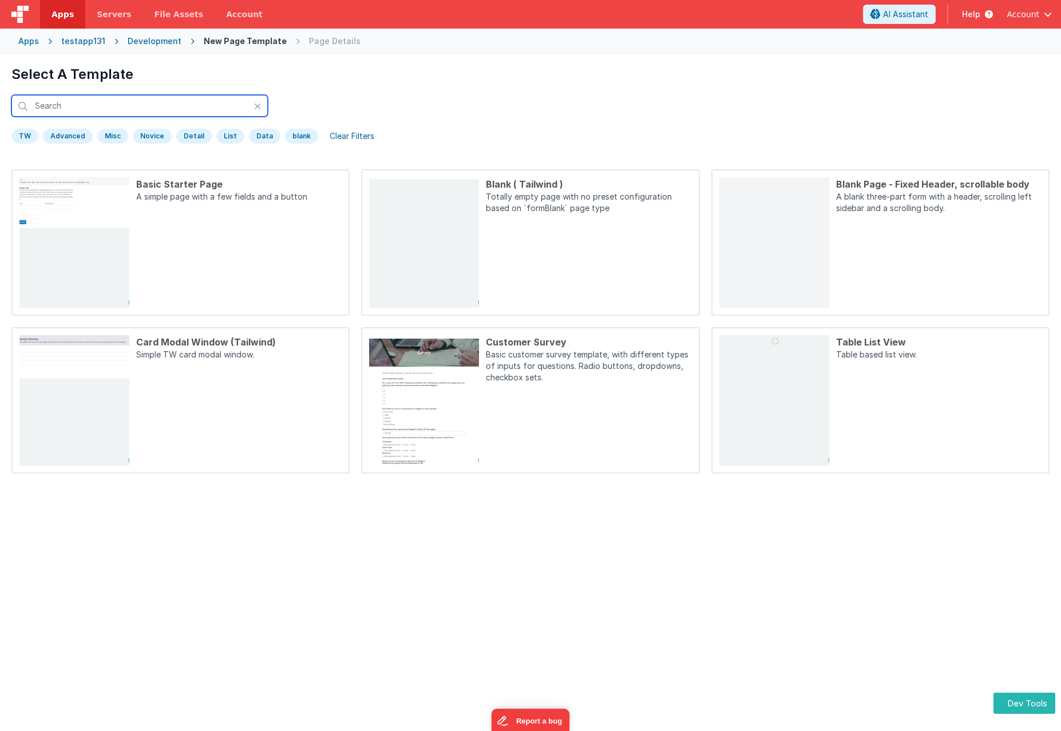
click at [64, 102] on input "text" at bounding box center [139, 106] width 256 height 22
paste input "Blank ( Tailwind )"
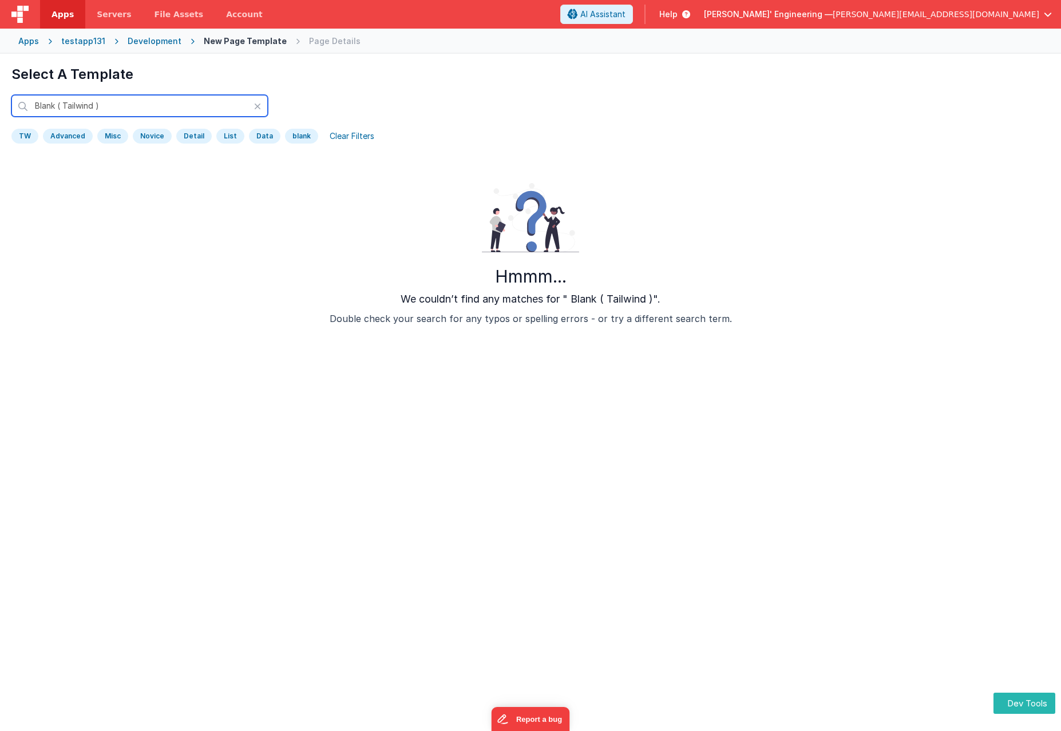
type input "Blank ( Tailwind )"
click at [22, 140] on div "TW" at bounding box center [24, 136] width 27 height 15
drag, startPoint x: 18, startPoint y: 134, endPoint x: 22, endPoint y: 141, distance: 7.7
click at [19, 134] on div "TW" at bounding box center [24, 136] width 27 height 15
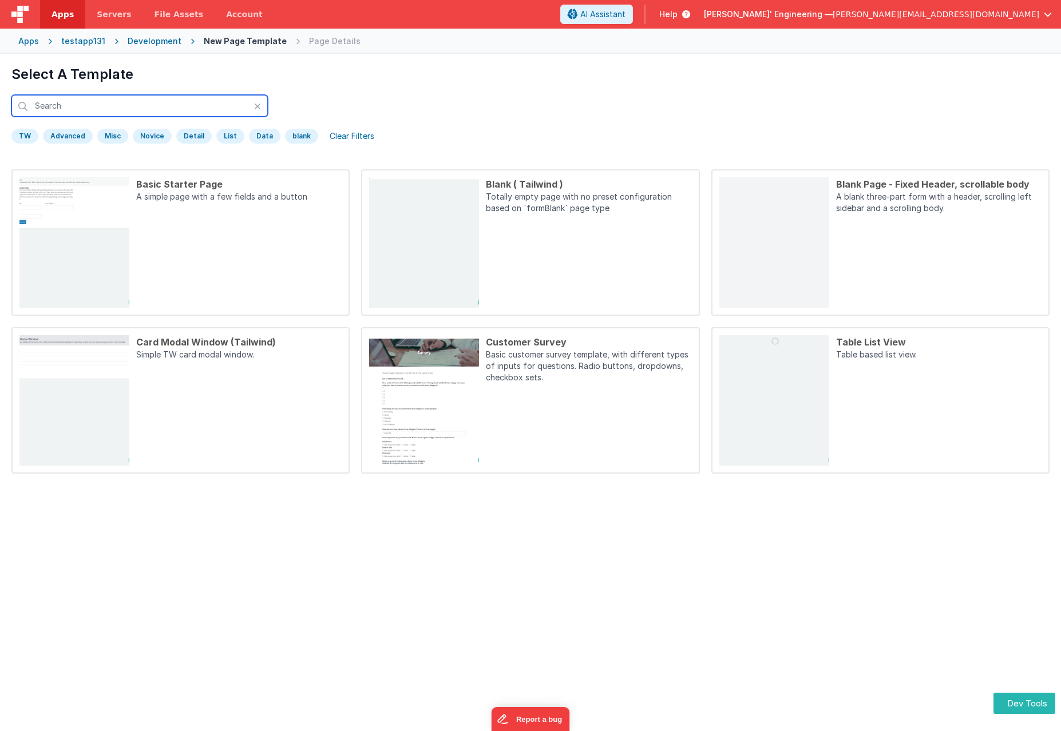
click at [60, 100] on input "text" at bounding box center [139, 106] width 256 height 22
paste input "Blank ( Tailwind )"
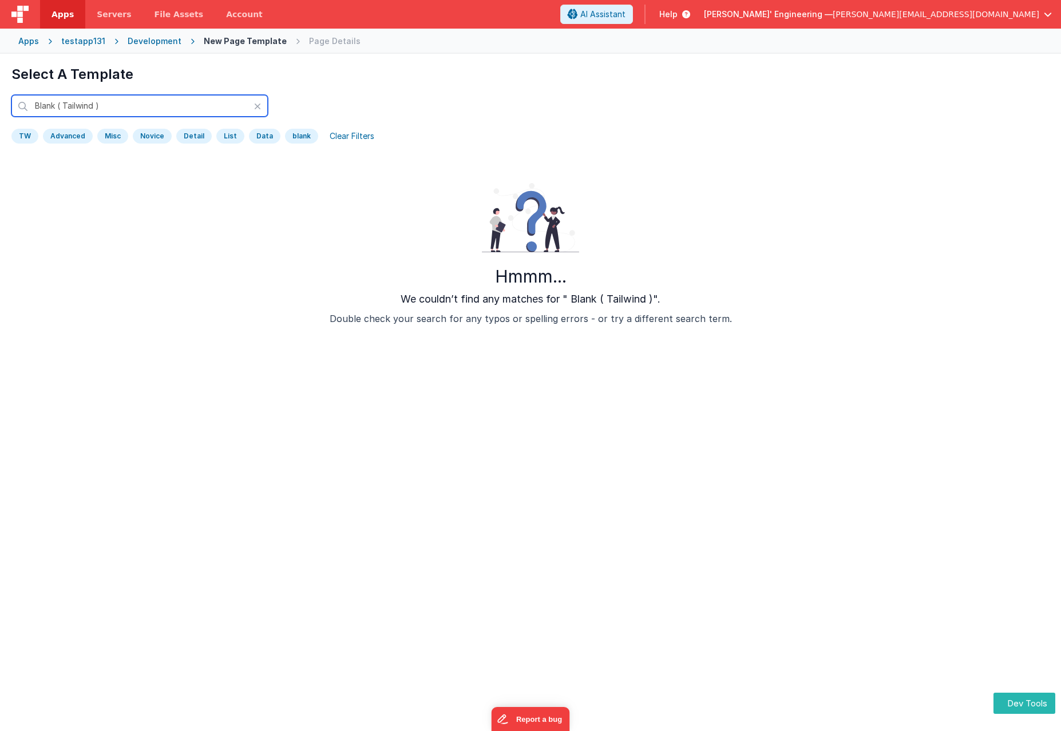
click at [37, 105] on input "Blank ( Tailwind )" at bounding box center [139, 106] width 256 height 22
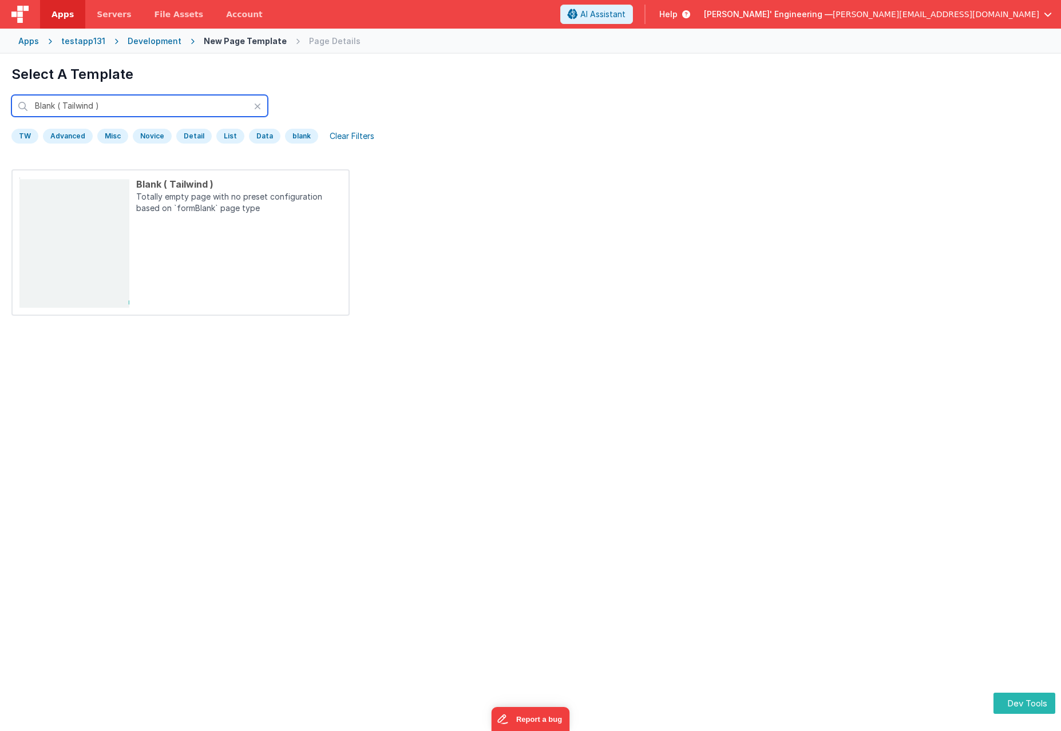
click at [109, 111] on input "Blank ( Tailwind )" at bounding box center [139, 106] width 256 height 22
type input "Blank ( Tailwind )"
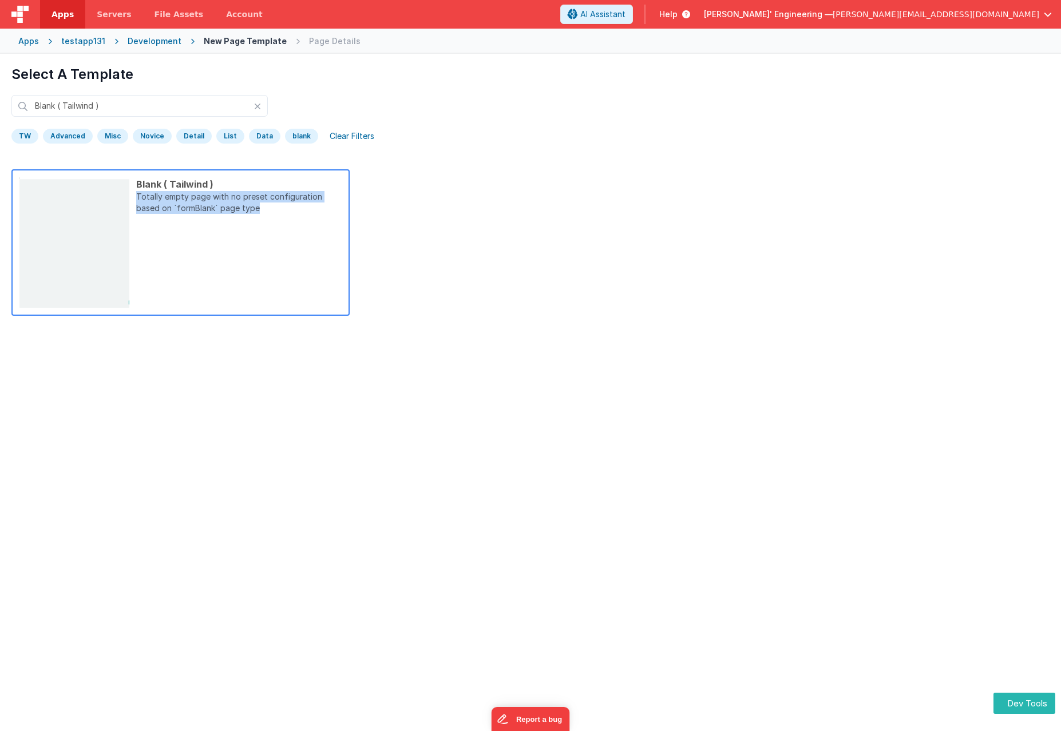
drag, startPoint x: 250, startPoint y: 210, endPoint x: 138, endPoint y: 196, distance: 113.0
click at [138, 196] on p "Totally empty page with no preset configuration based on `formBlank` page type" at bounding box center [238, 203] width 205 height 25
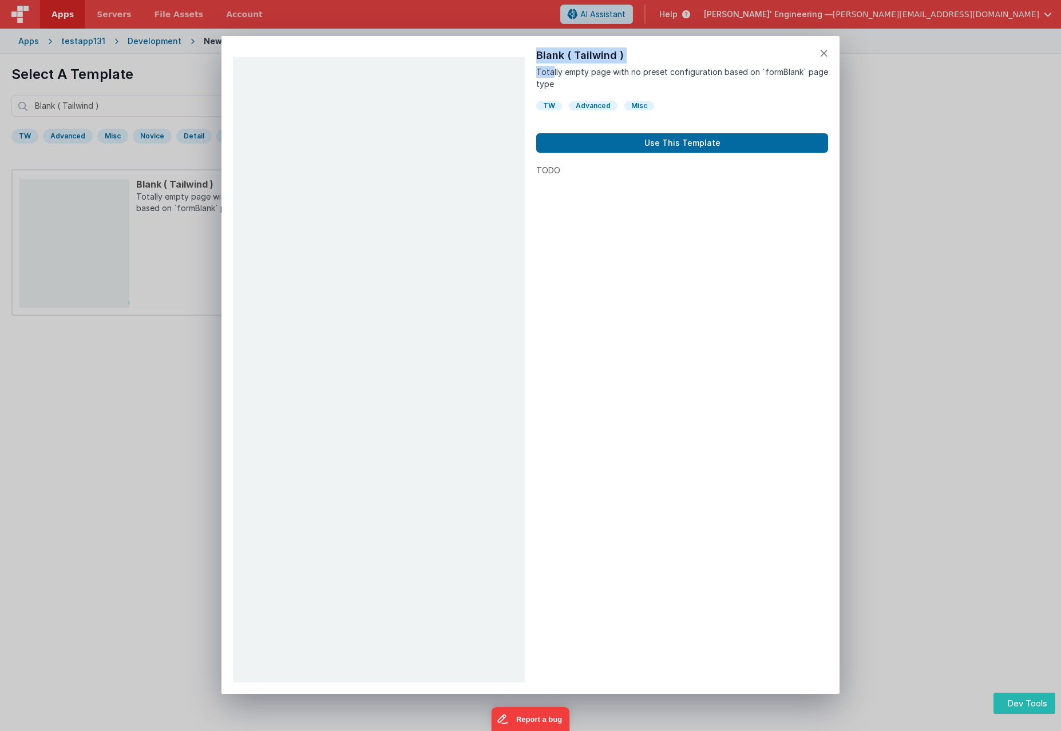
drag, startPoint x: 535, startPoint y: 70, endPoint x: 551, endPoint y: 70, distance: 15.5
click at [551, 70] on div "Preview Blank ( Tailwind ) Totally empty page with no preset configuration base…" at bounding box center [530, 365] width 618 height 658
click at [575, 69] on p "Totally empty page with no preset configuration based on `formBlank` page type" at bounding box center [682, 78] width 292 height 24
drag, startPoint x: 607, startPoint y: 73, endPoint x: 550, endPoint y: 75, distance: 57.2
click at [550, 75] on p "Totally empty page with no preset configuration based on `formBlank` page type" at bounding box center [682, 78] width 292 height 24
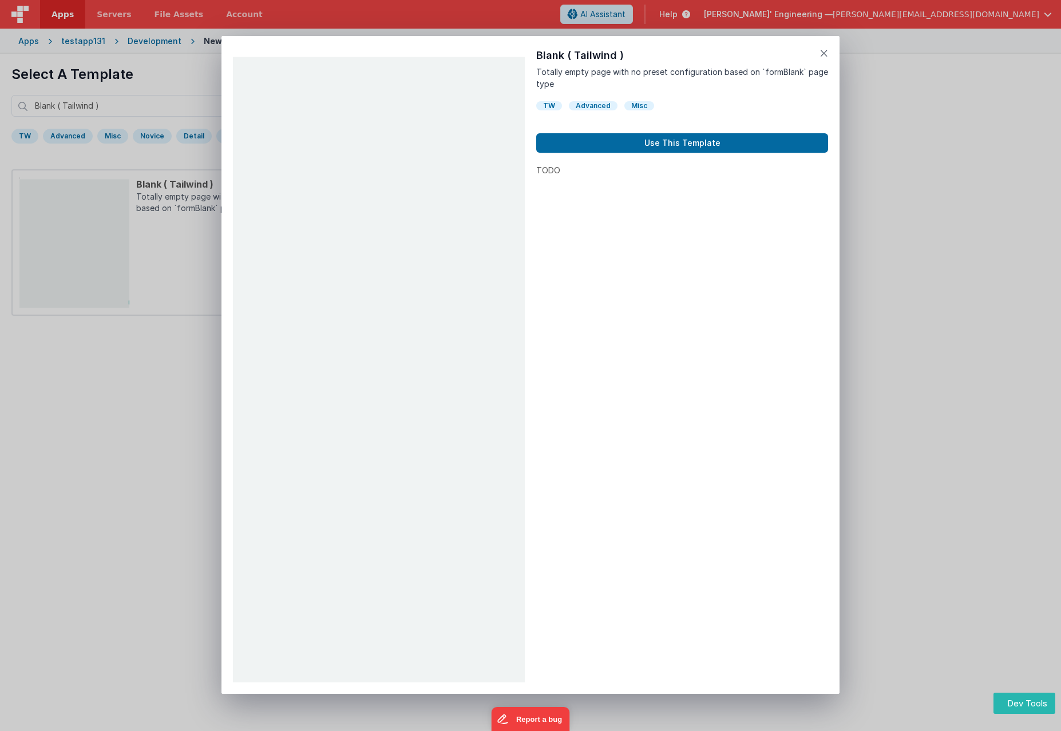
click at [645, 74] on p "Totally empty page with no preset configuration based on `formBlank` page type" at bounding box center [682, 78] width 292 height 24
drag, startPoint x: 716, startPoint y: 72, endPoint x: 538, endPoint y: 73, distance: 177.9
click at [538, 73] on p "Totally empty page with no preset configuration based on `formBlank` page type" at bounding box center [682, 78] width 292 height 24
copy p "Totally empty page with no preset configuration"
click at [581, 69] on p "Totally empty page with no preset configuration based on `formBlank` page type" at bounding box center [682, 78] width 292 height 24
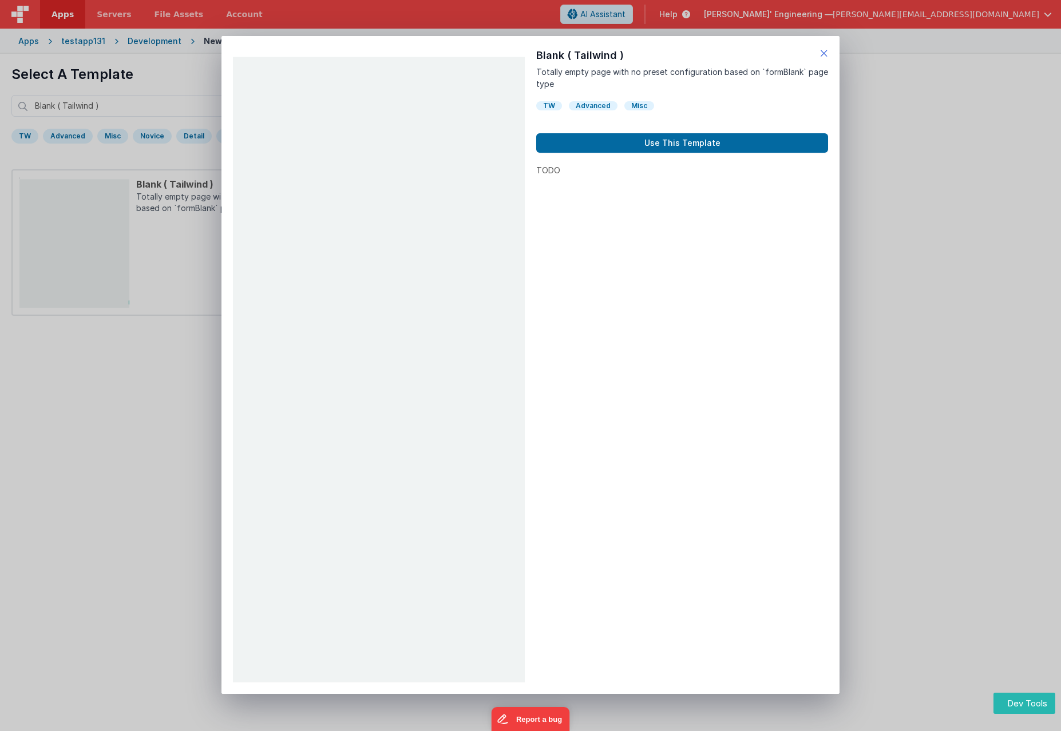
click at [824, 48] on icon at bounding box center [824, 53] width 8 height 16
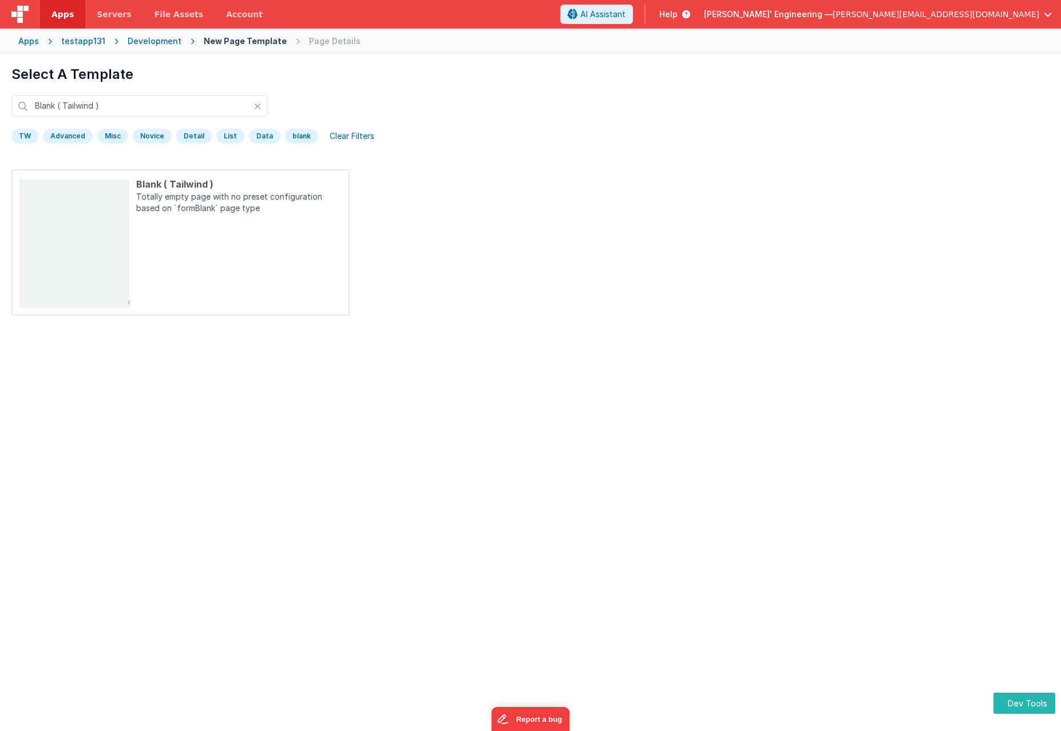
click at [30, 40] on div "Apps" at bounding box center [28, 40] width 21 height 11
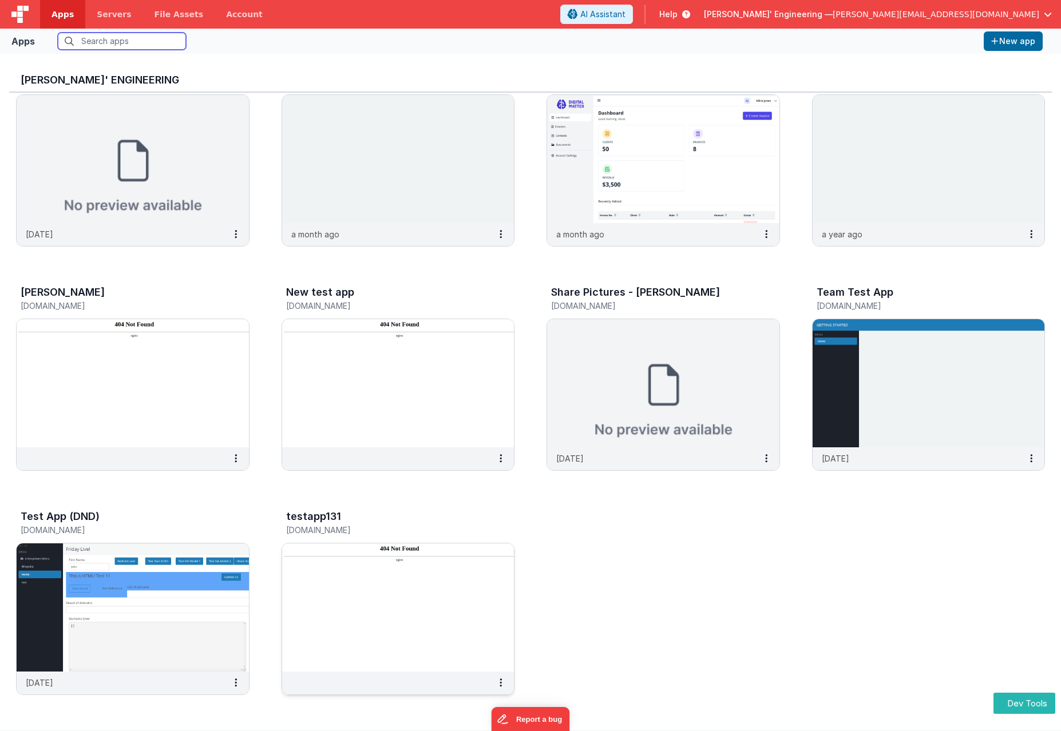
scroll to position [9, 0]
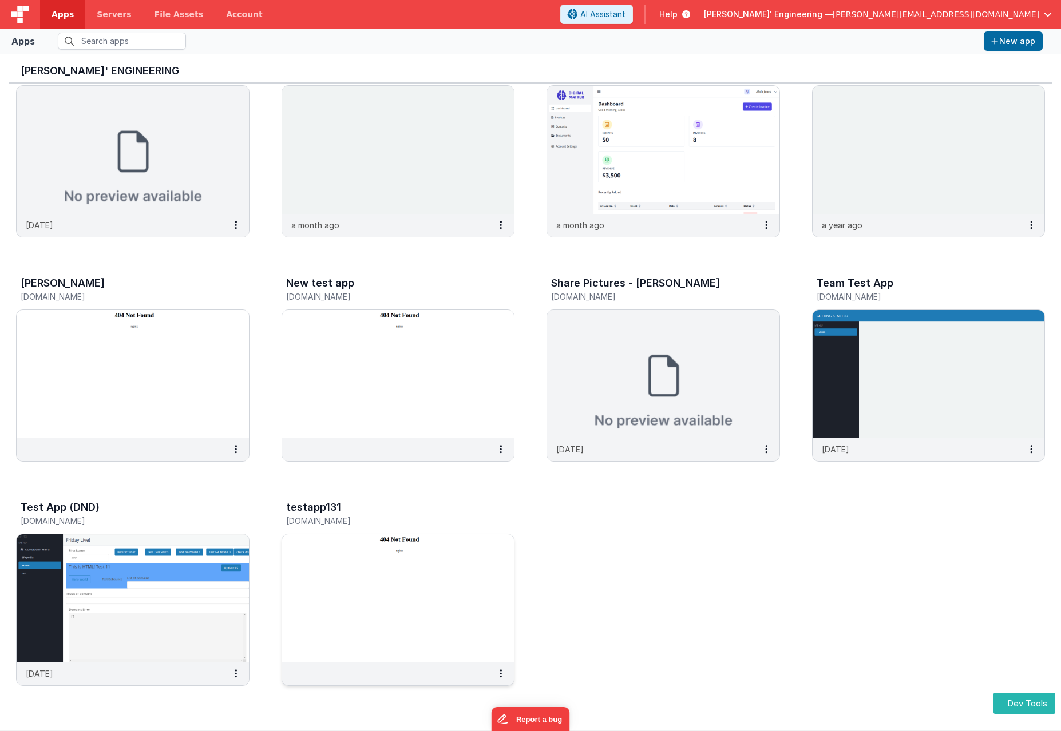
click at [407, 595] on img at bounding box center [398, 598] width 232 height 128
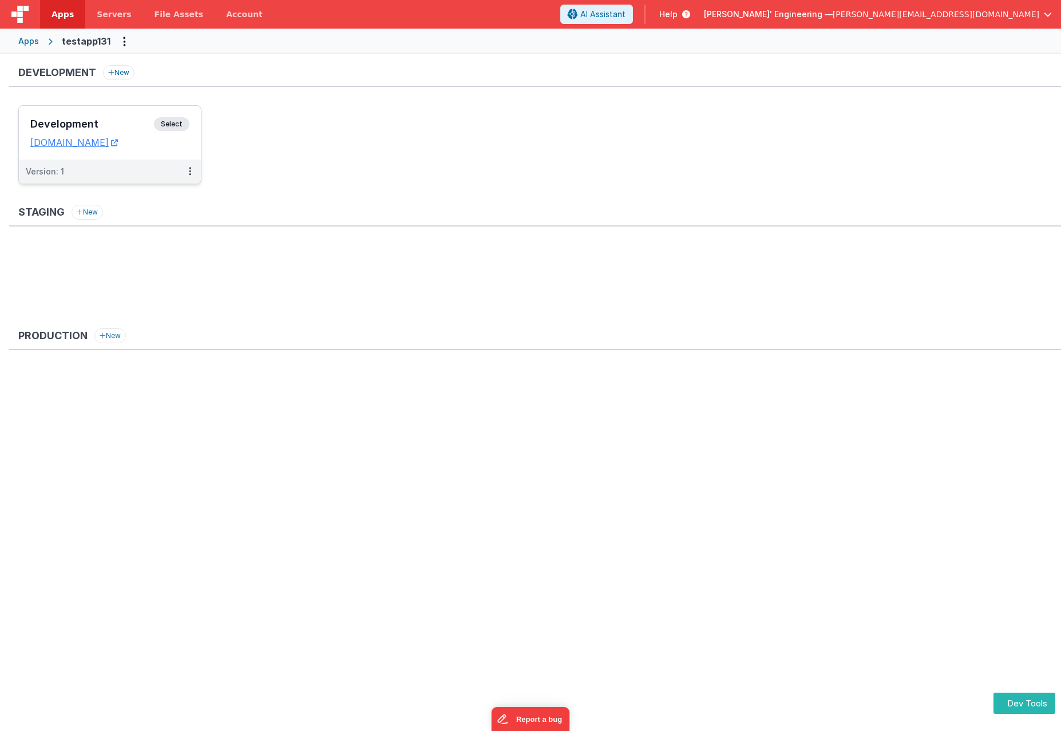
click at [175, 121] on span "Select" at bounding box center [171, 124] width 35 height 14
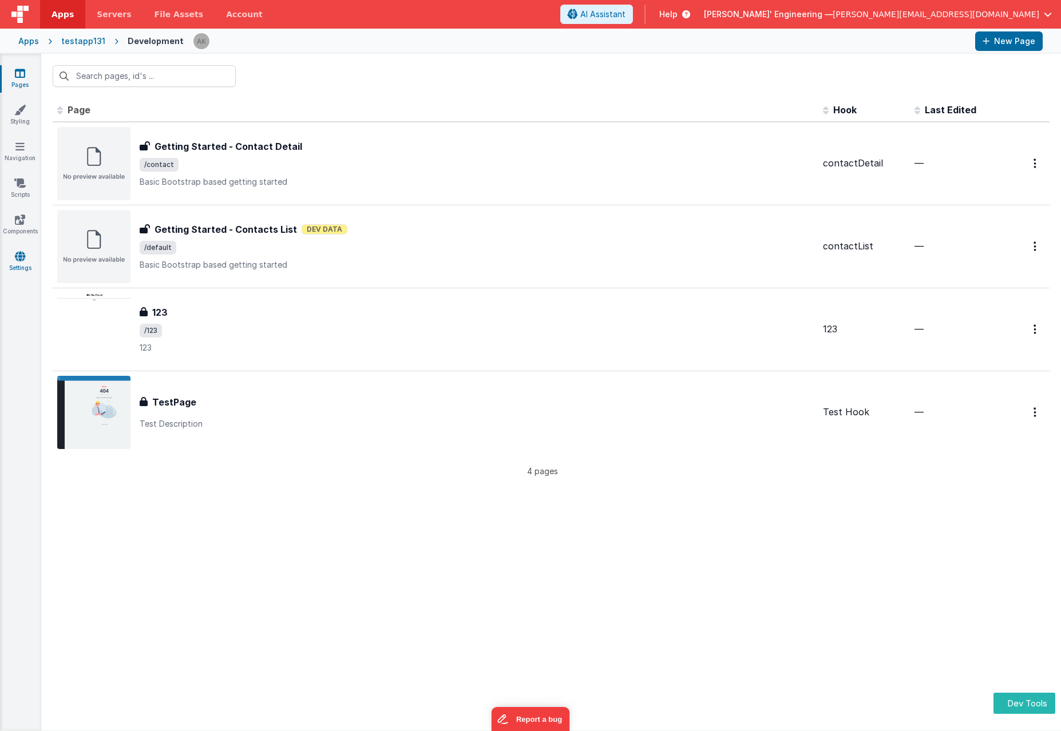
click at [23, 263] on link "Settings" at bounding box center [19, 262] width 41 height 23
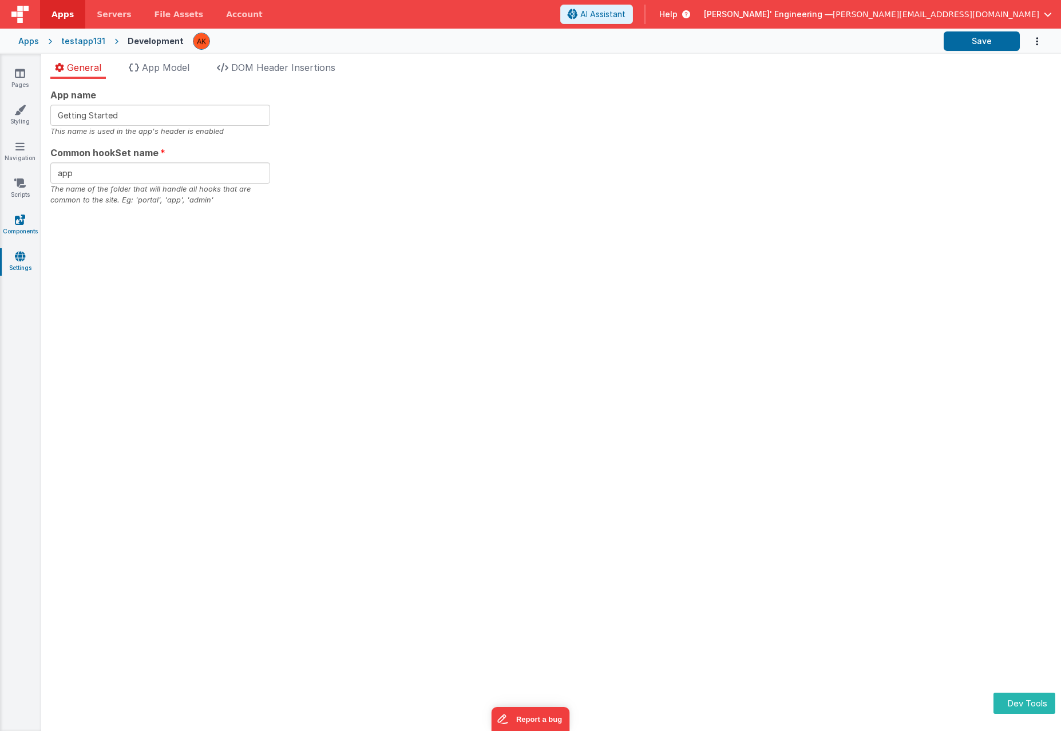
click at [17, 226] on link "Components" at bounding box center [19, 225] width 41 height 23
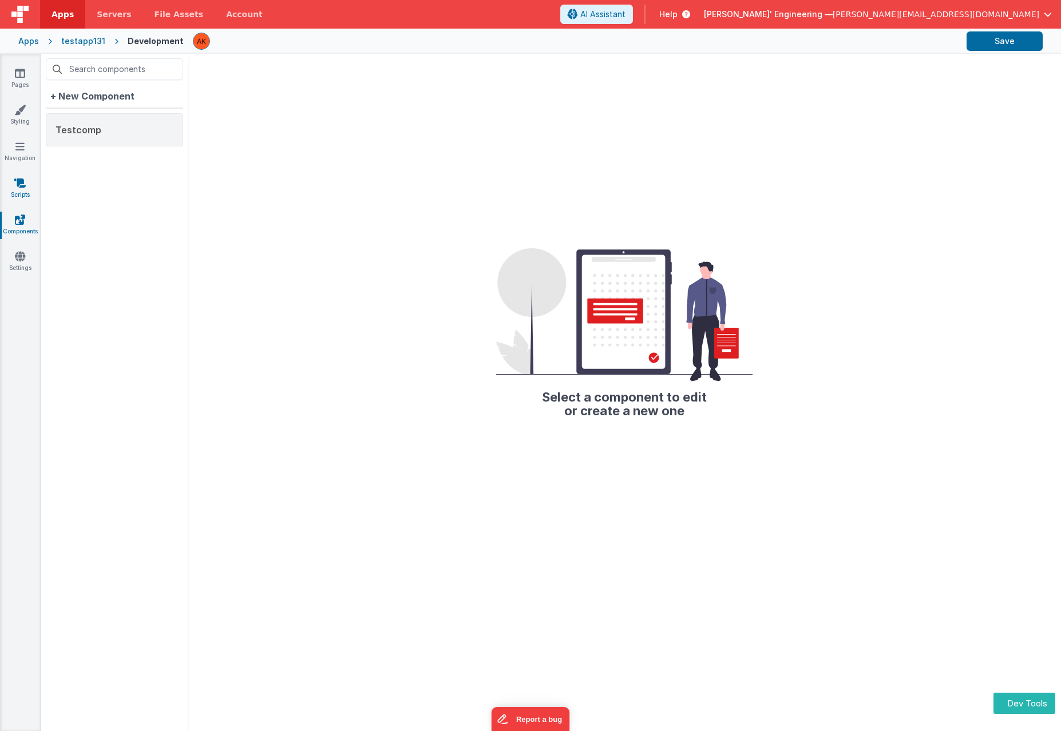
click at [22, 185] on icon at bounding box center [19, 182] width 11 height 11
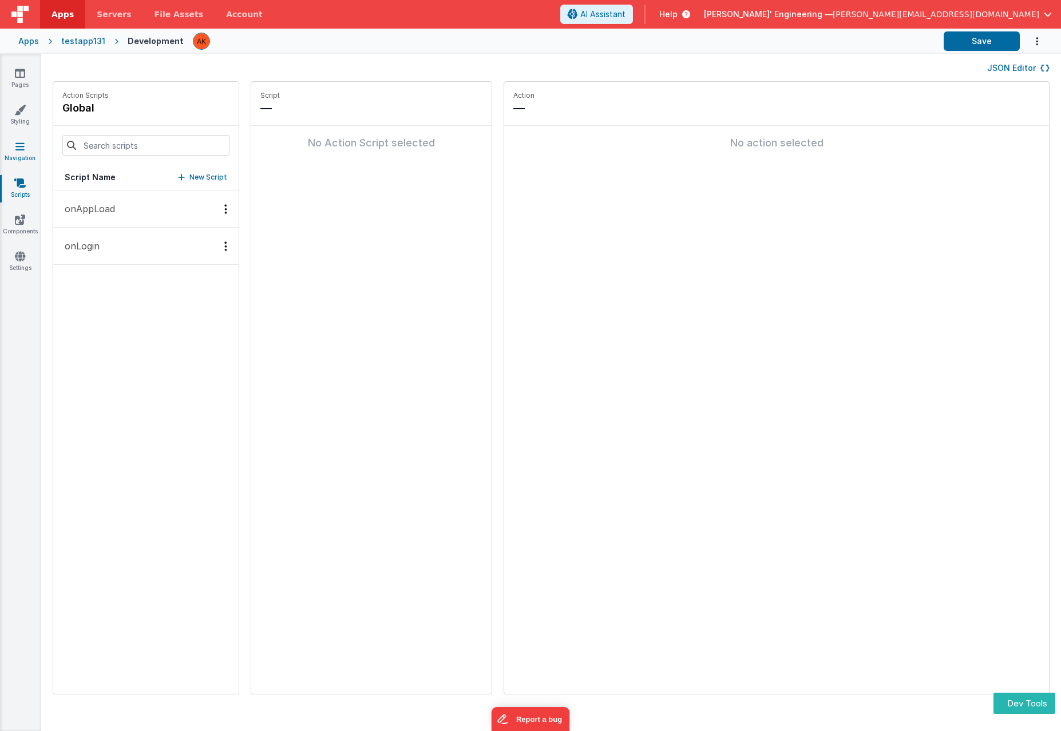
click at [15, 153] on link "Navigation" at bounding box center [19, 152] width 41 height 23
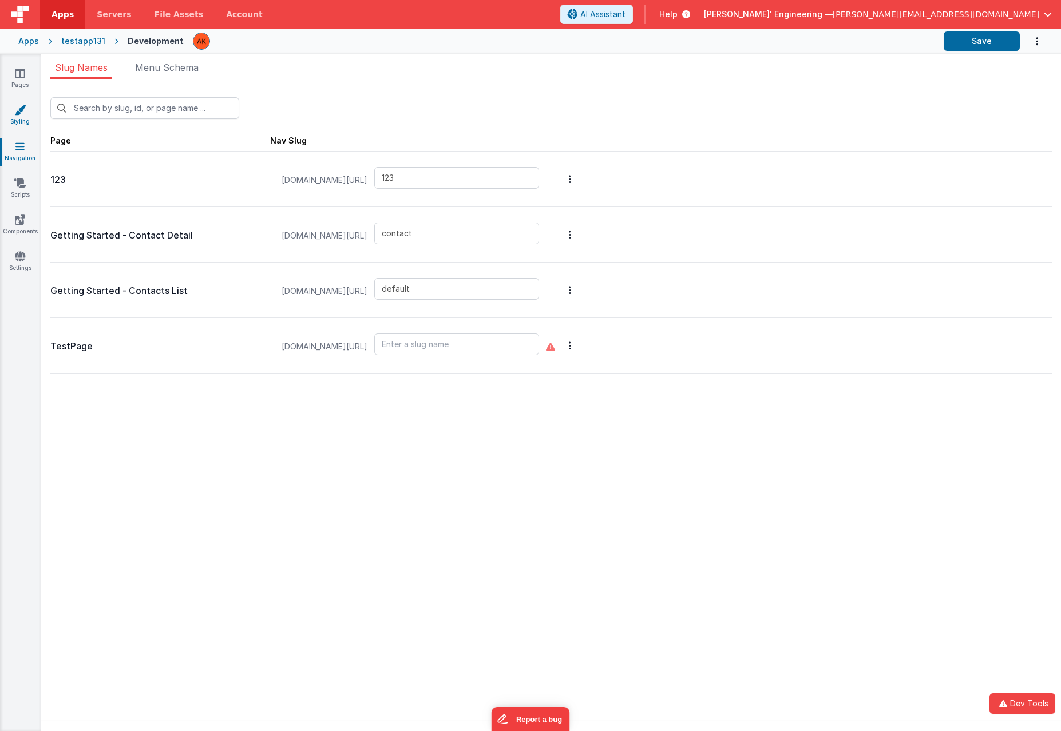
click at [23, 111] on icon at bounding box center [19, 109] width 11 height 11
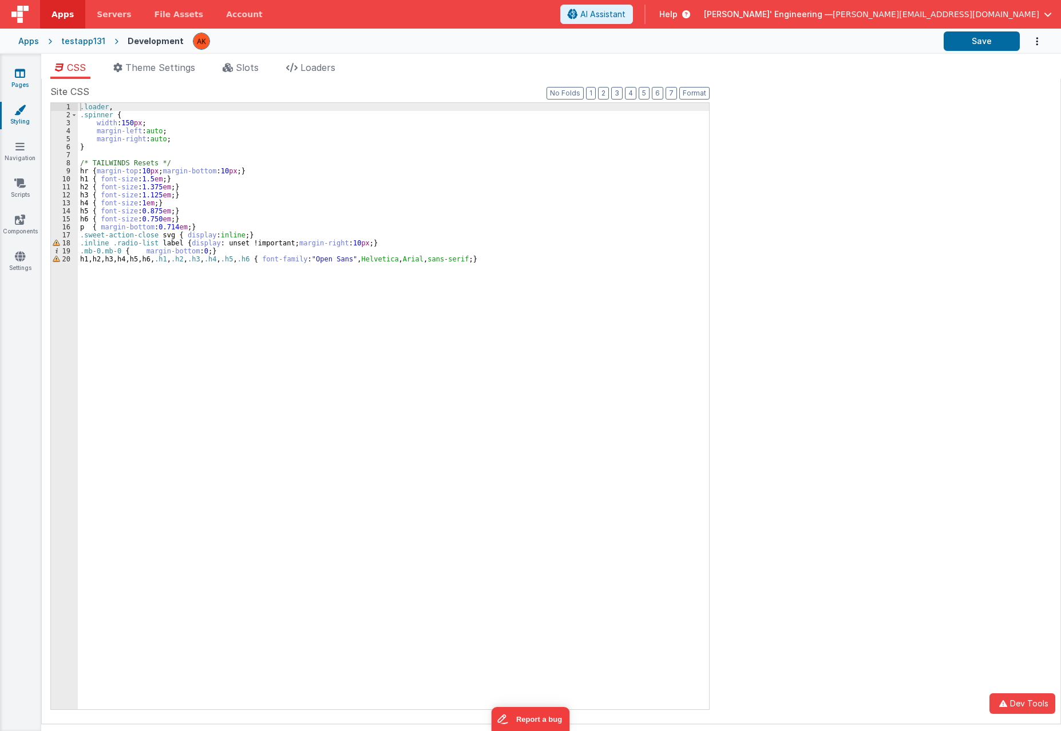
click at [17, 72] on icon at bounding box center [20, 72] width 10 height 11
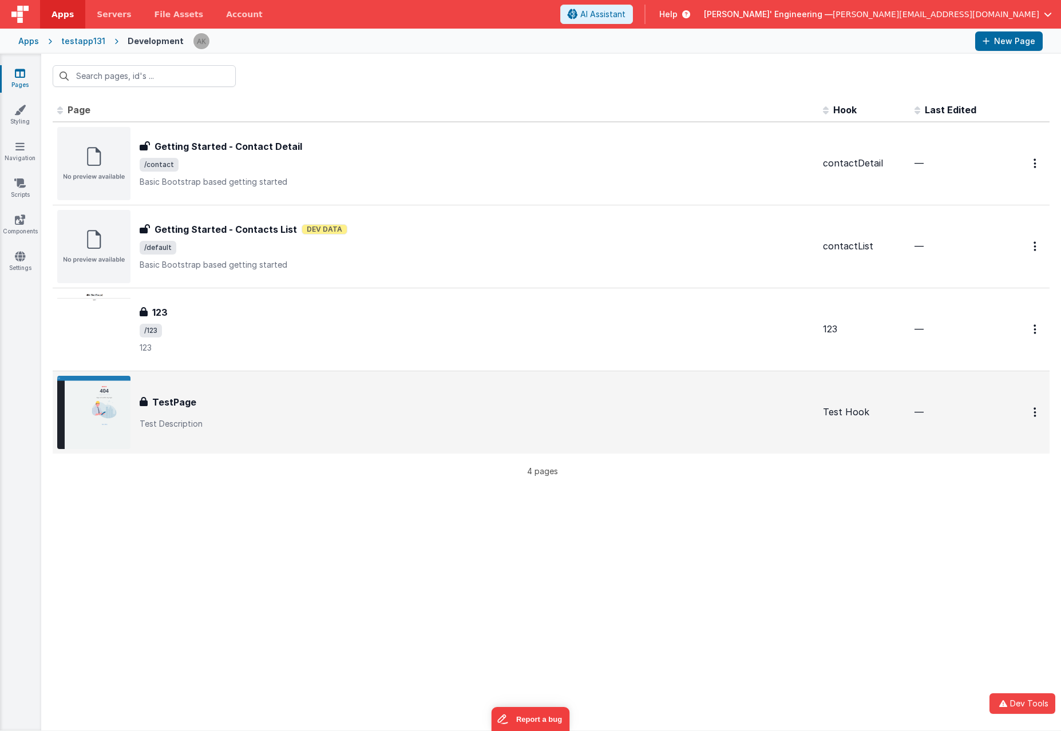
click at [653, 400] on div "TestPage" at bounding box center [477, 402] width 674 height 14
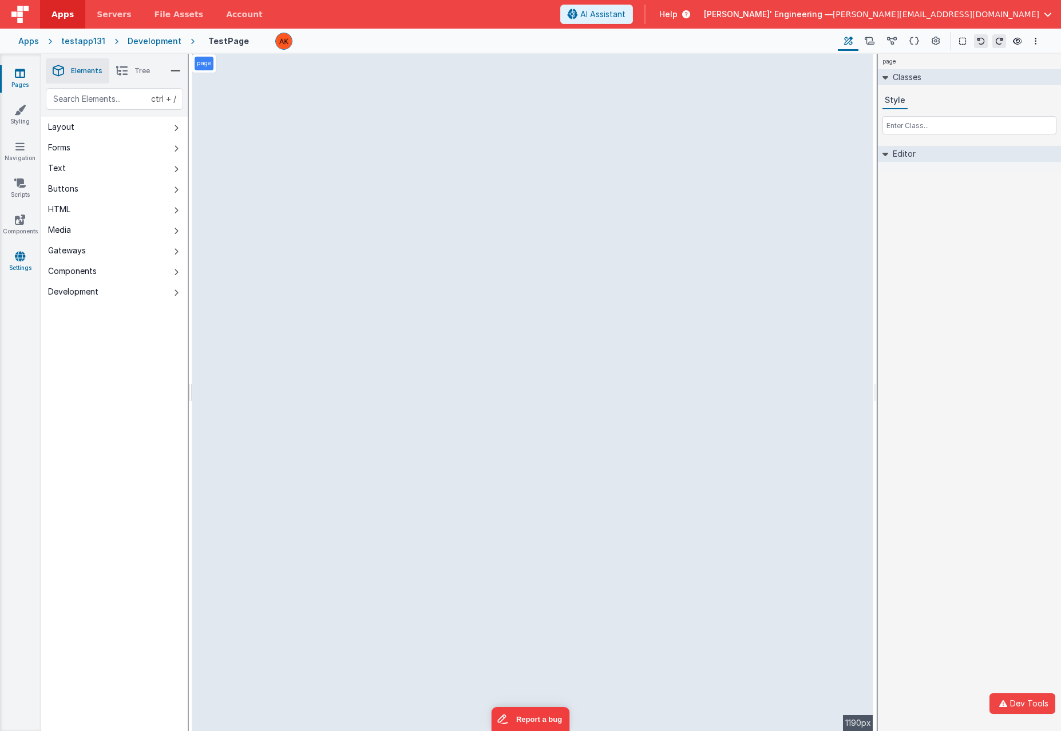
click at [23, 267] on link "Settings" at bounding box center [19, 262] width 41 height 23
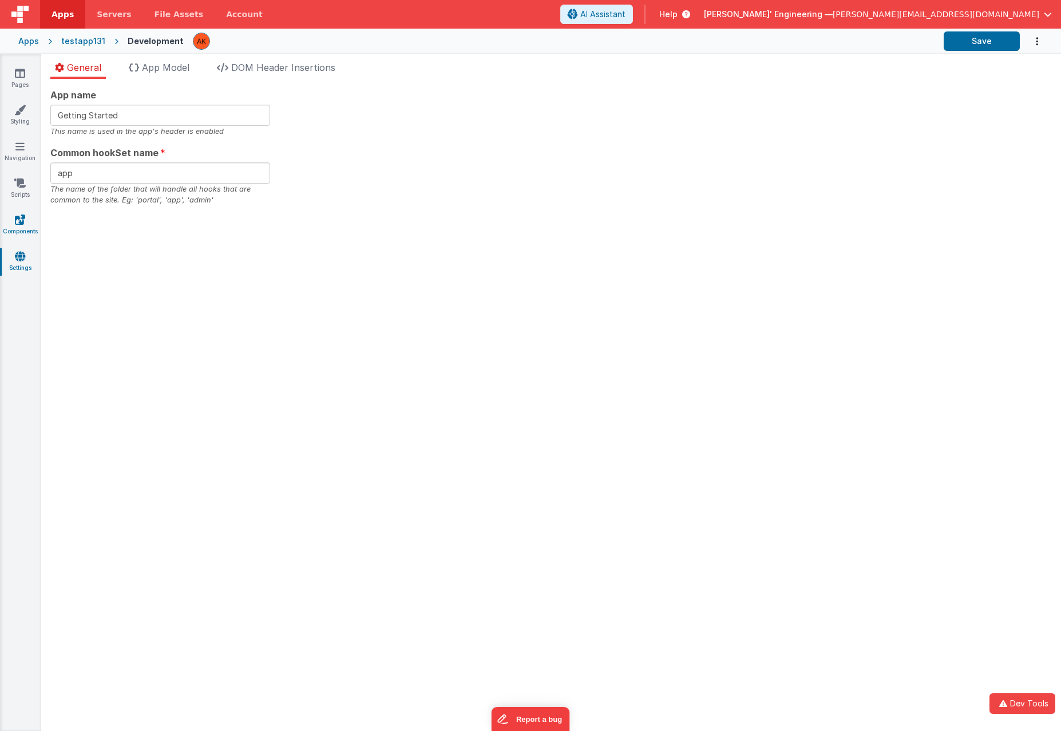
click at [14, 223] on link "Components" at bounding box center [19, 225] width 41 height 23
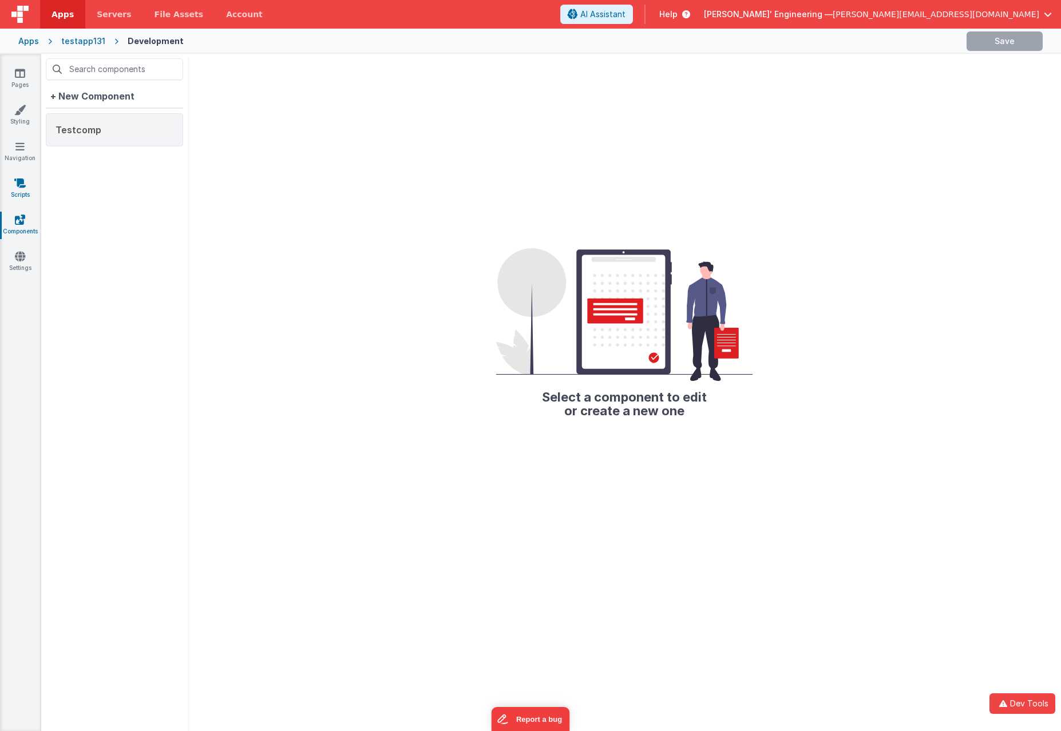
click at [28, 186] on link "Scripts" at bounding box center [19, 188] width 41 height 23
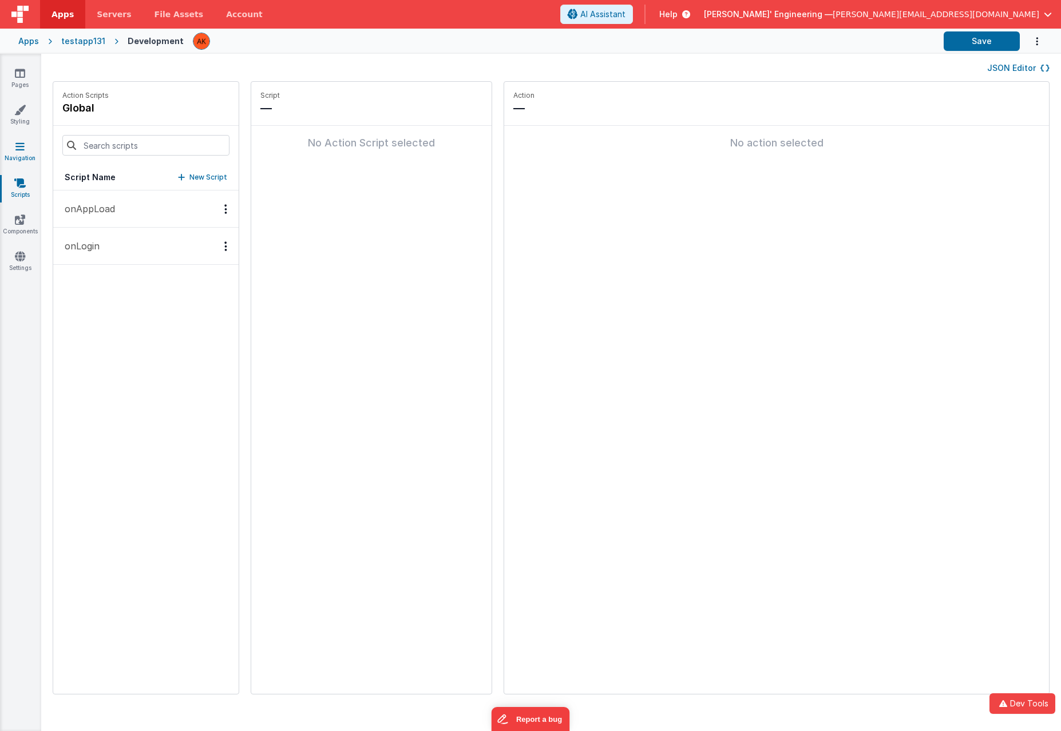
click at [19, 153] on link "Navigation" at bounding box center [19, 152] width 41 height 23
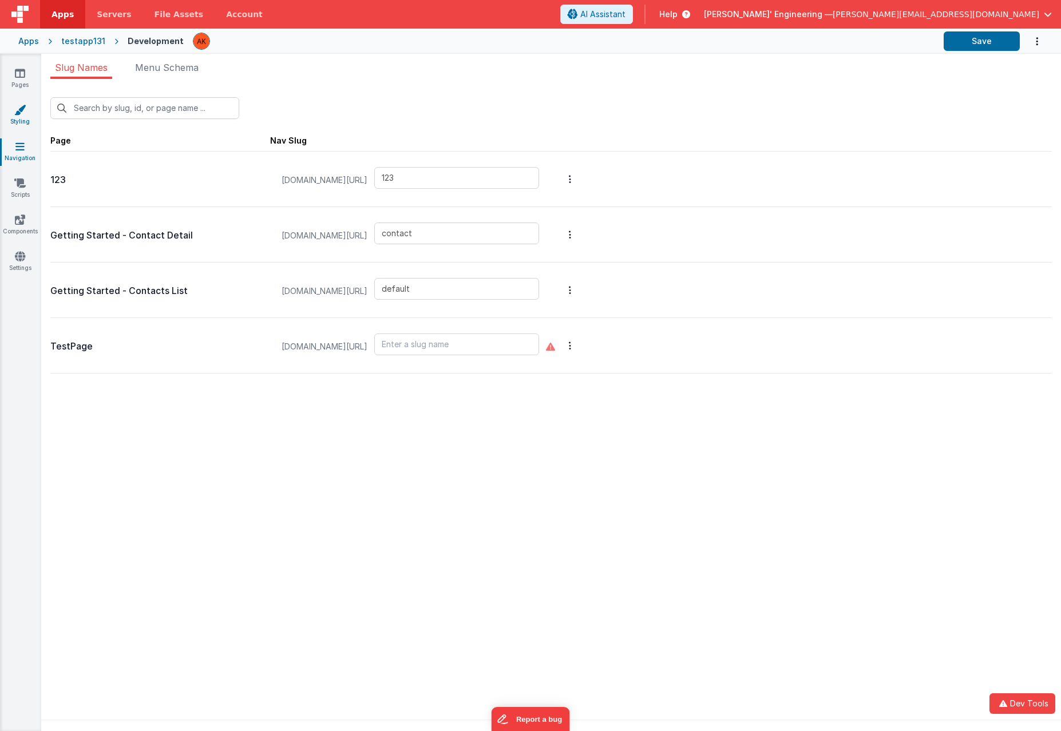
click at [20, 111] on icon at bounding box center [19, 109] width 11 height 11
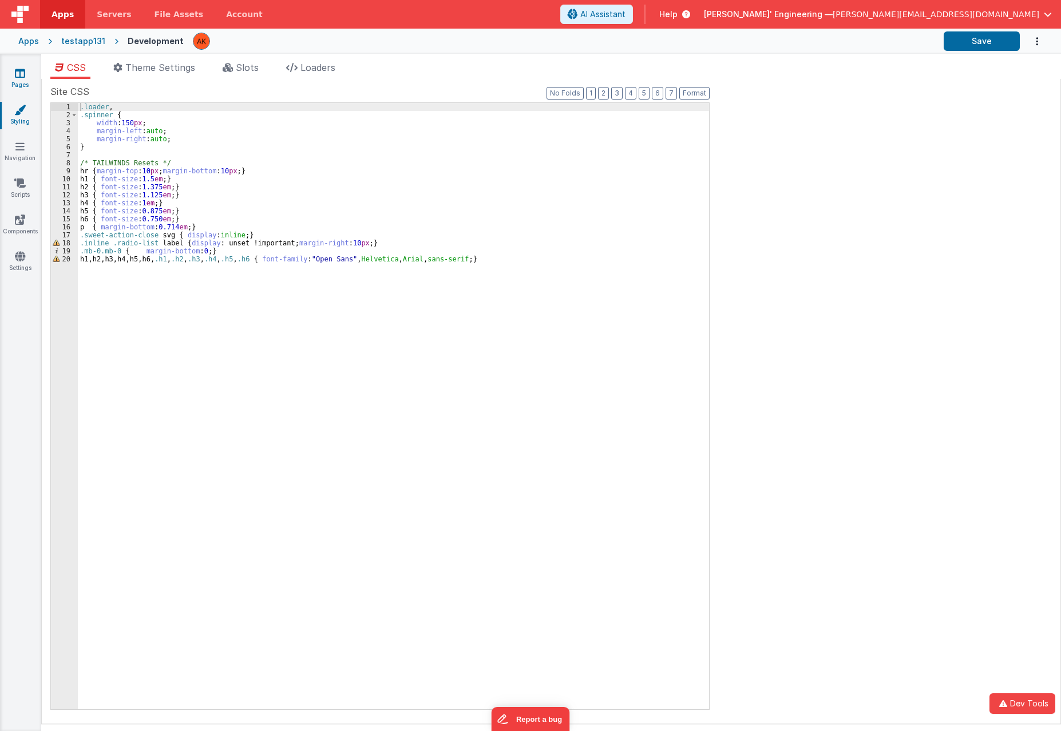
click at [14, 77] on link "Pages" at bounding box center [19, 78] width 41 height 23
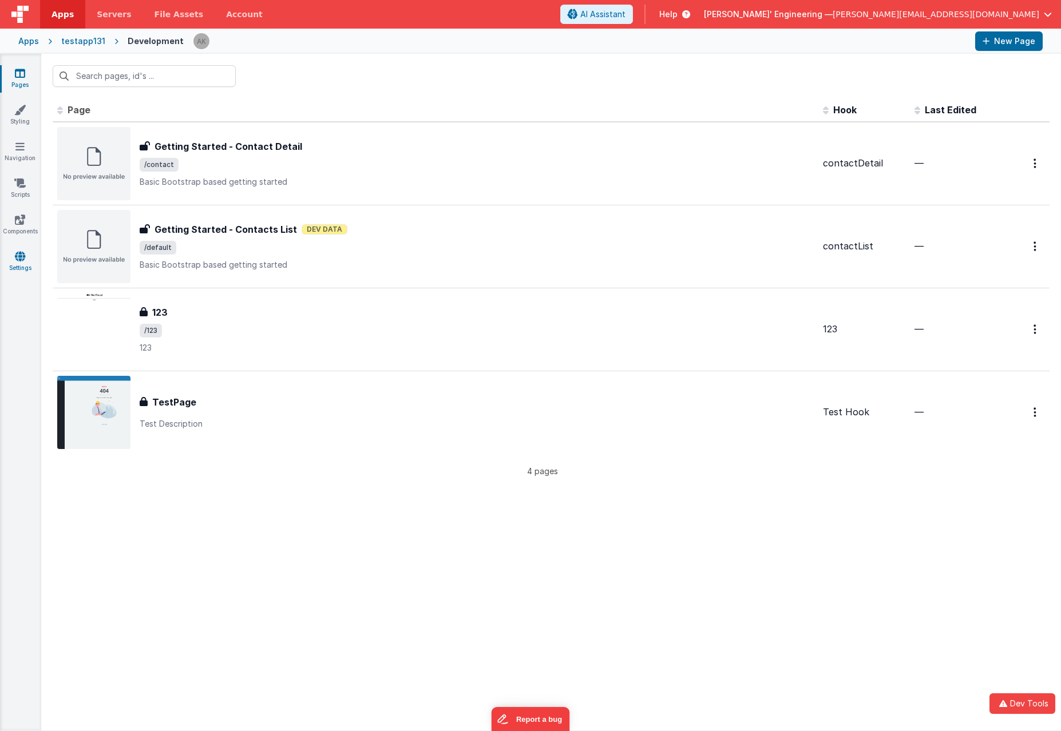
click at [22, 255] on icon at bounding box center [20, 256] width 10 height 11
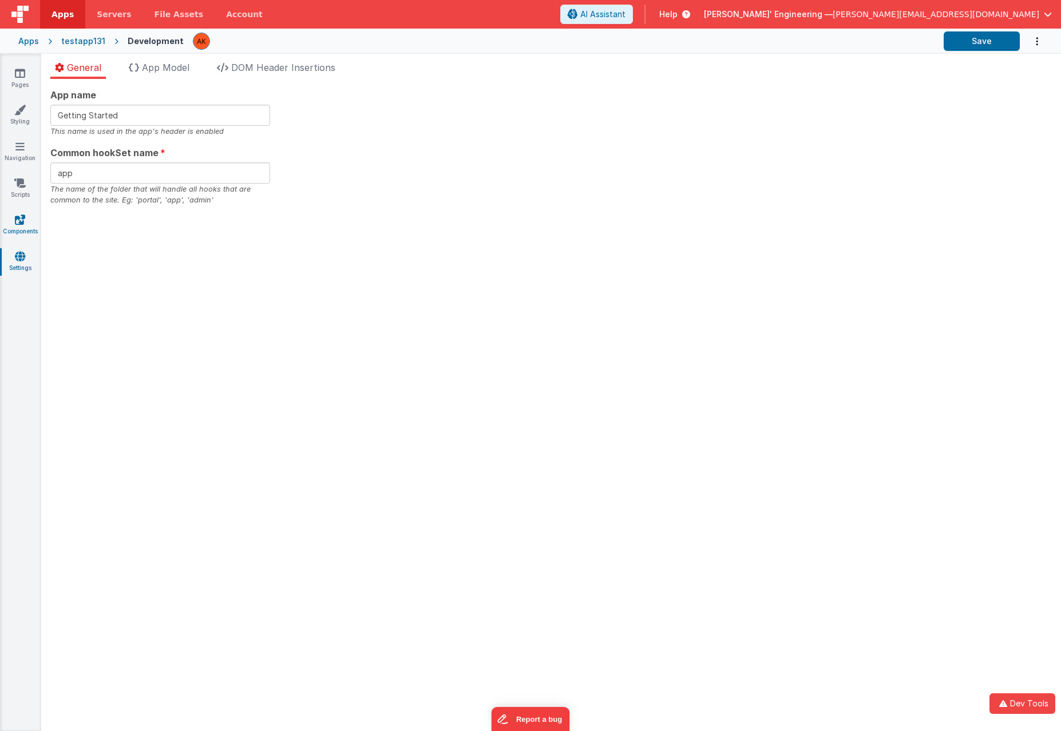
click at [18, 219] on icon at bounding box center [20, 219] width 10 height 11
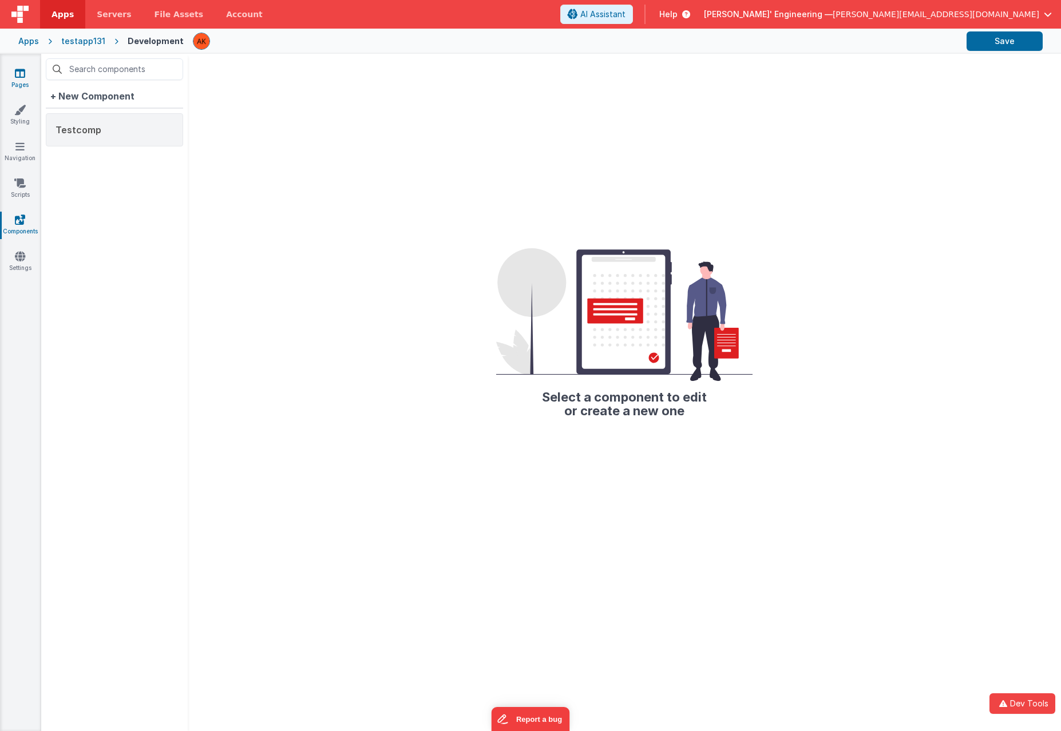
click at [18, 74] on icon at bounding box center [20, 72] width 10 height 11
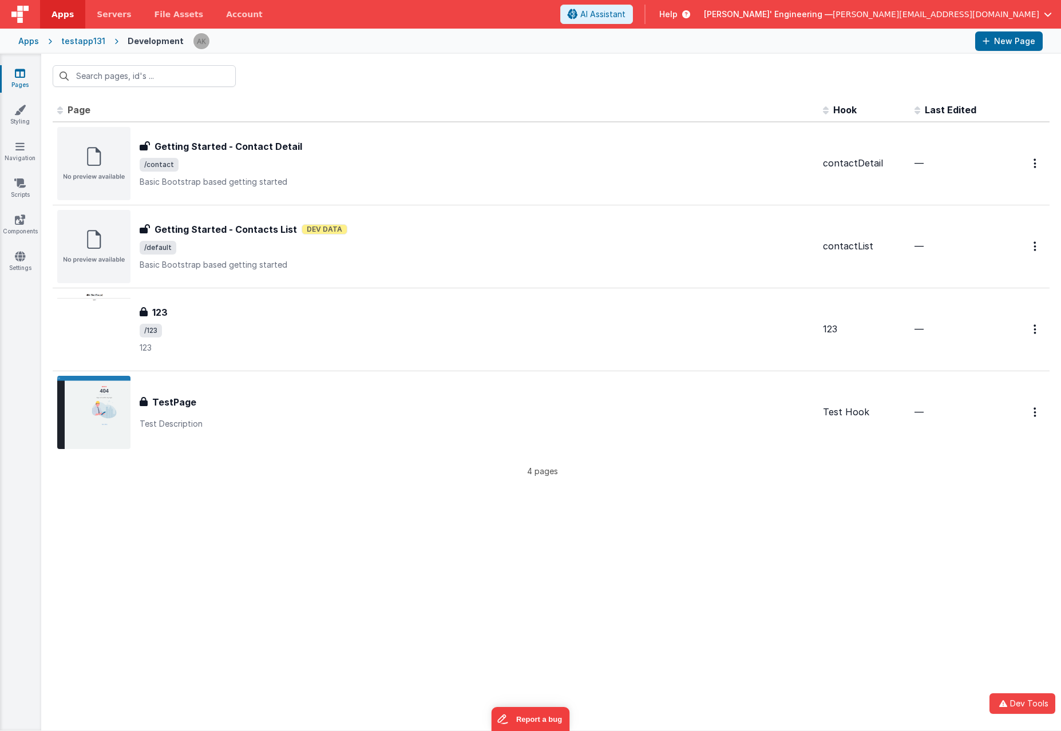
click at [32, 41] on div "Apps" at bounding box center [28, 40] width 21 height 11
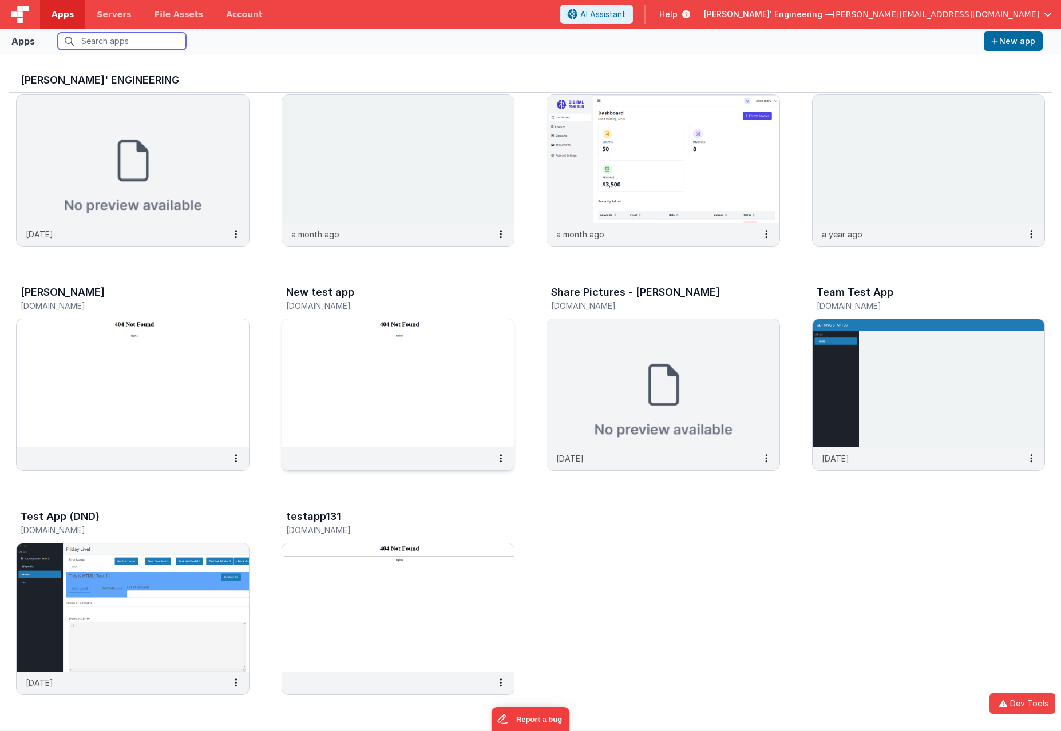
scroll to position [9, 0]
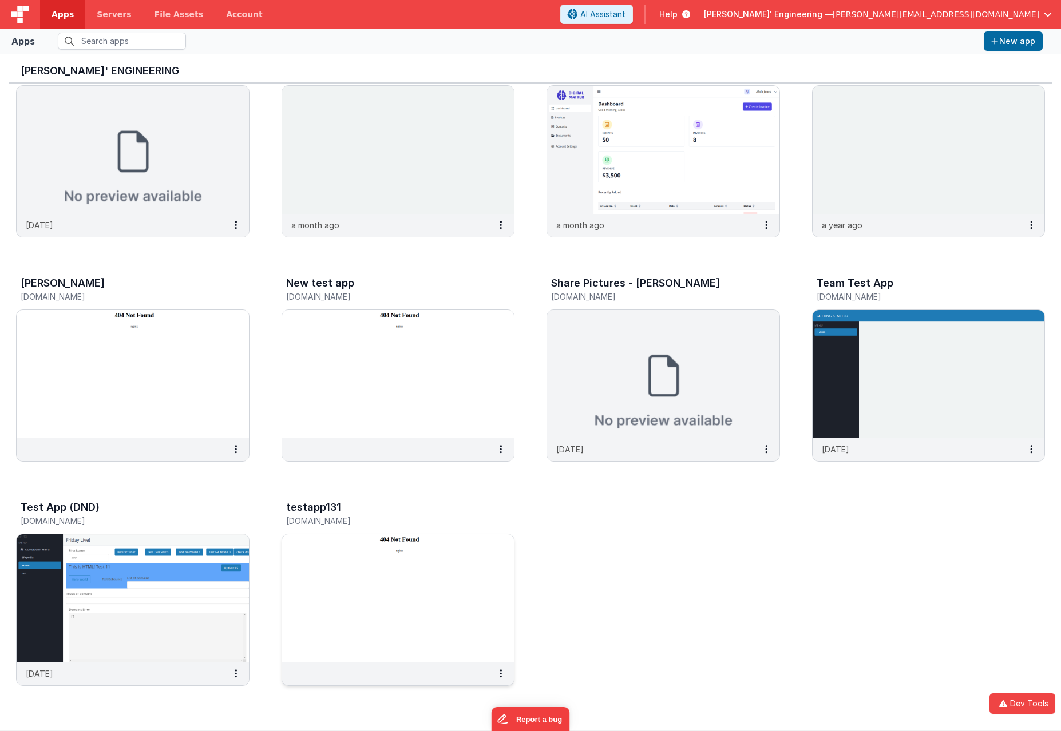
click at [435, 575] on img at bounding box center [398, 598] width 232 height 128
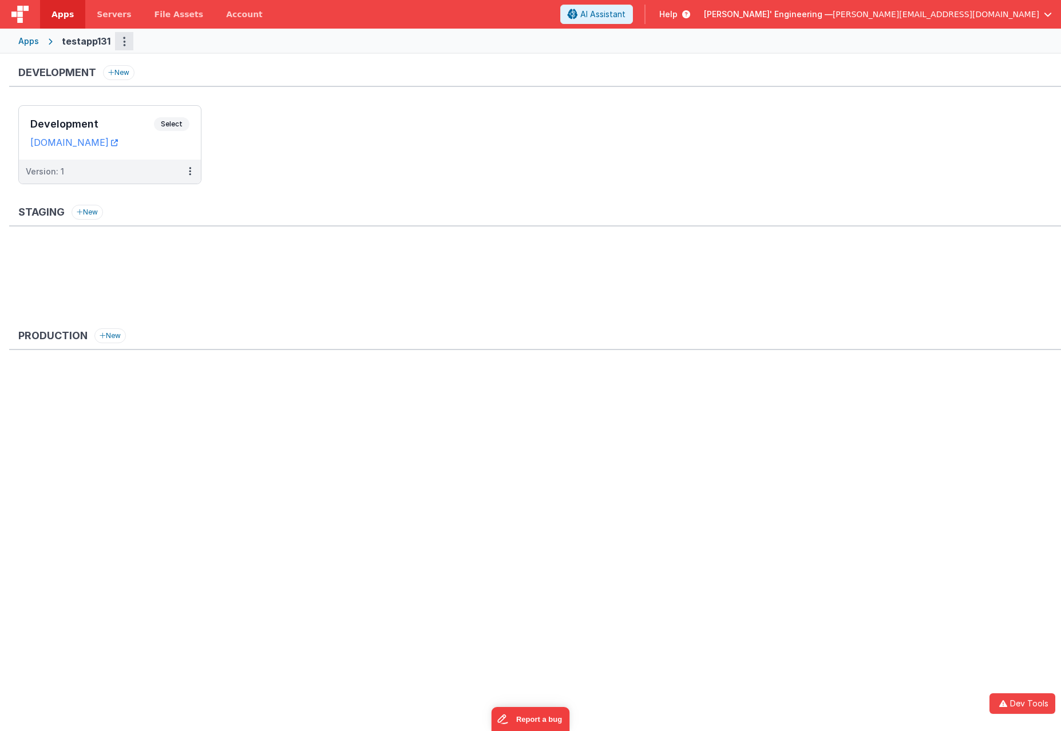
click at [117, 37] on button "Options" at bounding box center [124, 41] width 18 height 18
click at [71, 65] on link "App Settings" at bounding box center [83, 65] width 101 height 21
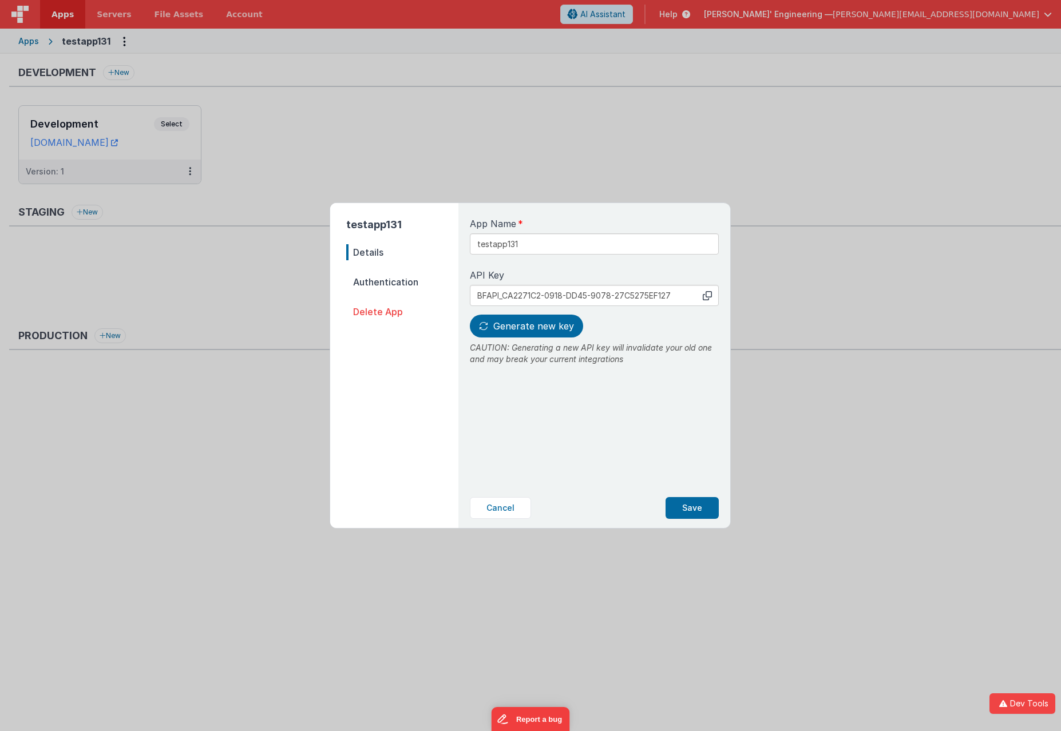
click at [407, 138] on div "testapp131 Details Authentication Delete App App Name testapp131 API Key copied…" at bounding box center [530, 365] width 1061 height 731
click at [510, 511] on button "Cancel" at bounding box center [500, 508] width 61 height 22
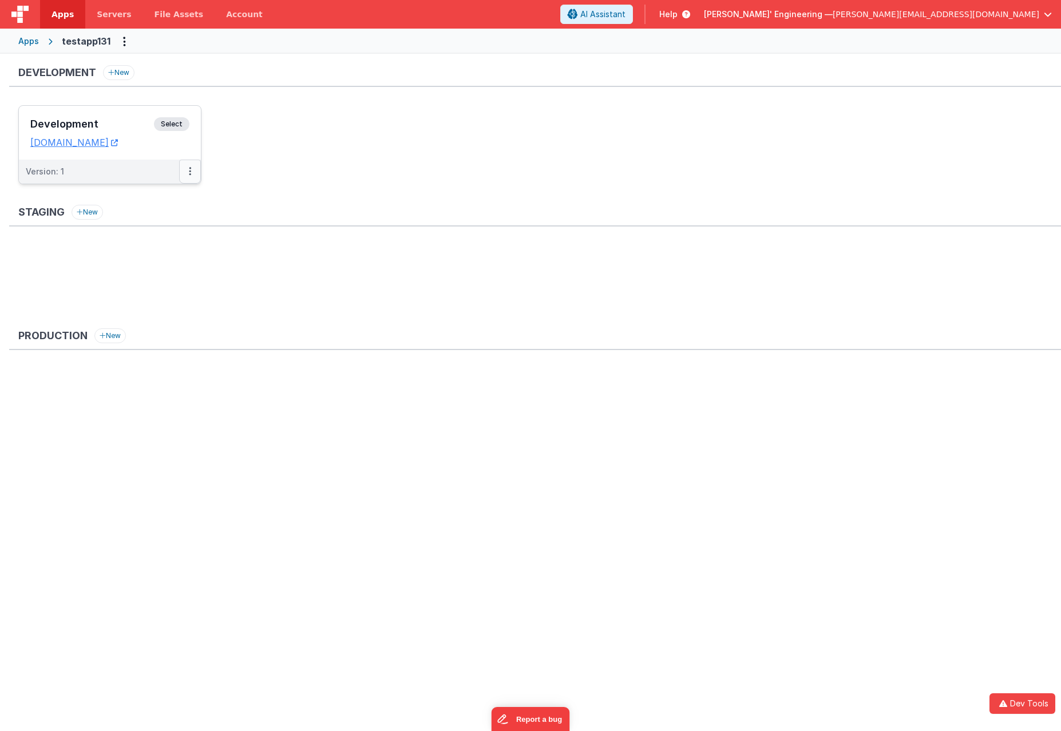
click at [187, 169] on button at bounding box center [190, 172] width 22 height 24
click at [346, 173] on div at bounding box center [530, 365] width 1061 height 731
click at [176, 123] on span "Select" at bounding box center [171, 124] width 35 height 14
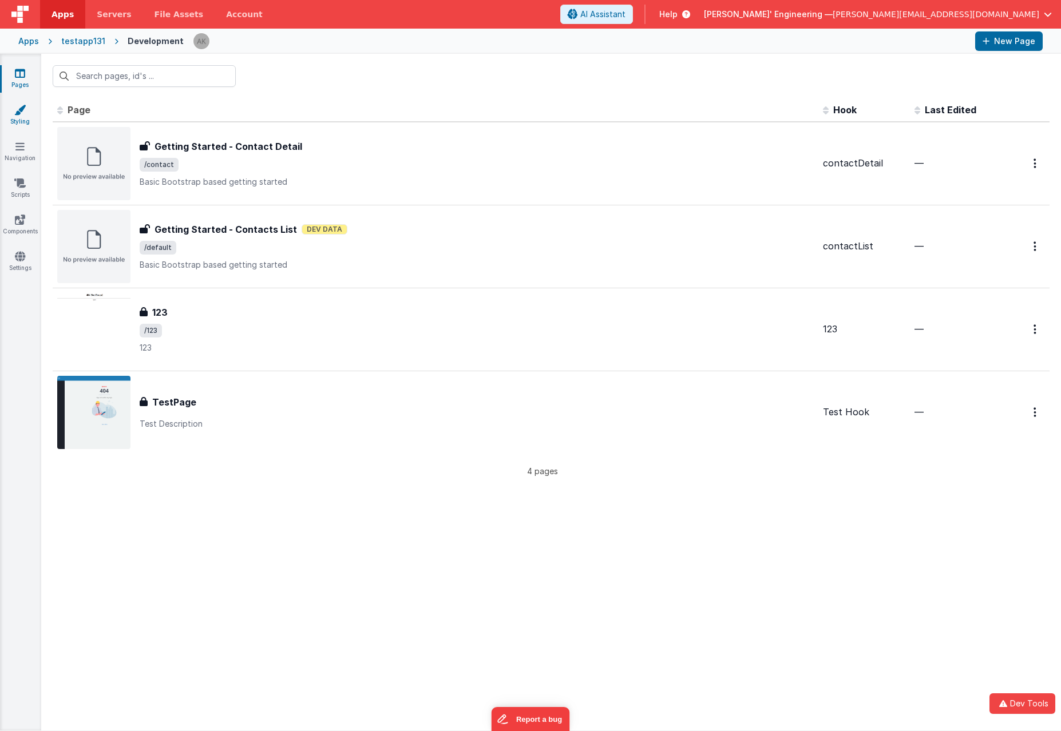
click at [20, 118] on link "Styling" at bounding box center [19, 115] width 41 height 23
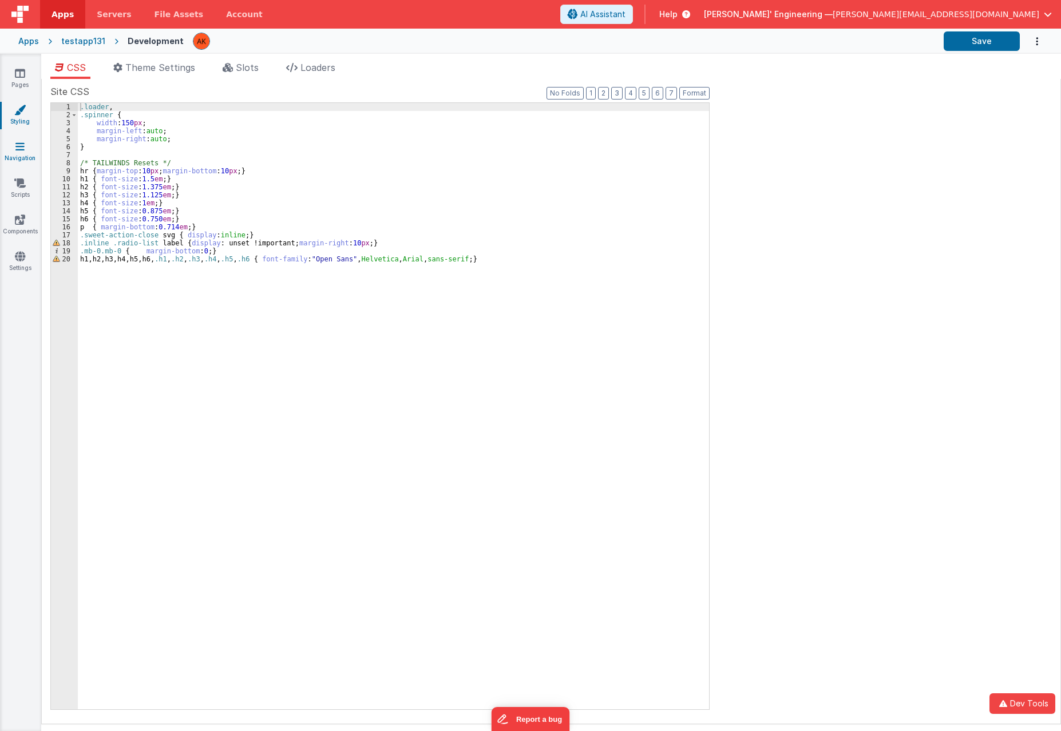
click at [19, 153] on link "Navigation" at bounding box center [19, 152] width 41 height 23
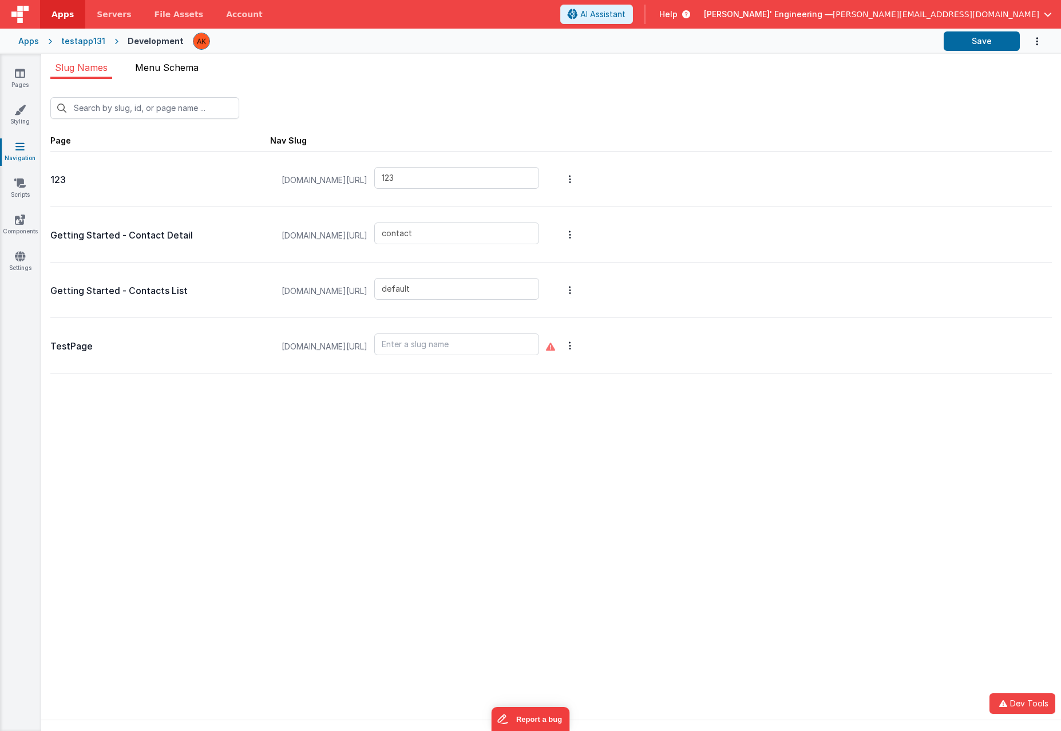
click at [166, 72] on span "Menu Schema" at bounding box center [166, 67] width 63 height 11
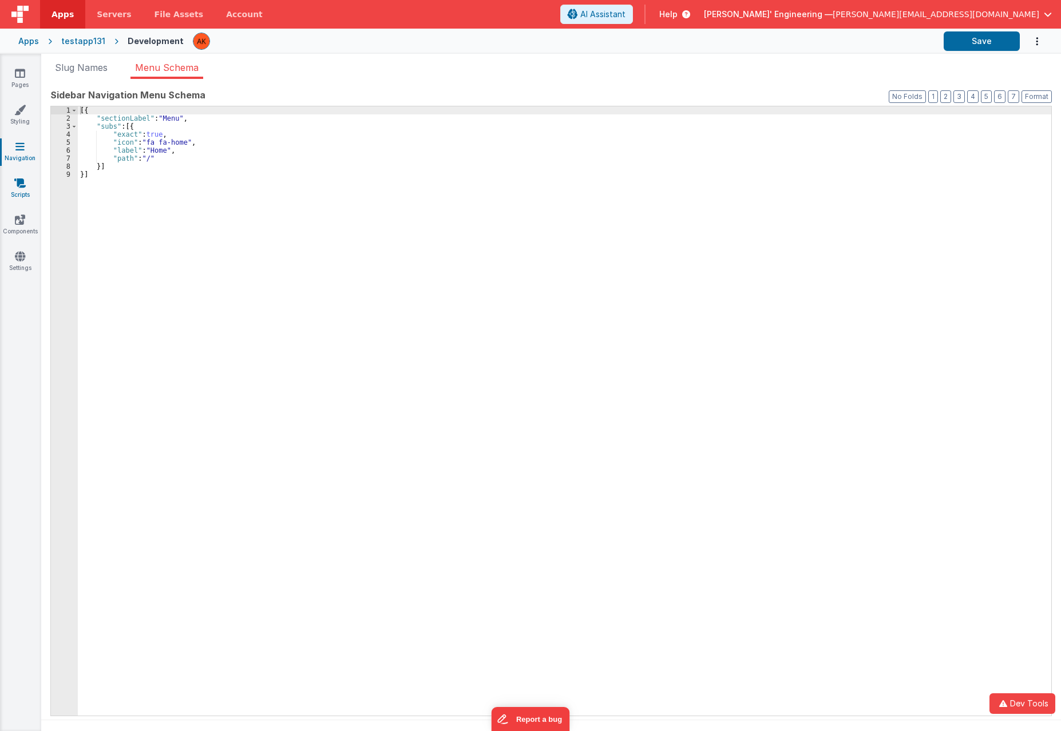
click at [13, 185] on link "Scripts" at bounding box center [19, 188] width 41 height 23
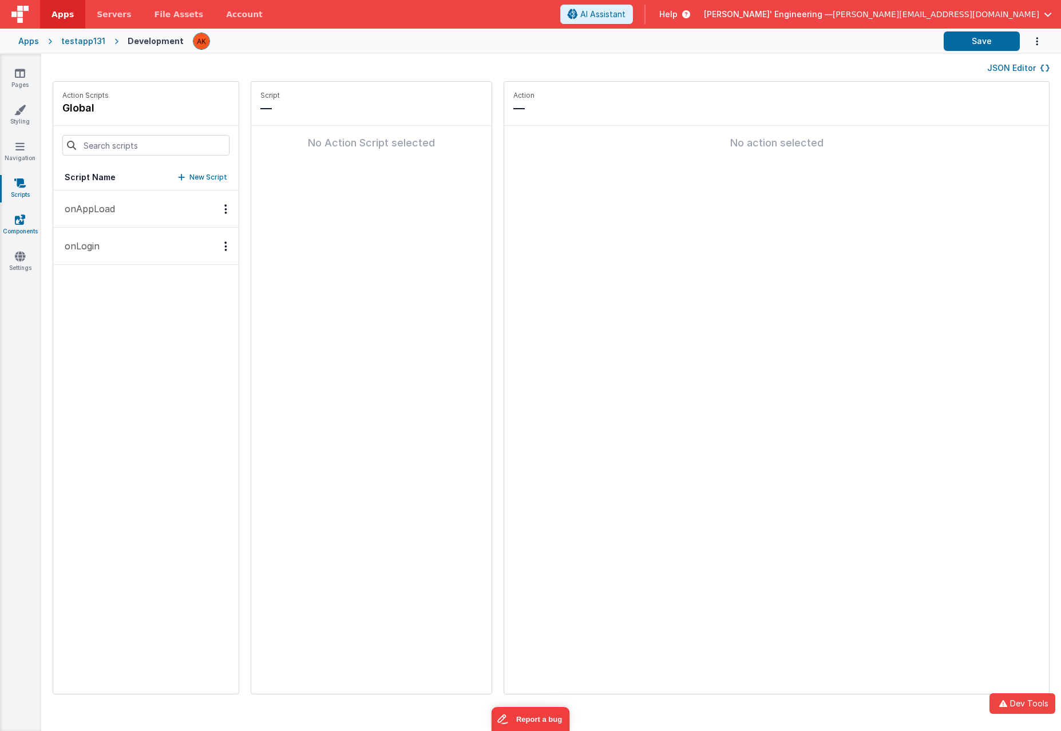
click at [19, 223] on icon at bounding box center [20, 219] width 10 height 11
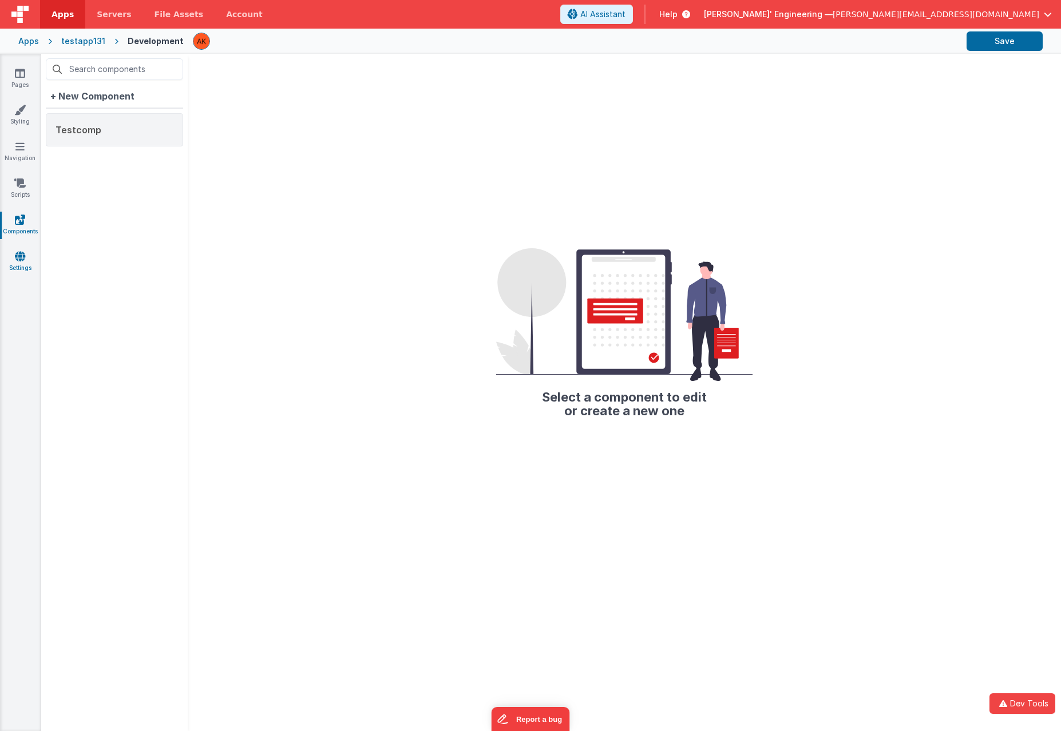
click at [19, 264] on link "Settings" at bounding box center [19, 262] width 41 height 23
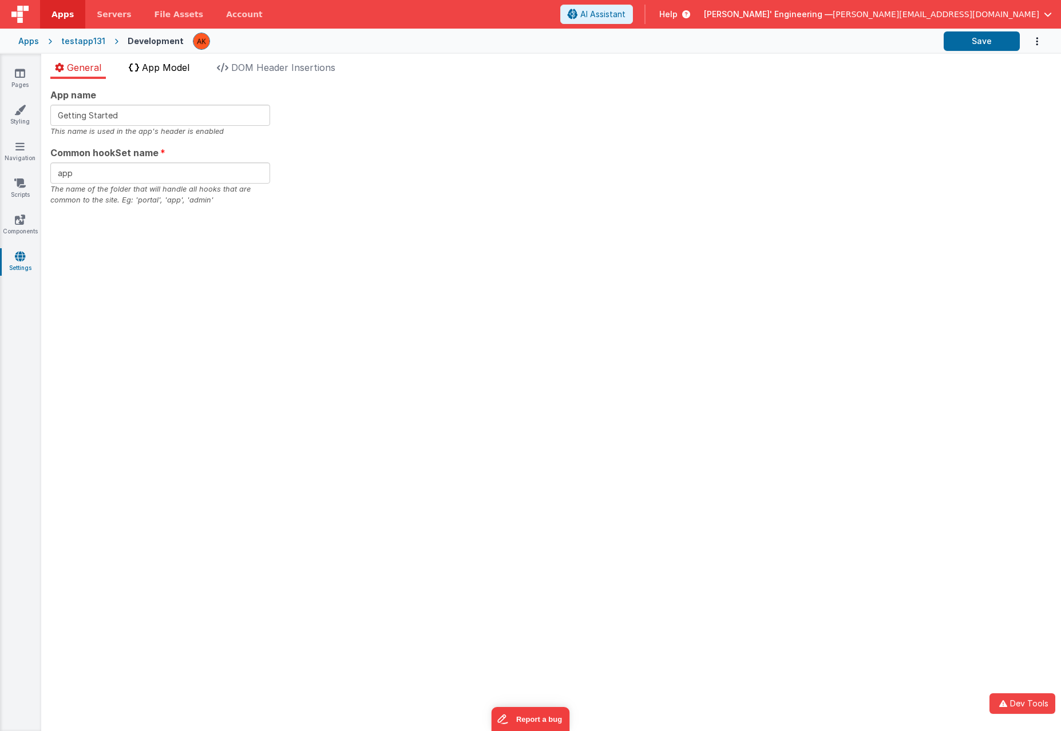
click at [162, 65] on span "App Model" at bounding box center [165, 67] width 47 height 11
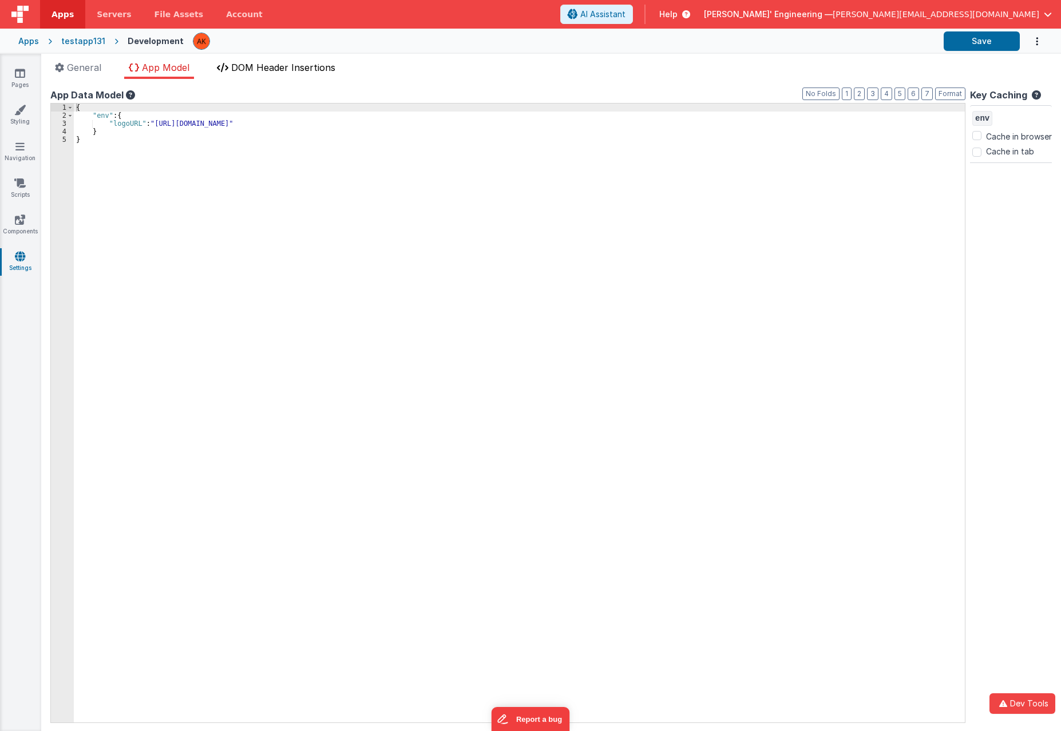
click at [285, 67] on span "DOM Header Insertions" at bounding box center [283, 67] width 104 height 11
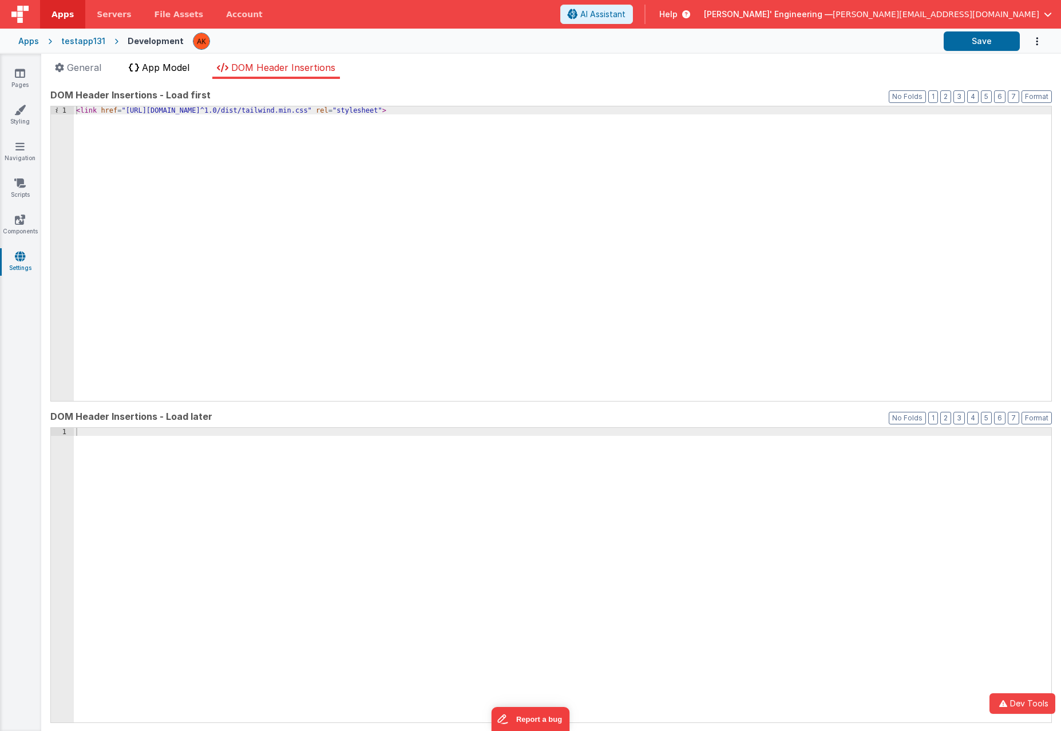
click at [165, 69] on span "App Model" at bounding box center [165, 67] width 47 height 11
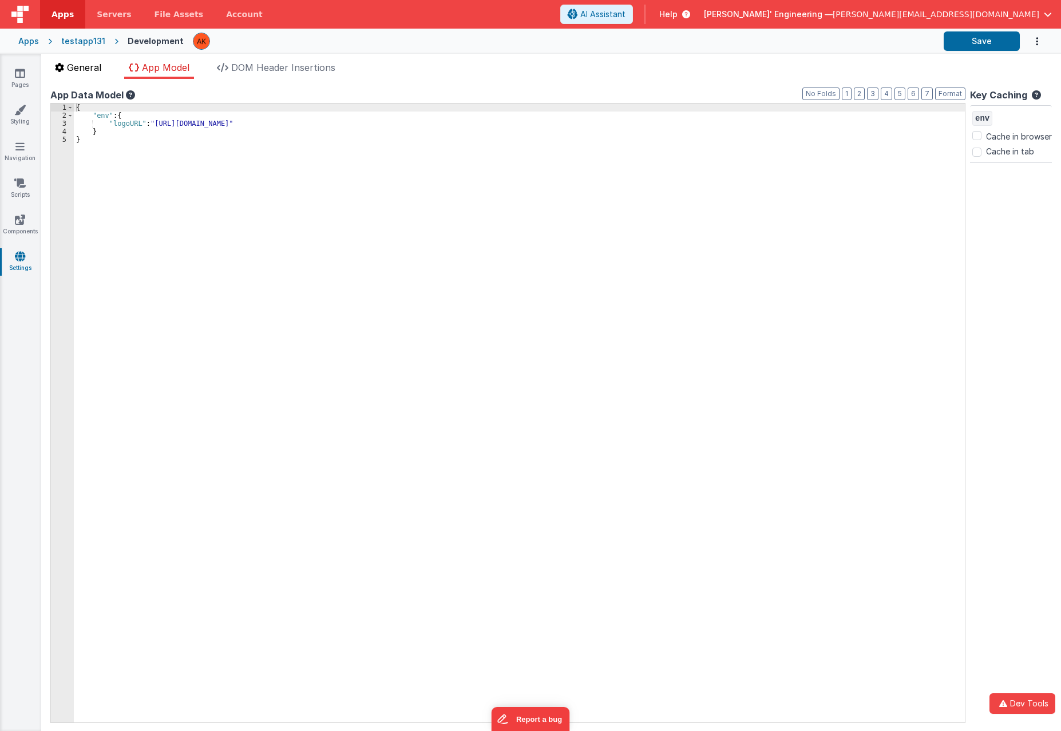
click at [81, 70] on span "General" at bounding box center [84, 67] width 34 height 11
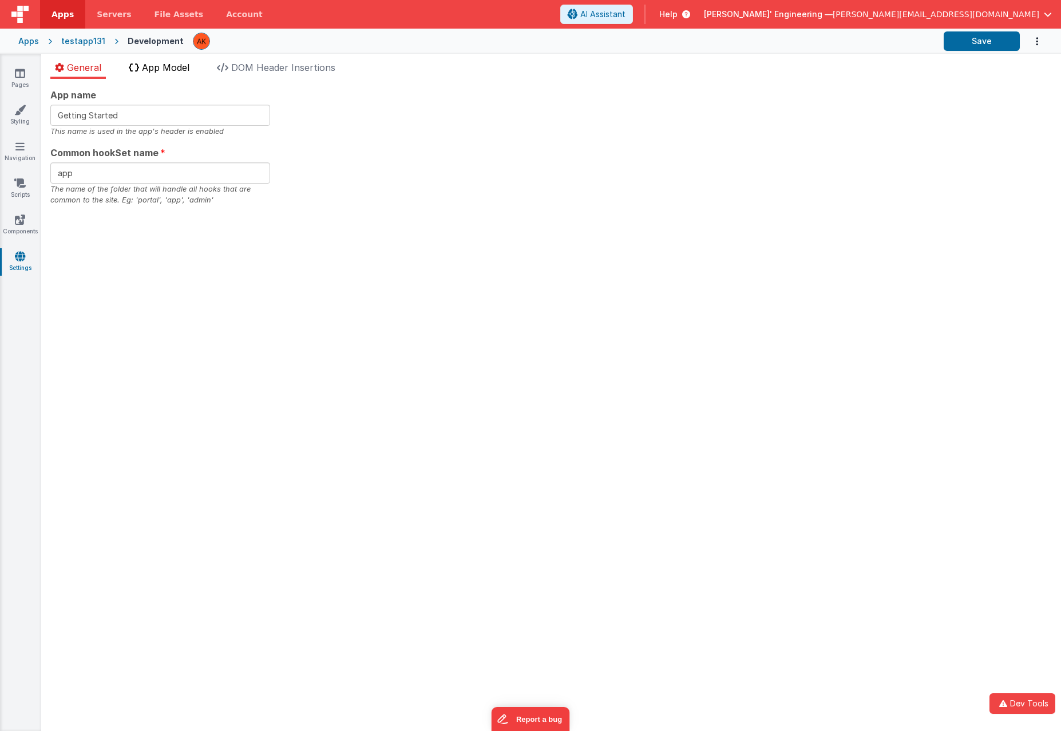
click at [170, 69] on span "App Model" at bounding box center [165, 67] width 47 height 11
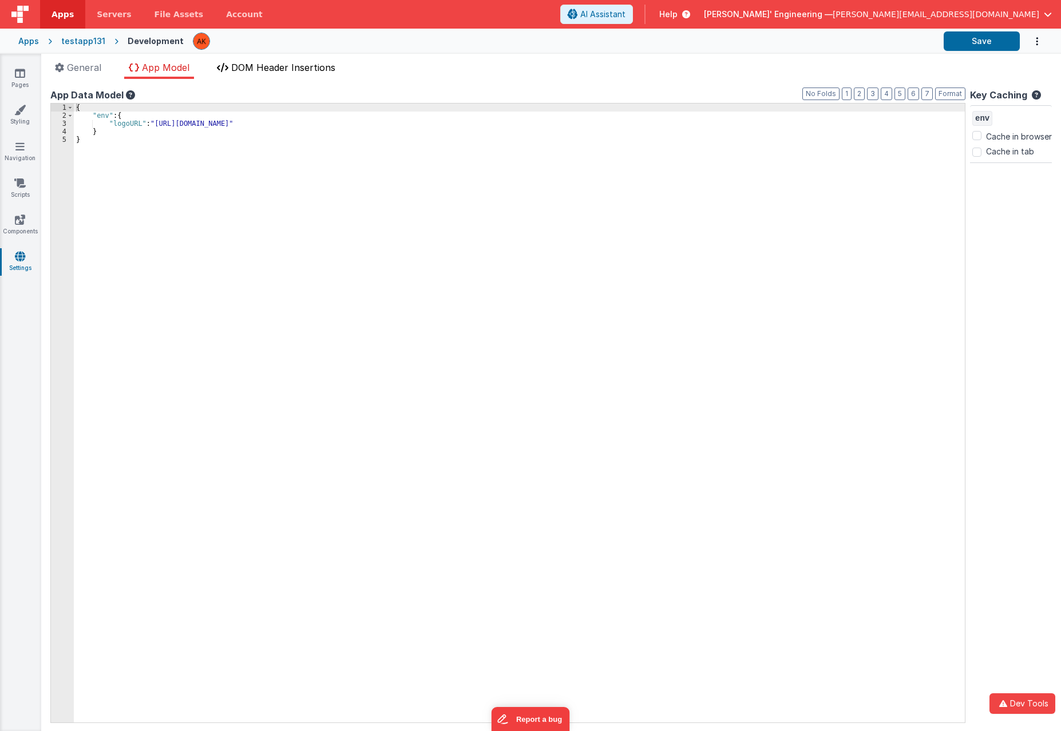
click at [281, 65] on span "DOM Header Insertions" at bounding box center [283, 67] width 104 height 11
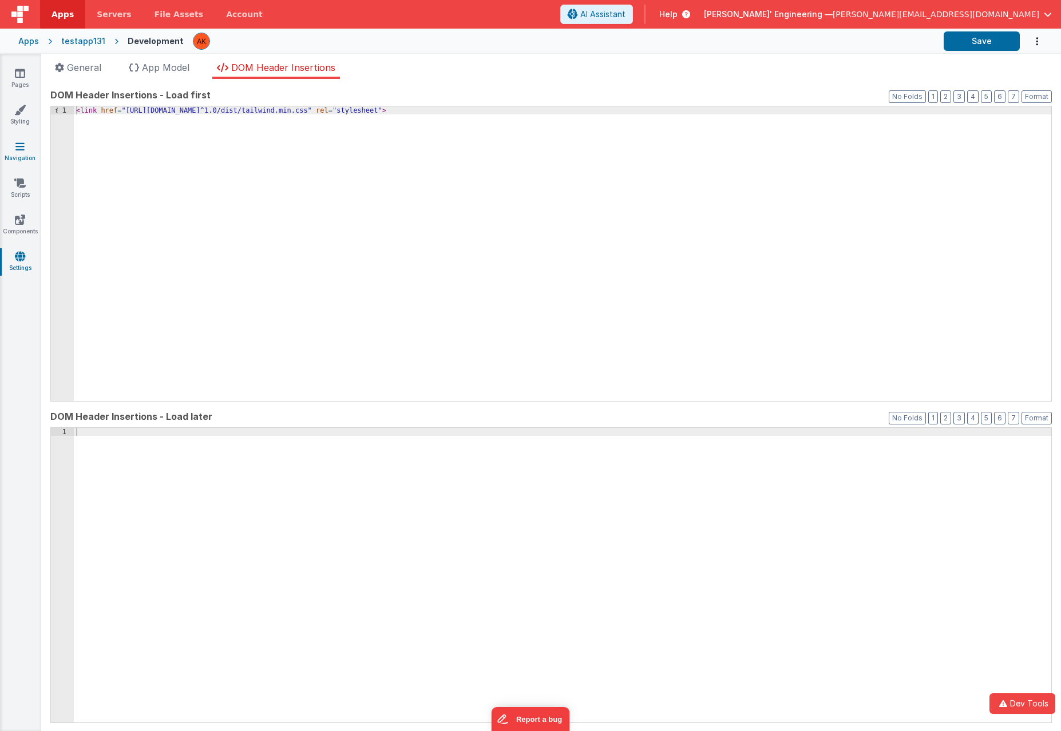
click at [22, 150] on icon at bounding box center [19, 146] width 9 height 11
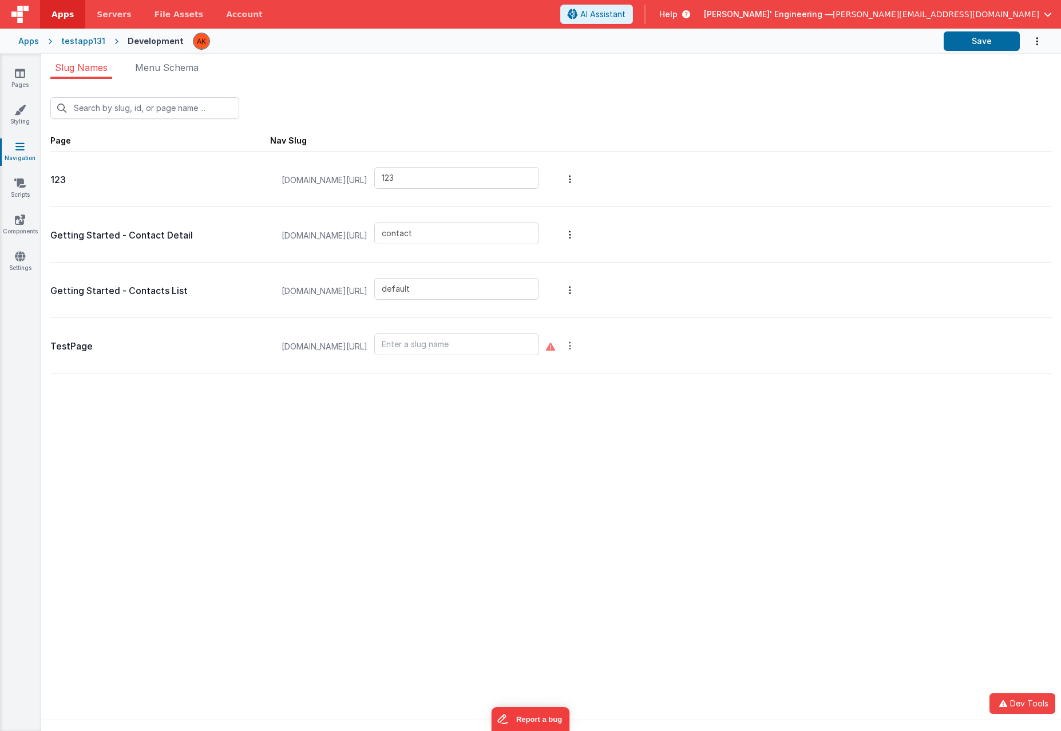
click at [571, 184] on icon "Options" at bounding box center [570, 178] width 2 height 9
click at [549, 260] on link "Edit Page" at bounding box center [509, 263] width 100 height 21
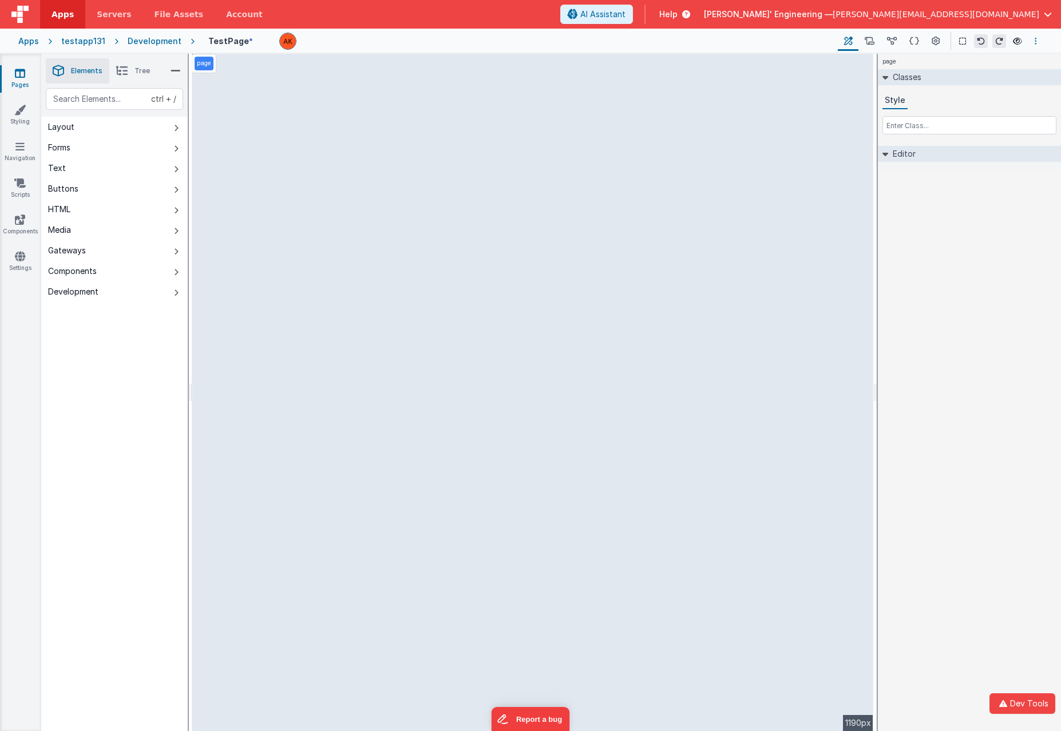
click at [1034, 35] on button "Options" at bounding box center [1036, 41] width 14 height 14
click at [936, 43] on button at bounding box center [530, 365] width 1061 height 731
click at [936, 41] on icon at bounding box center [935, 41] width 9 height 12
